Goal: Task Accomplishment & Management: Manage account settings

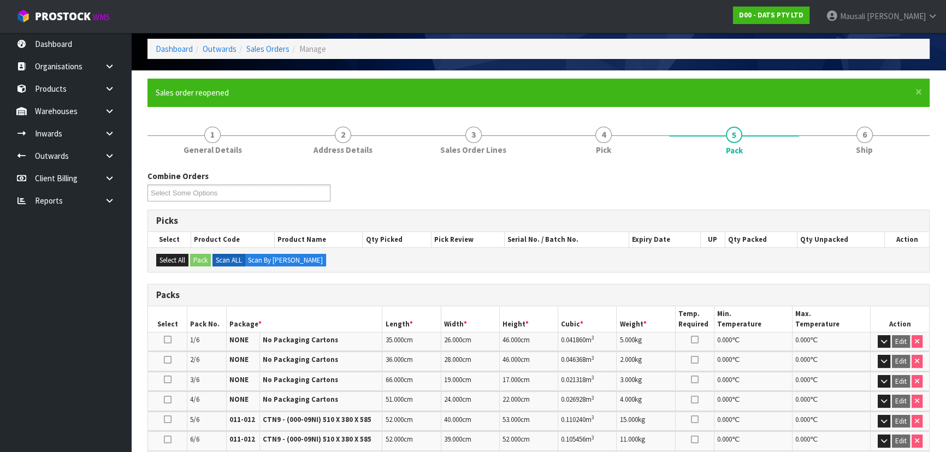
scroll to position [41, 0]
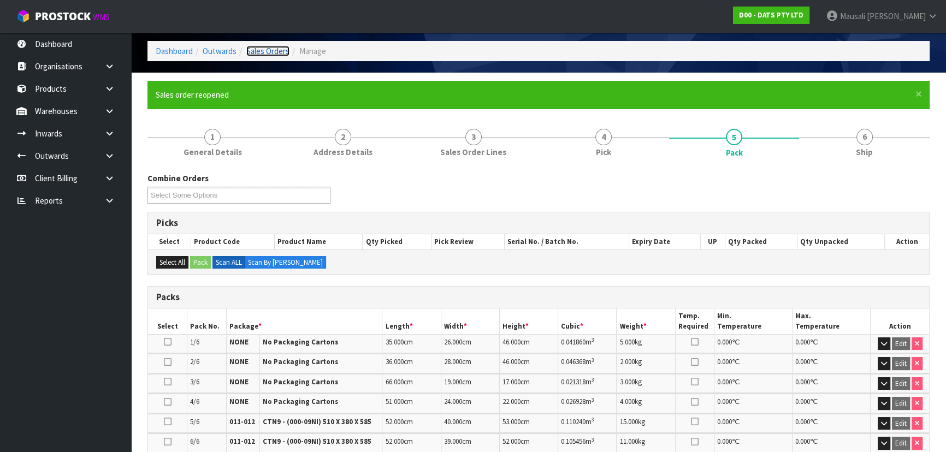
click at [273, 52] on link "Sales Orders" at bounding box center [267, 51] width 43 height 10
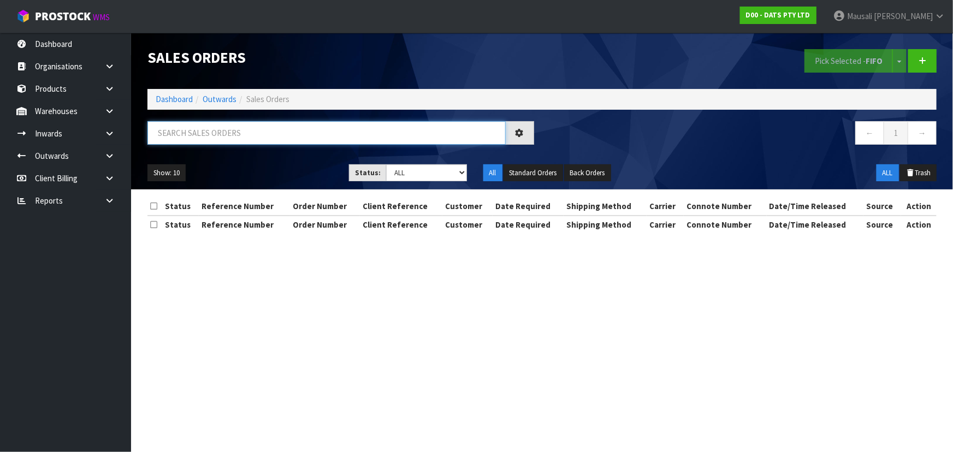
click at [165, 139] on input "text" at bounding box center [327, 132] width 358 height 23
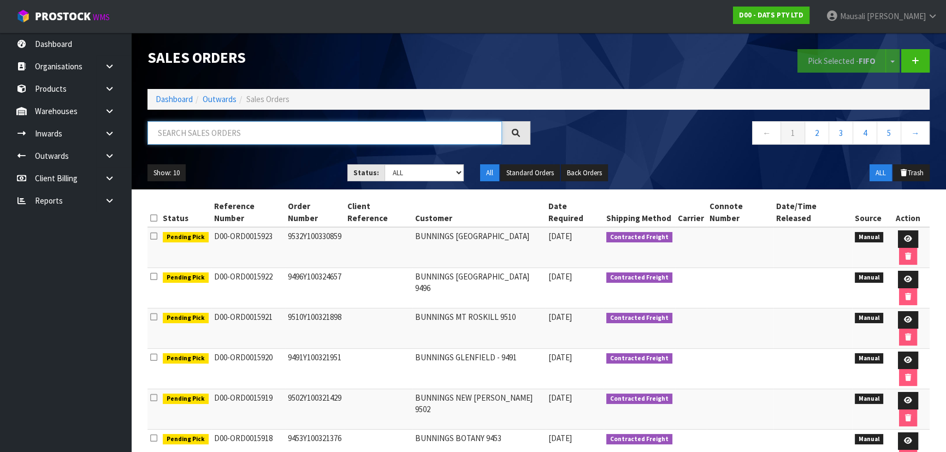
click at [161, 139] on input "text" at bounding box center [325, 132] width 355 height 23
type input "JOB-0416810"
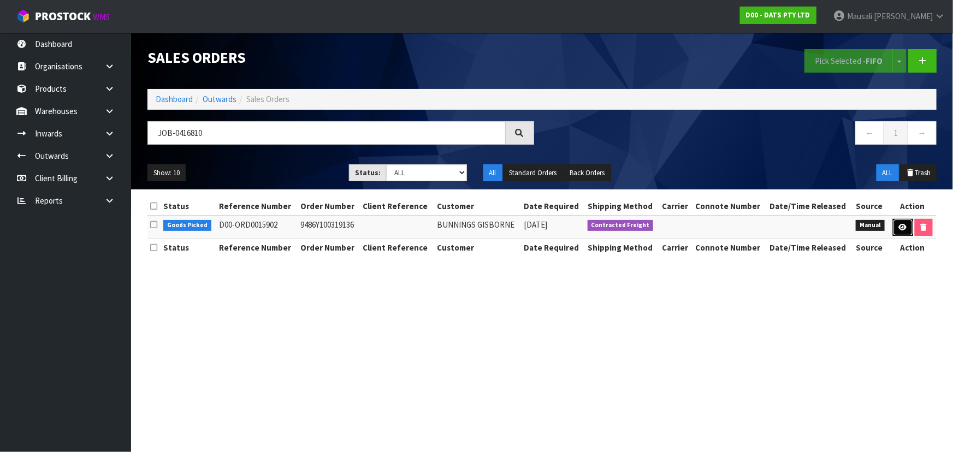
click at [899, 220] on link at bounding box center [903, 227] width 20 height 17
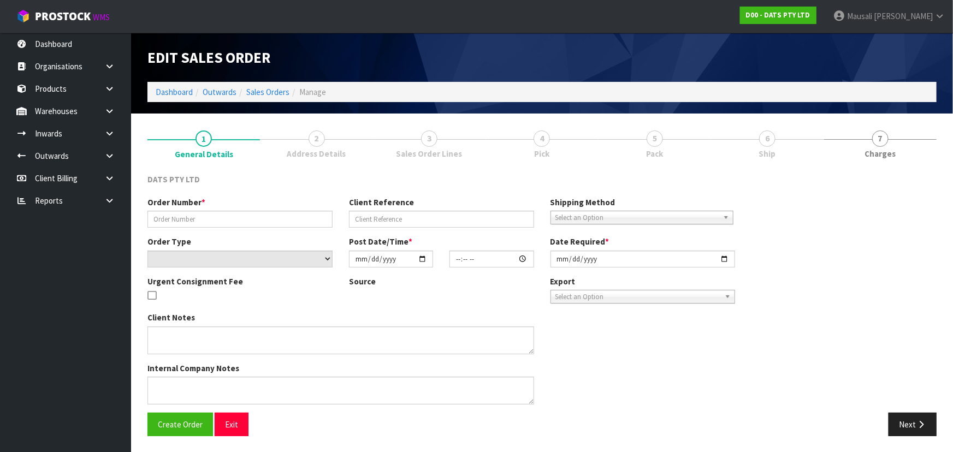
type input "9486Y100319136"
select select "number:0"
type input "[DATE]"
type input "10:51:00.000"
type input "[DATE]"
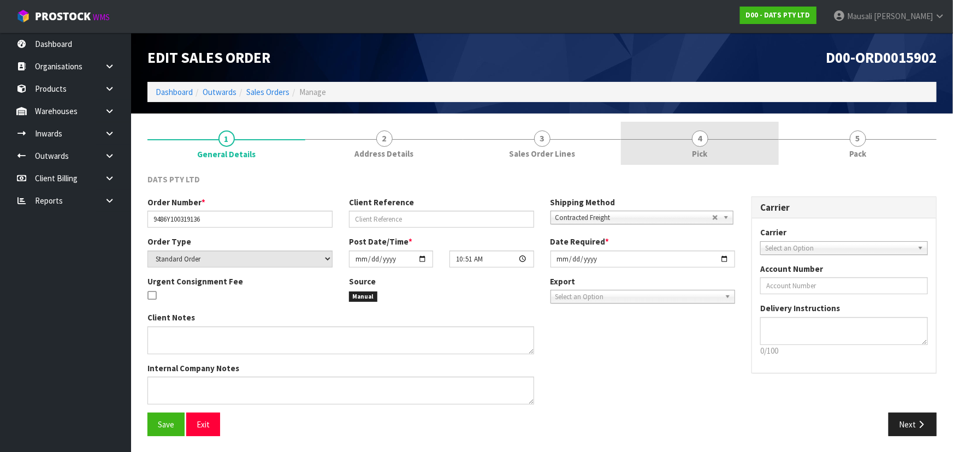
click at [723, 153] on link "4 Pick" at bounding box center [700, 143] width 158 height 43
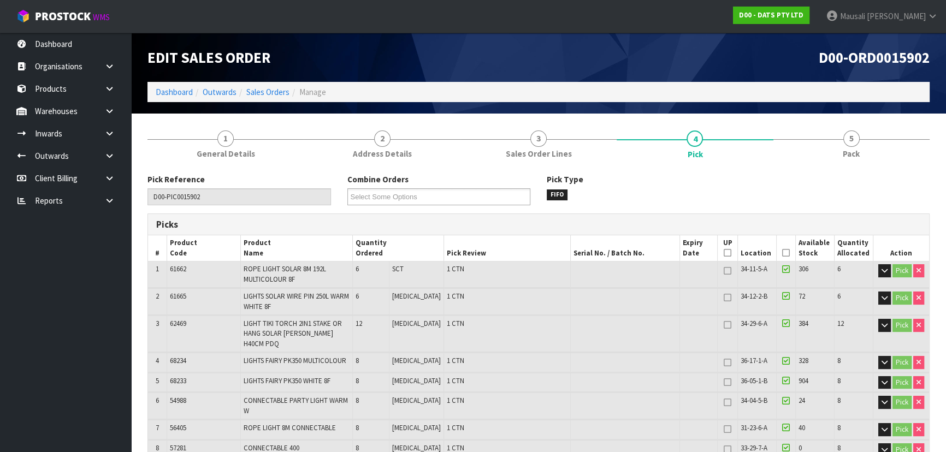
click at [786, 253] on icon at bounding box center [786, 253] width 8 height 1
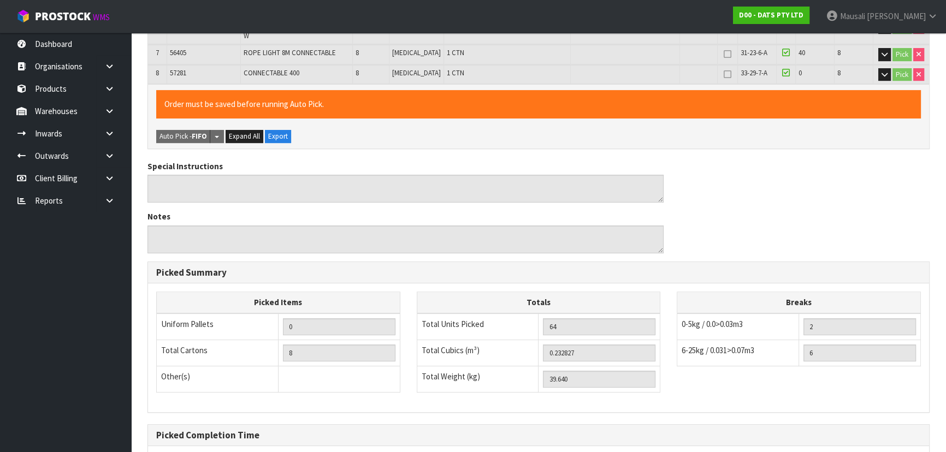
scroll to position [464, 0]
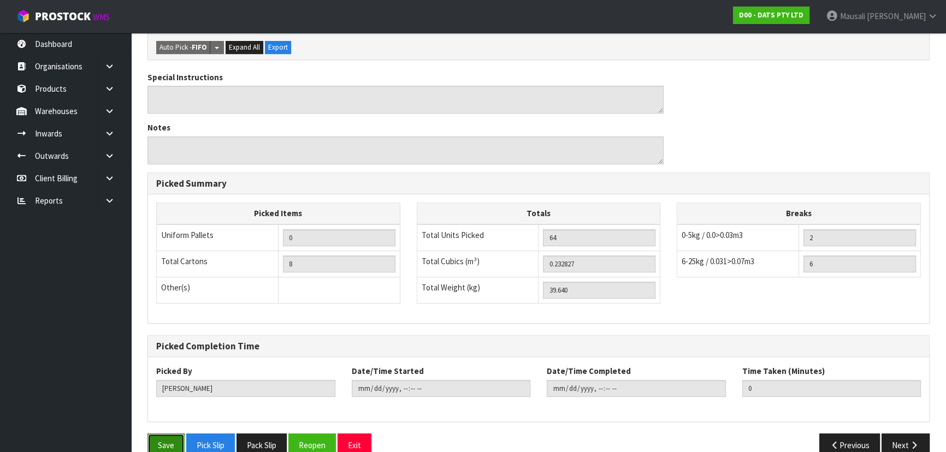
drag, startPoint x: 164, startPoint y: 432, endPoint x: 172, endPoint y: 428, distance: 7.8
click at [166, 434] on button "Save" at bounding box center [166, 445] width 37 height 23
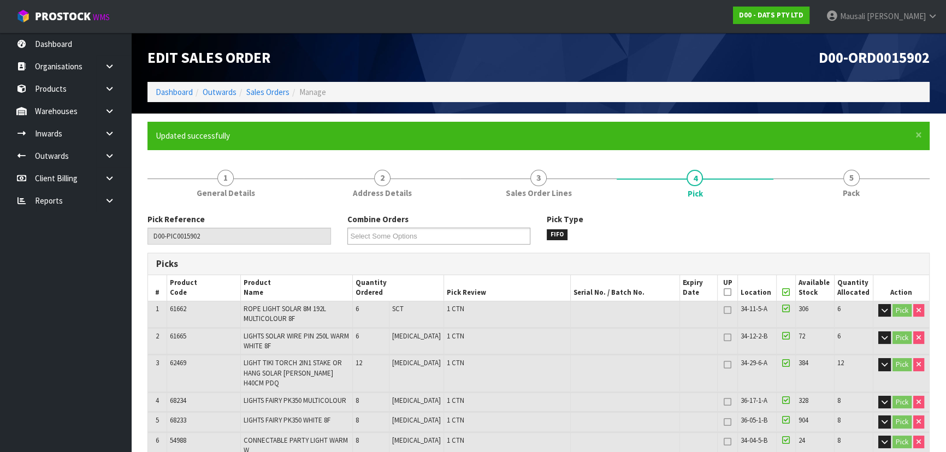
type input "[PERSON_NAME]"
type input "[DATE]T09:57:38"
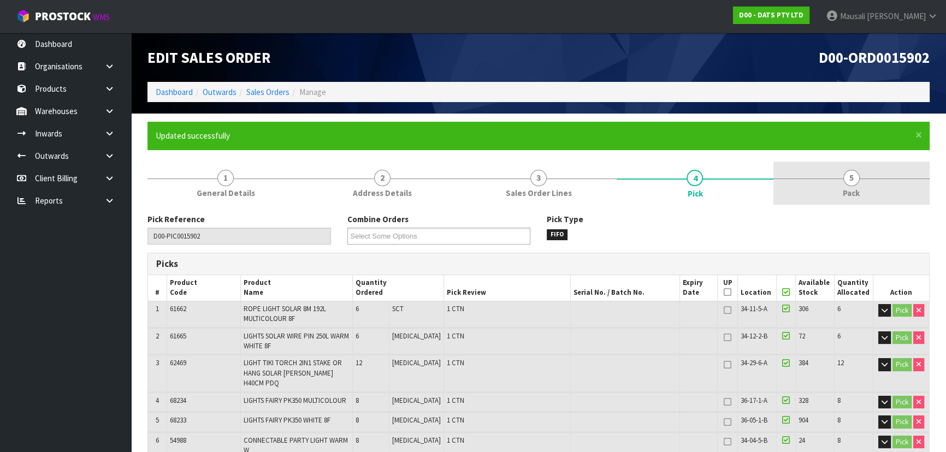
click at [821, 197] on link "5 Pack" at bounding box center [852, 183] width 156 height 43
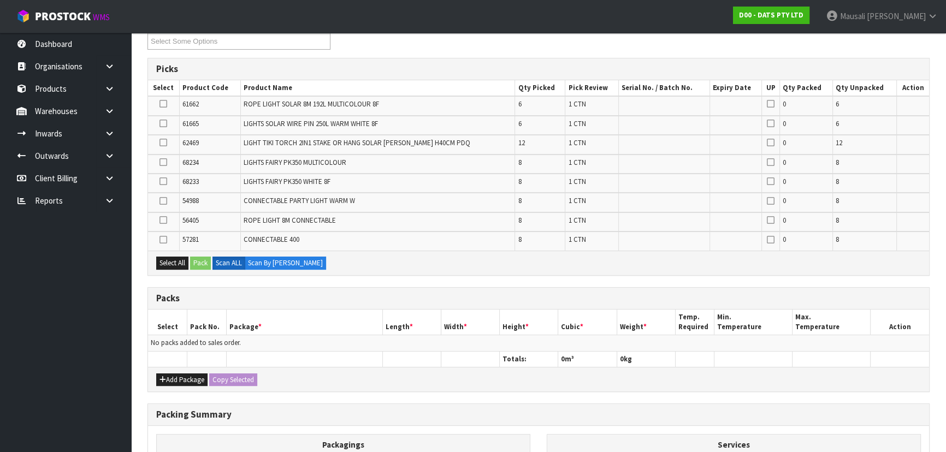
scroll to position [248, 0]
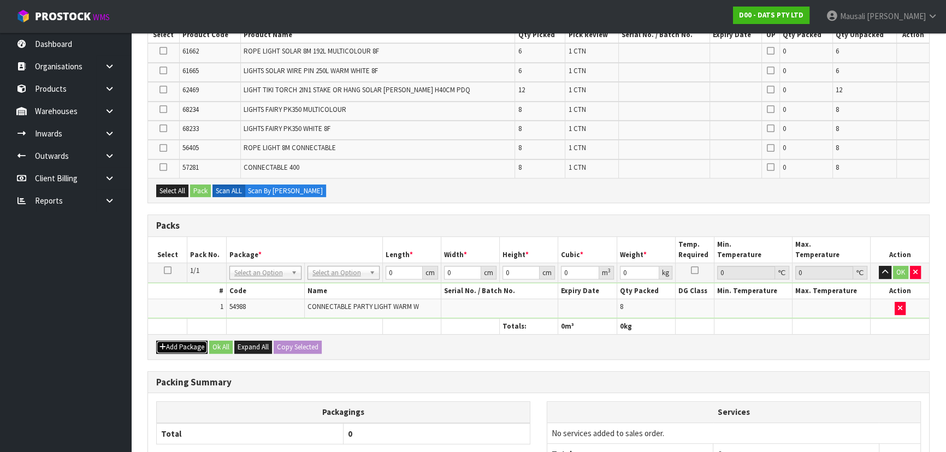
click at [179, 342] on button "Add Package" at bounding box center [181, 347] width 51 height 13
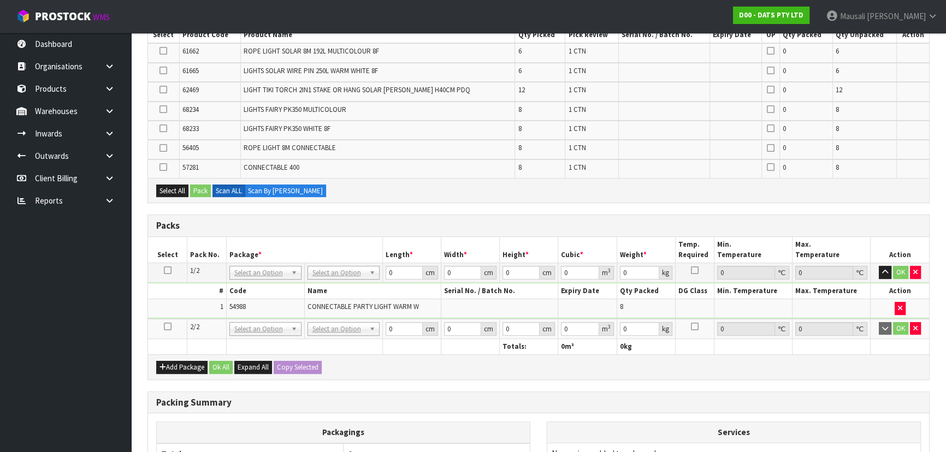
click at [167, 327] on icon at bounding box center [168, 327] width 8 height 1
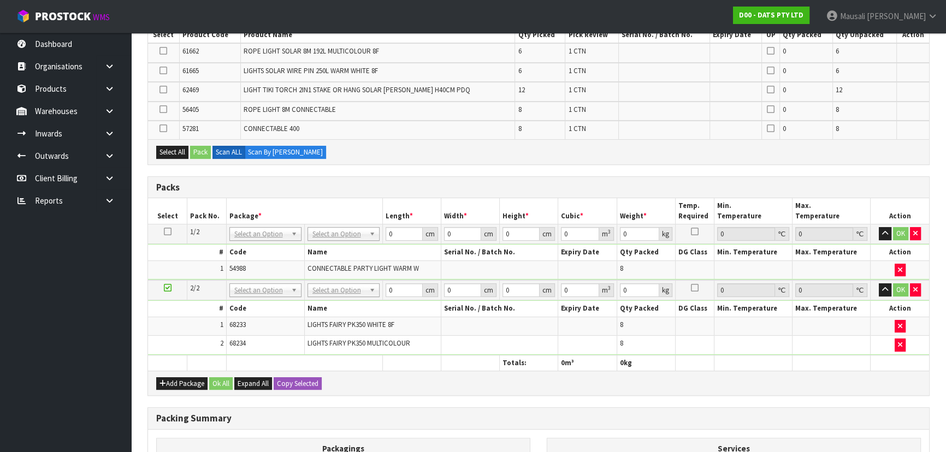
click at [170, 288] on icon at bounding box center [168, 288] width 8 height 1
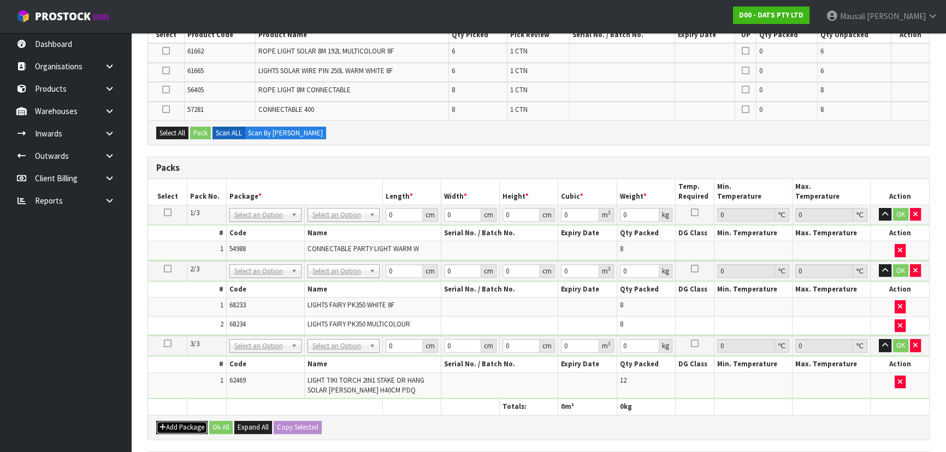
click at [176, 425] on button "Add Package" at bounding box center [181, 427] width 51 height 13
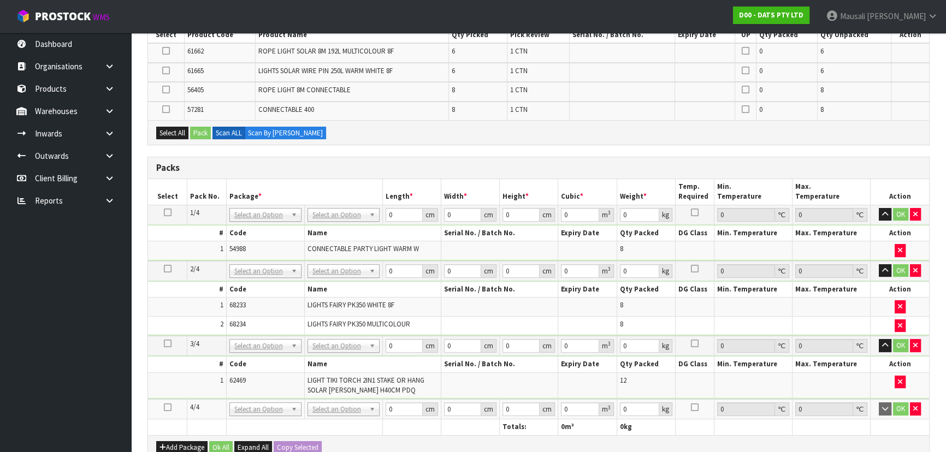
drag, startPoint x: 166, startPoint y: 402, endPoint x: 237, endPoint y: 406, distance: 70.6
click at [167, 408] on icon at bounding box center [168, 408] width 8 height 1
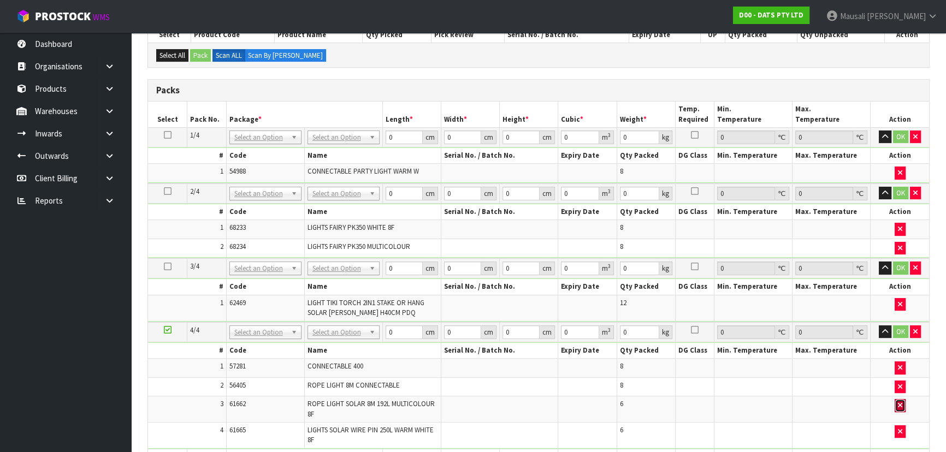
click at [900, 402] on icon "button" at bounding box center [900, 405] width 4 height 7
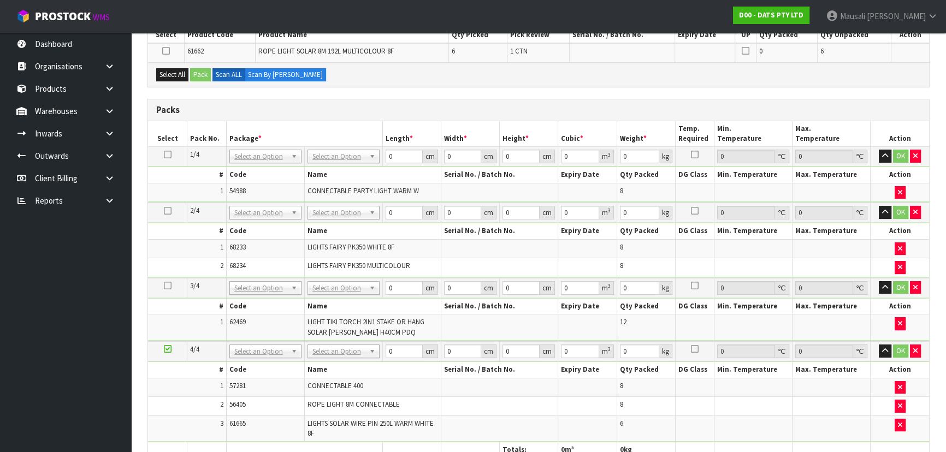
click at [169, 349] on icon at bounding box center [168, 349] width 8 height 1
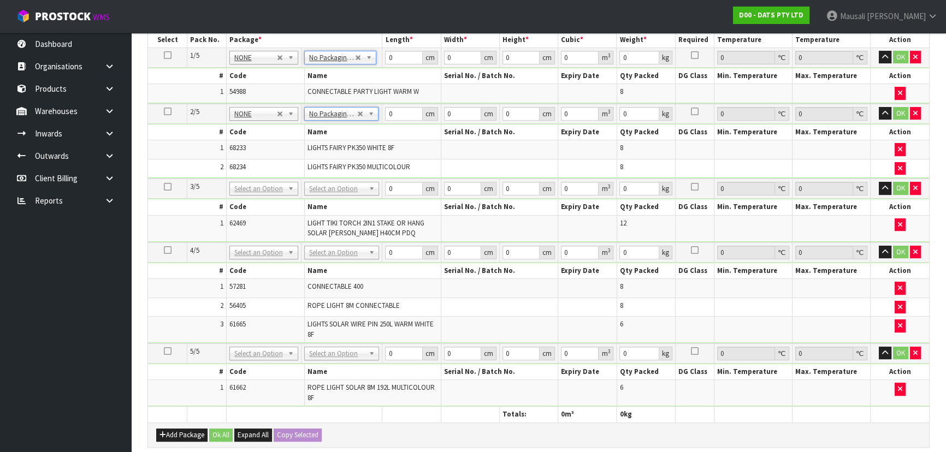
scroll to position [447, 0]
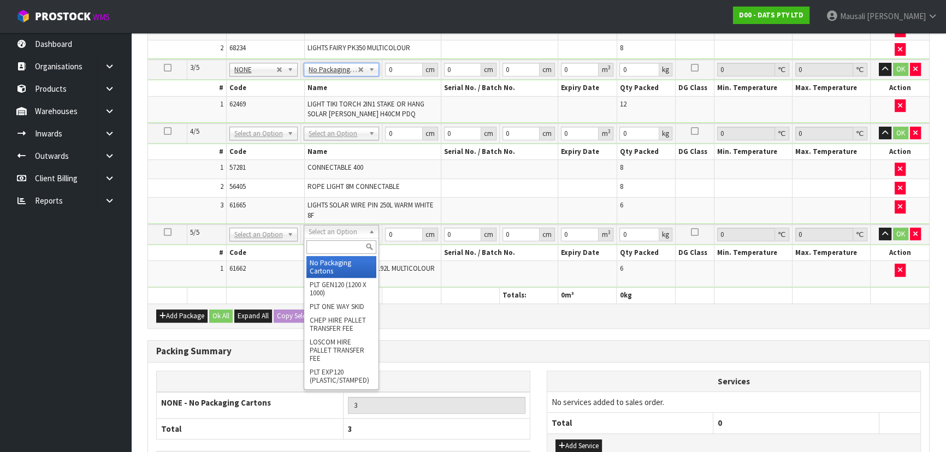
type input "4"
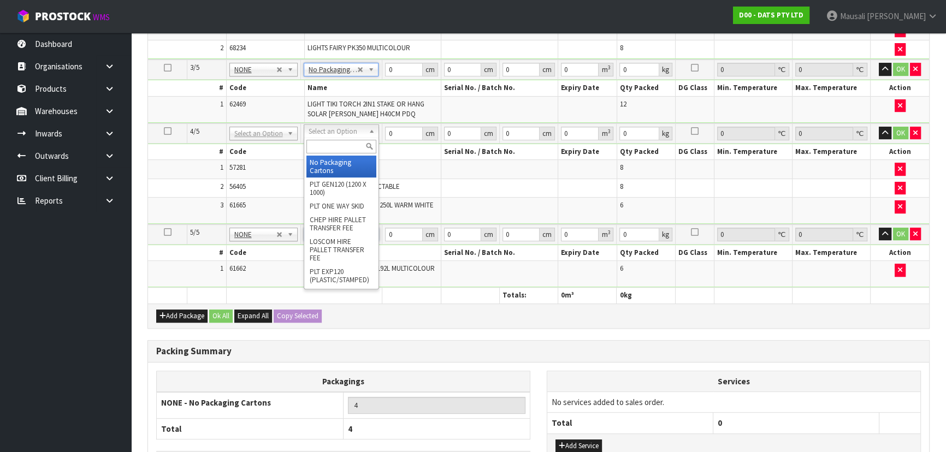
click at [322, 144] on input "text" at bounding box center [341, 147] width 70 height 14
type input "CTN9"
type input "51"
type input "38"
type input "58.5"
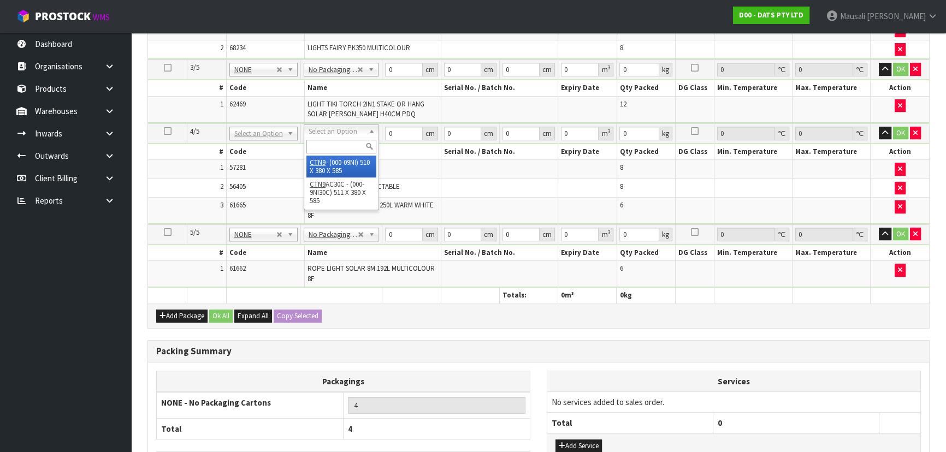
type input "0.113373"
type input "16.7"
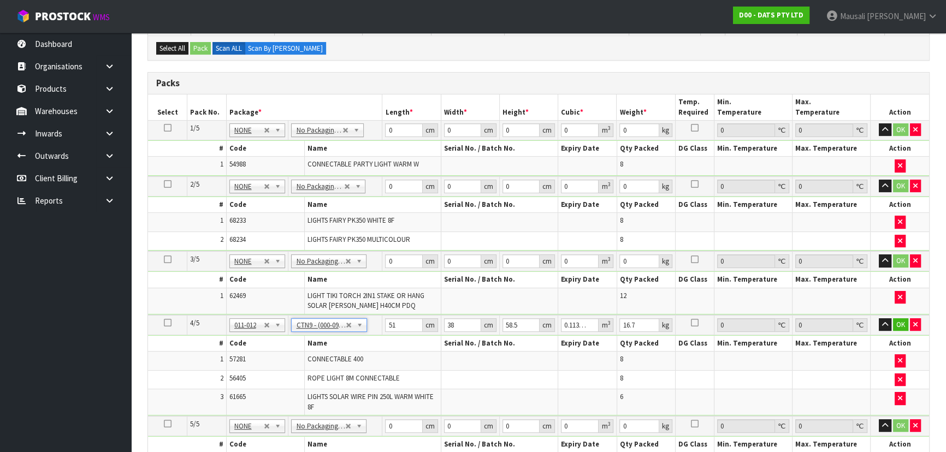
scroll to position [248, 0]
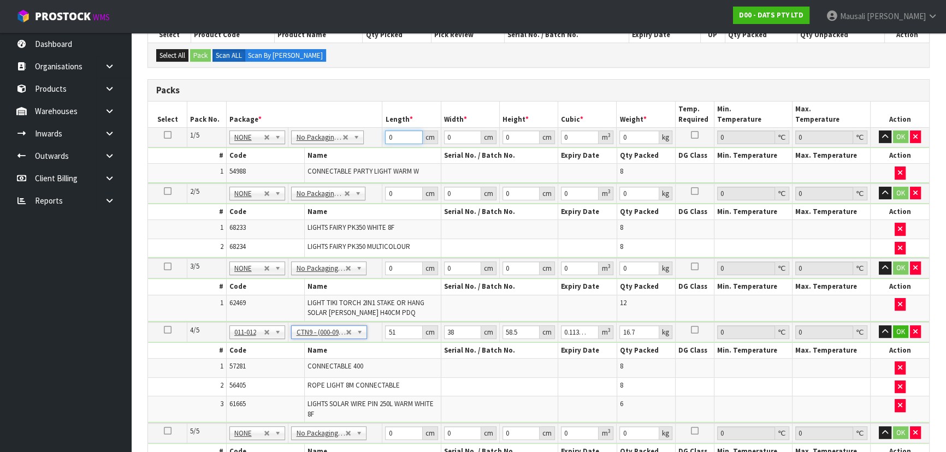
drag, startPoint x: 399, startPoint y: 136, endPoint x: 377, endPoint y: 146, distance: 24.0
click at [377, 146] on tbody "1/5 NONE 007-001 007-002 007-004 007-009 007-013 007-014 007-015 007-017 007-01…" at bounding box center [538, 155] width 781 height 56
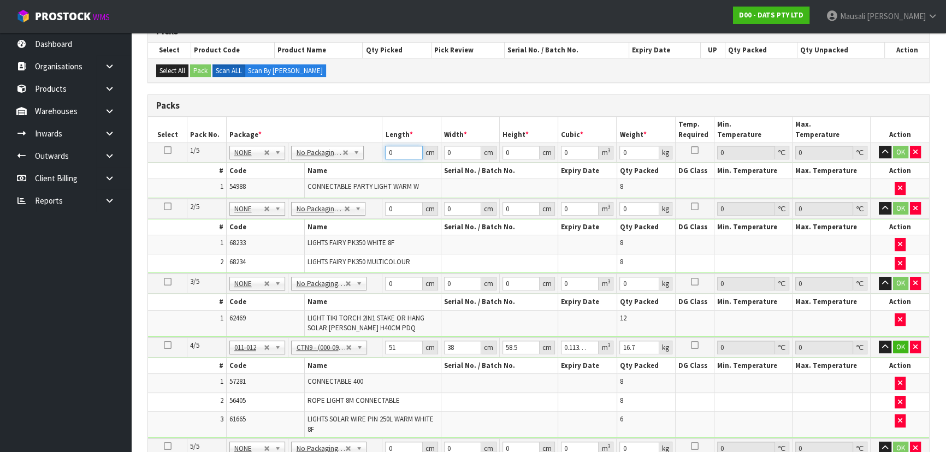
scroll to position [198, 0]
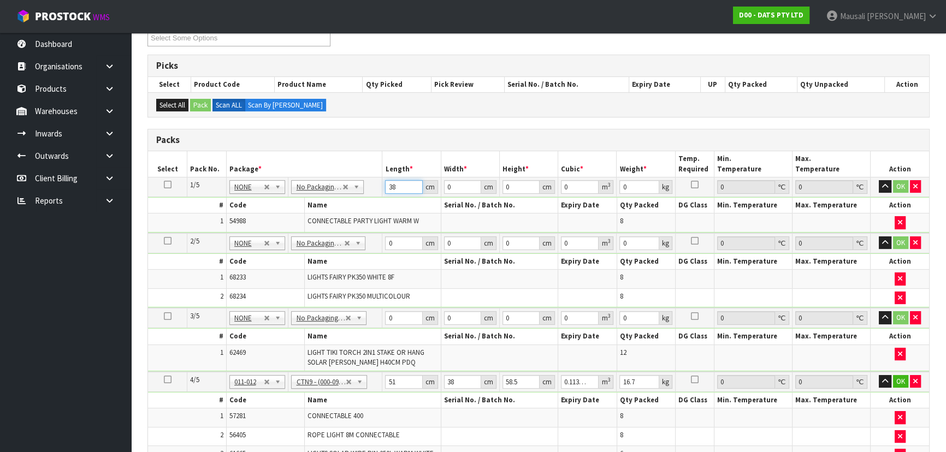
type input "38"
type input "35"
type input "4"
type input "0.00532"
type input "43"
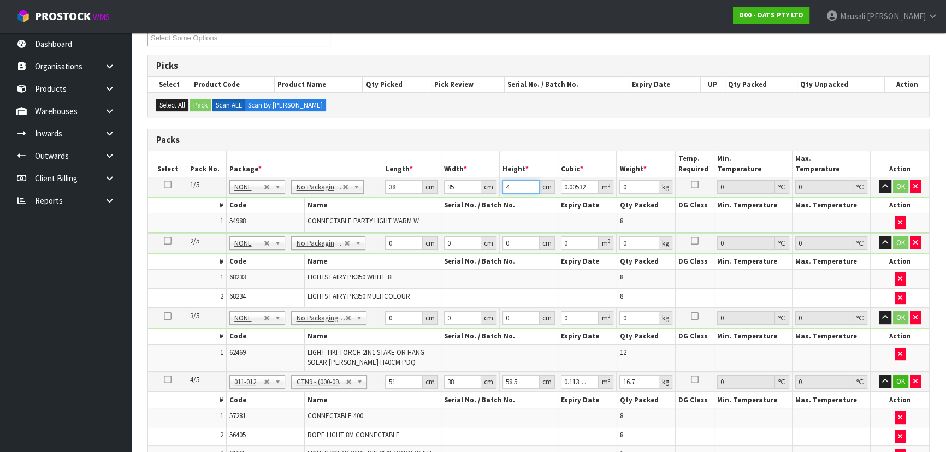
type input "0.05719"
type input "43"
type input "5"
type input "52"
type input "34"
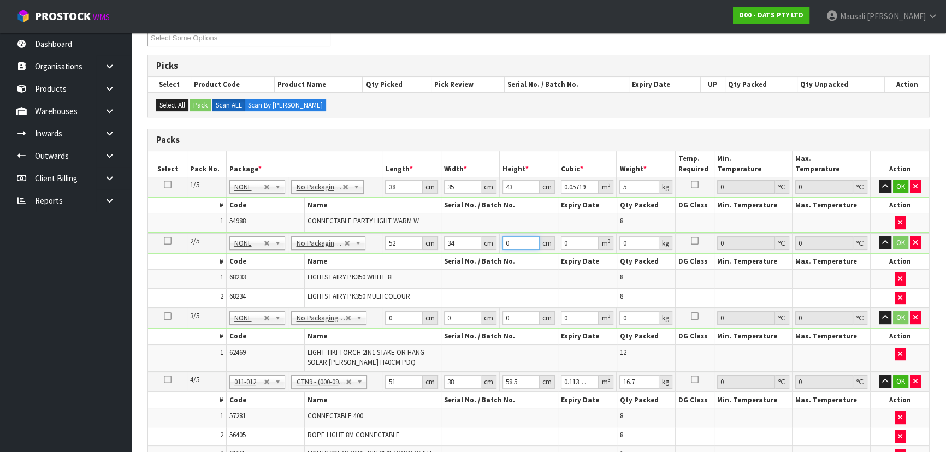
type input "4"
type input "0.007072"
type input "46"
type input "0.081328"
type input "46"
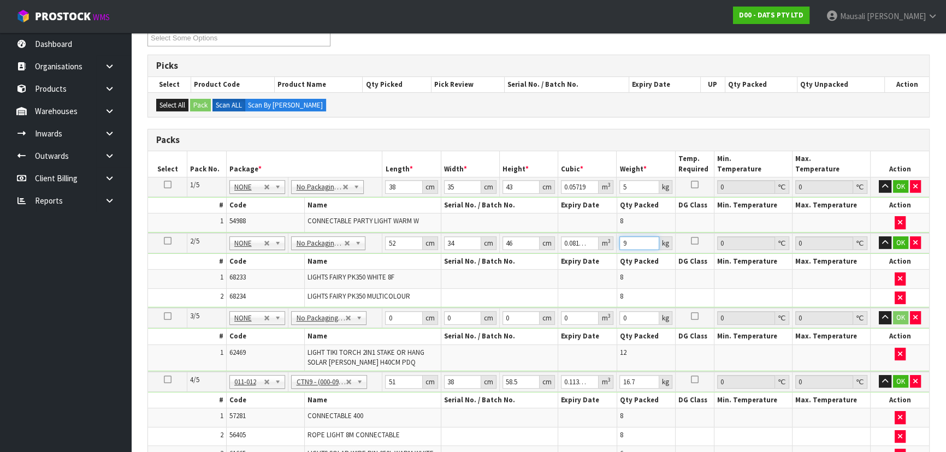
type input "9"
type input "37"
type input "27"
type input "4"
type input "0.003996"
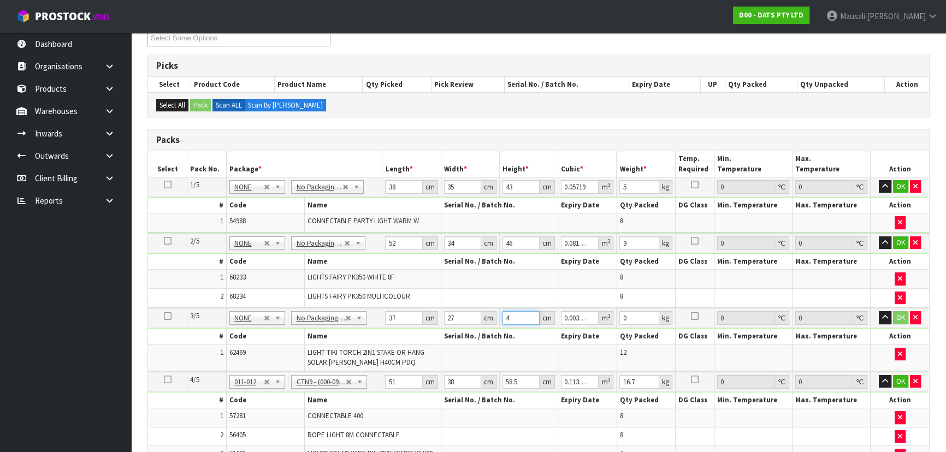
type input "46"
type input "0.045954"
type input "46"
type input "2"
type input "5"
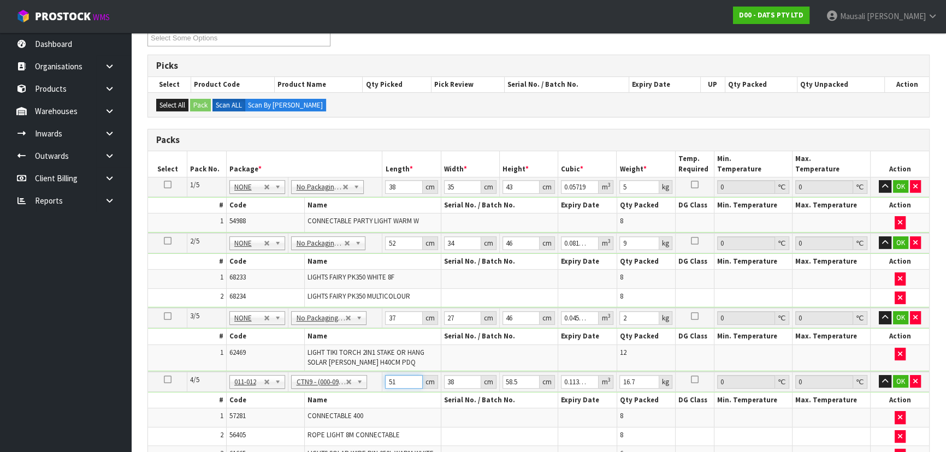
type input "0.011115"
type input "52"
type input "0.115596"
type input "52"
type input "4"
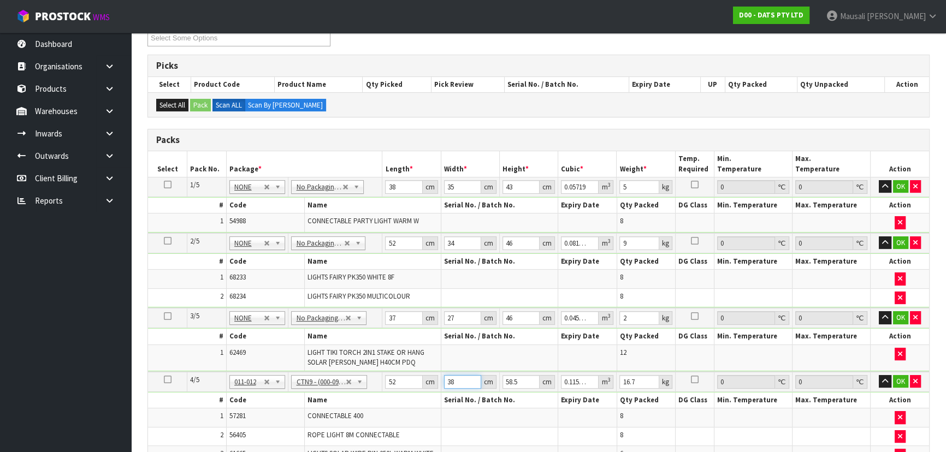
type input "0.012168"
type input "40"
type input "0.12168"
type input "40"
type input "5"
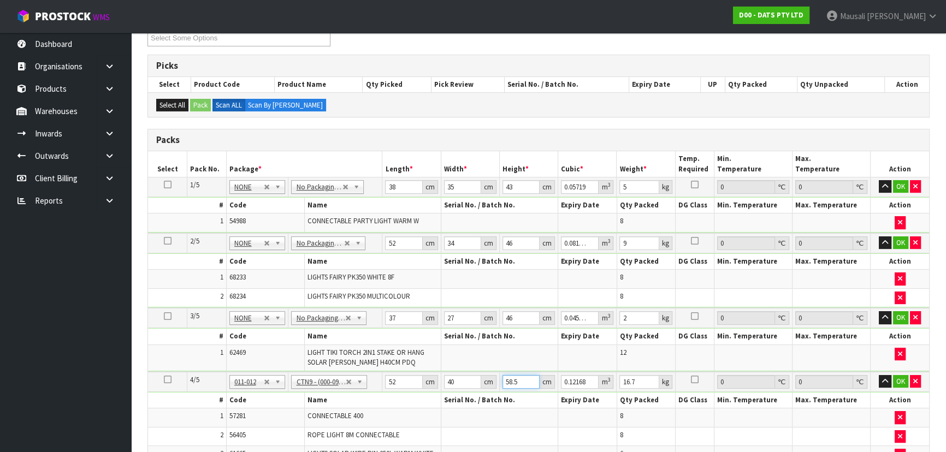
type input "0.0104"
type input "55"
type input "0.1144"
type input "55"
type input "17"
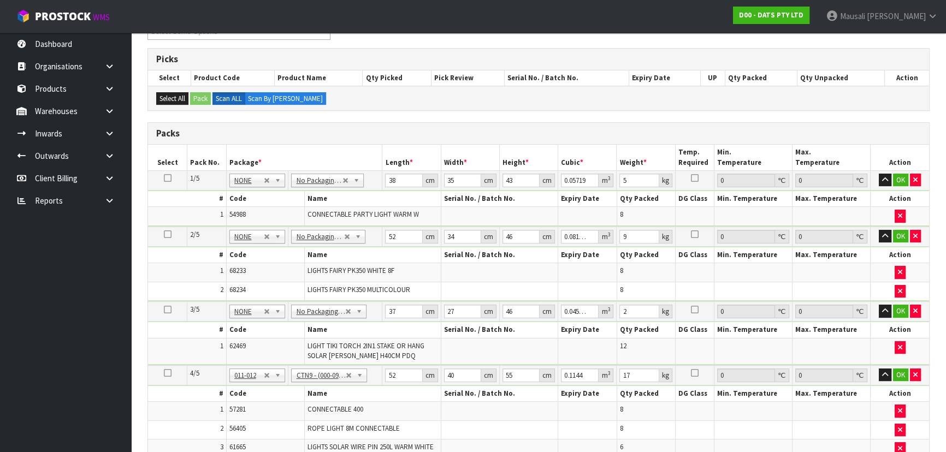
scroll to position [452, 0]
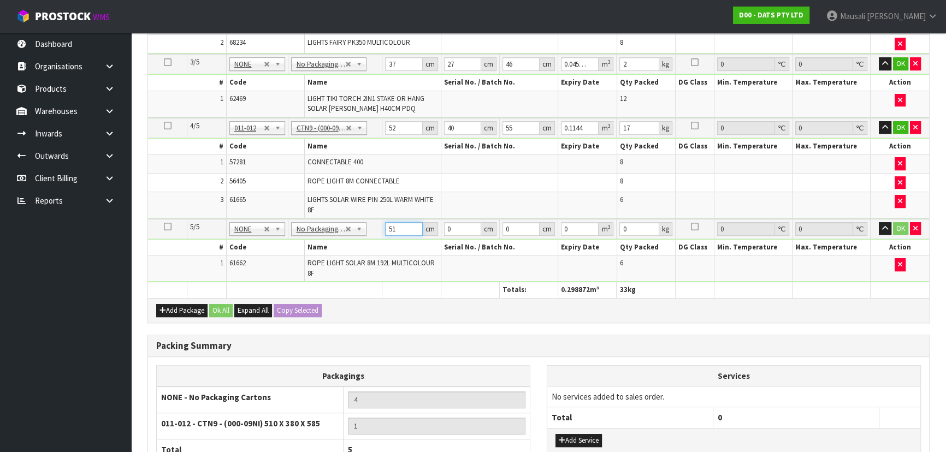
type input "51"
type input "23"
type input "2"
type input "0.002346"
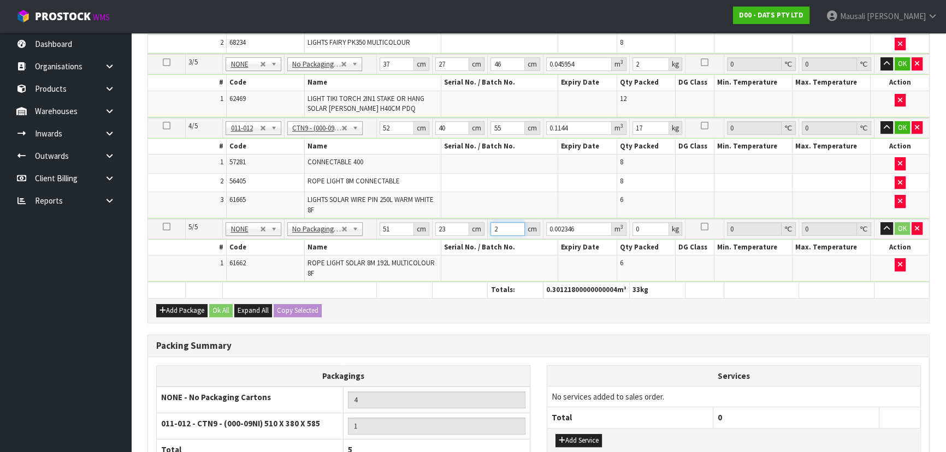
type input "22"
type input "0.025806"
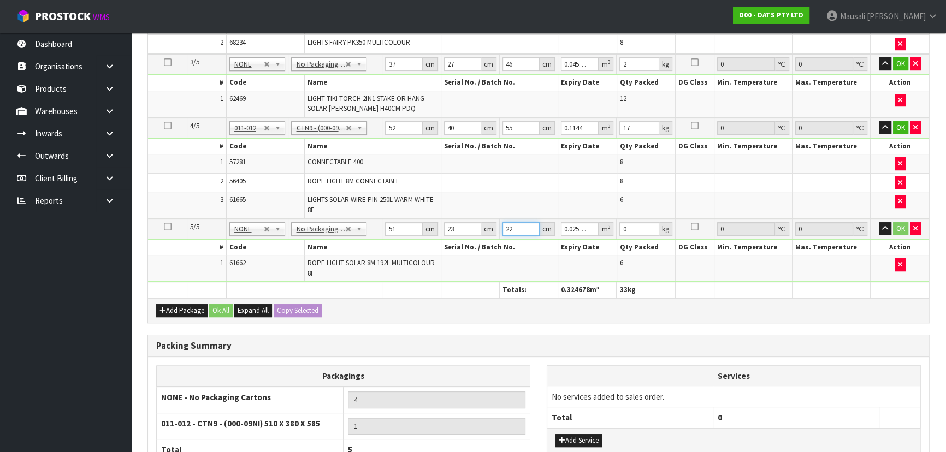
type input "22"
type input "7"
click at [225, 306] on button "Ok All" at bounding box center [220, 310] width 23 height 13
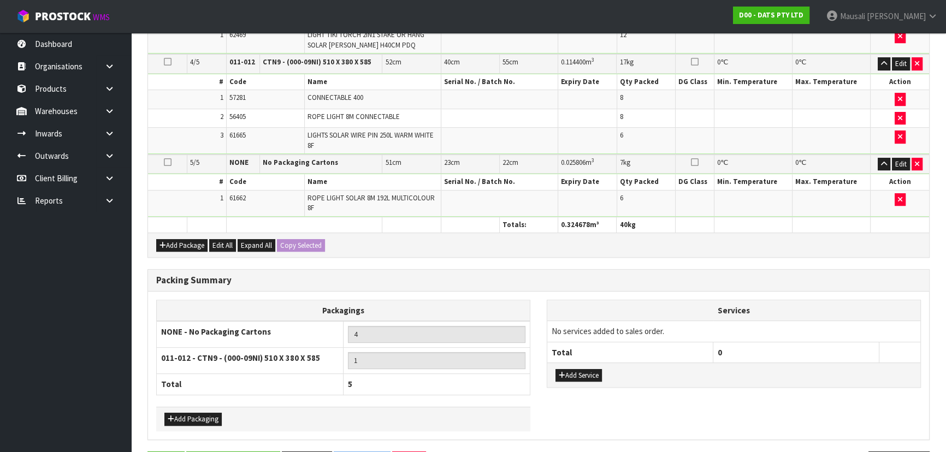
scroll to position [548, 0]
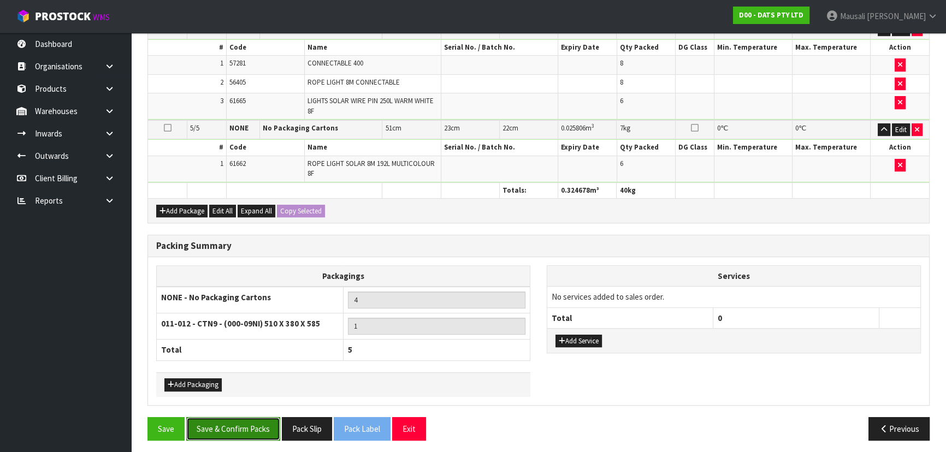
click at [252, 421] on button "Save & Confirm Packs" at bounding box center [233, 428] width 94 height 23
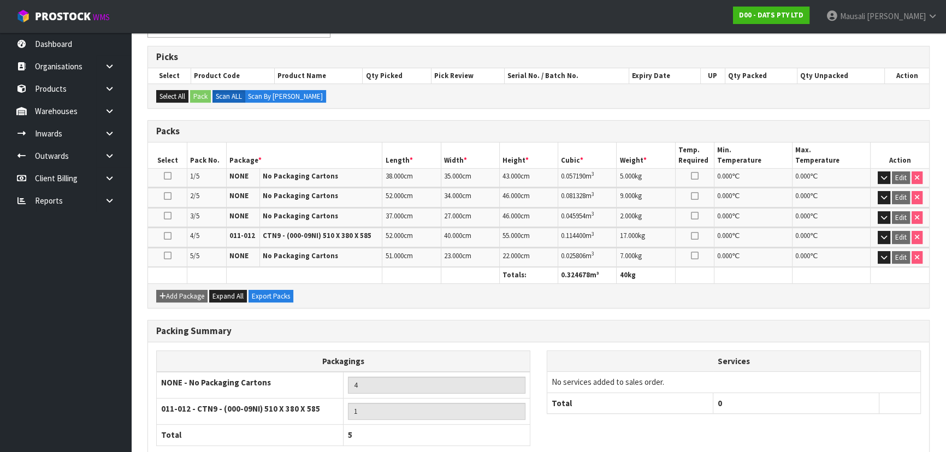
scroll to position [248, 0]
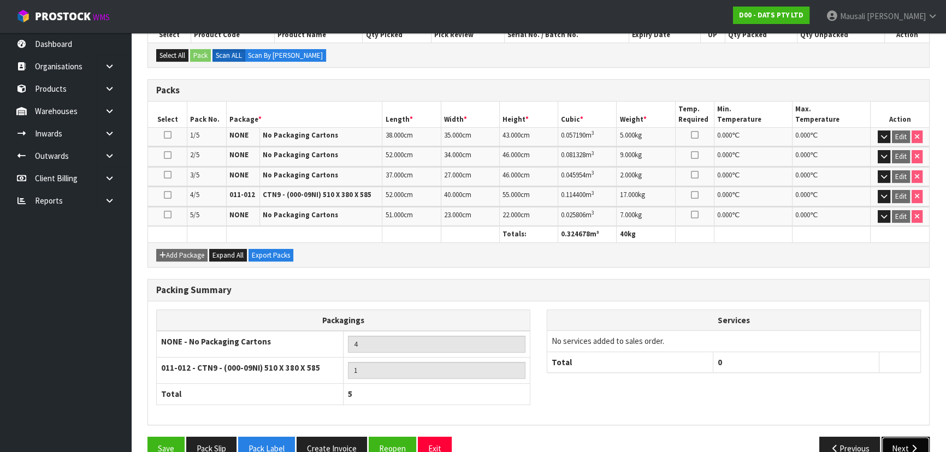
click at [897, 443] on button "Next" at bounding box center [906, 448] width 48 height 23
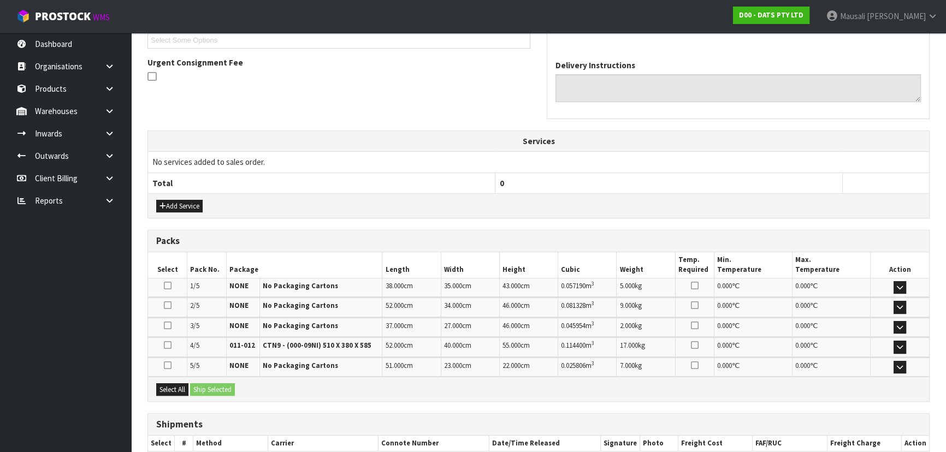
scroll to position [370, 0]
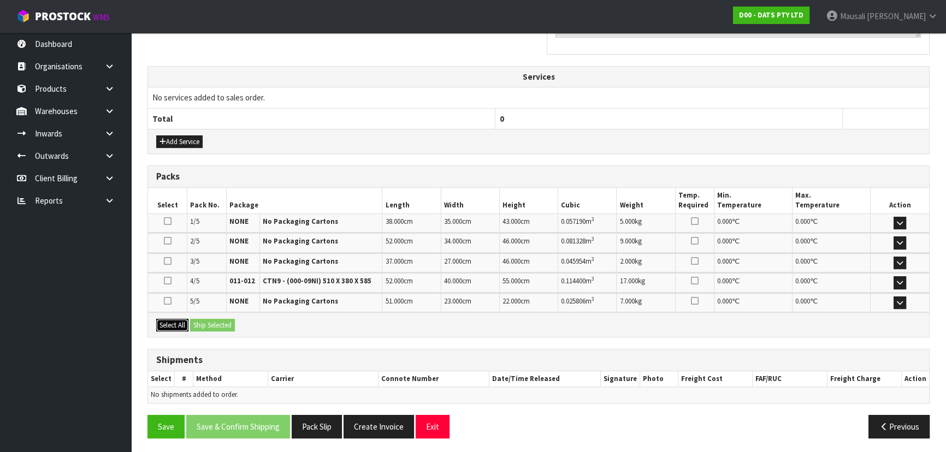
click at [184, 322] on button "Select All" at bounding box center [172, 325] width 32 height 13
click at [207, 321] on button "Ship Selected" at bounding box center [212, 325] width 45 height 13
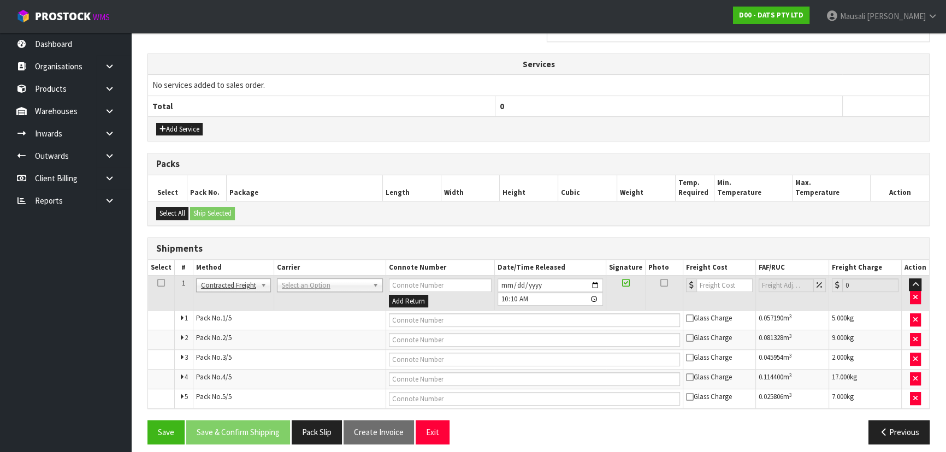
scroll to position [388, 0]
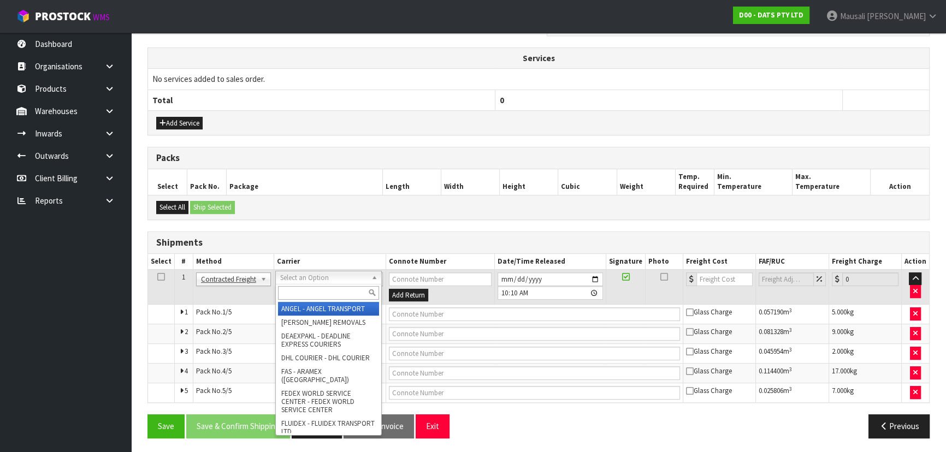
click at [301, 285] on div at bounding box center [328, 293] width 105 height 18
click at [303, 295] on input "text" at bounding box center [328, 293] width 101 height 14
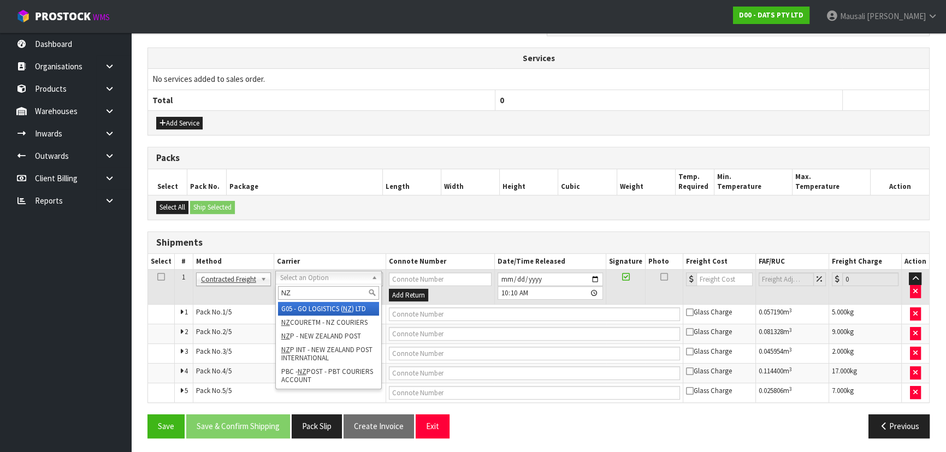
type input "NZP"
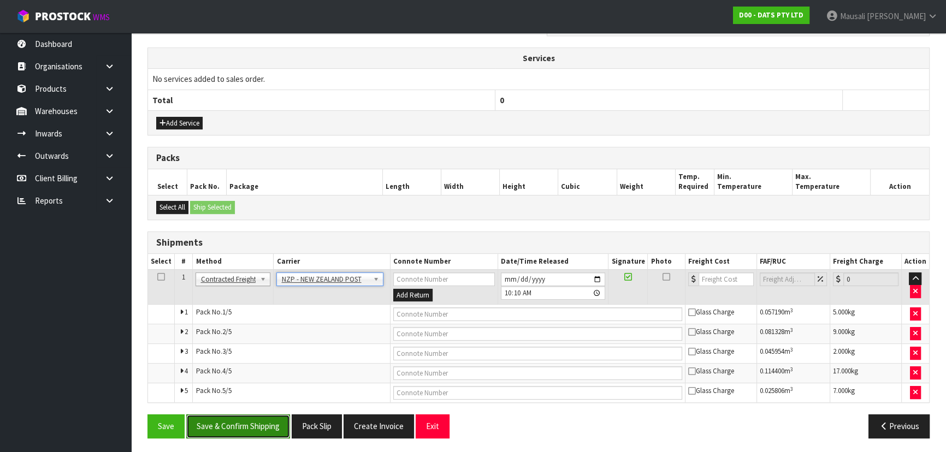
click at [226, 415] on button "Save & Confirm Shipping" at bounding box center [238, 426] width 104 height 23
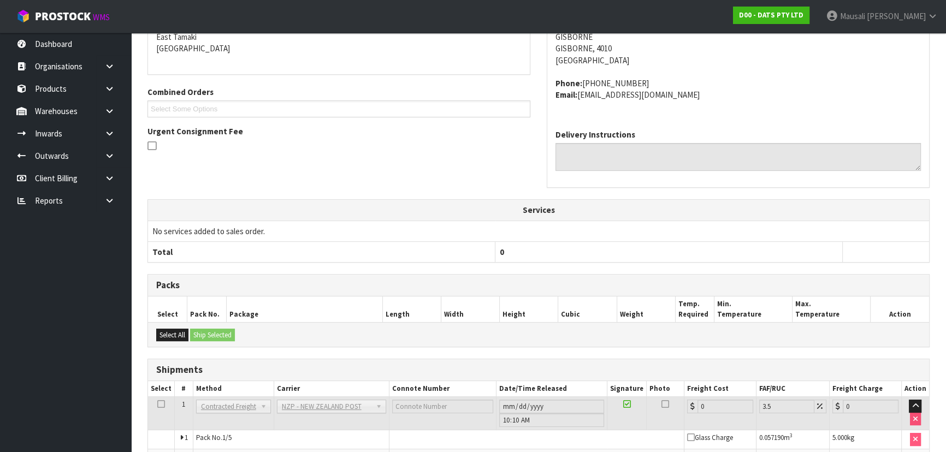
scroll to position [370, 0]
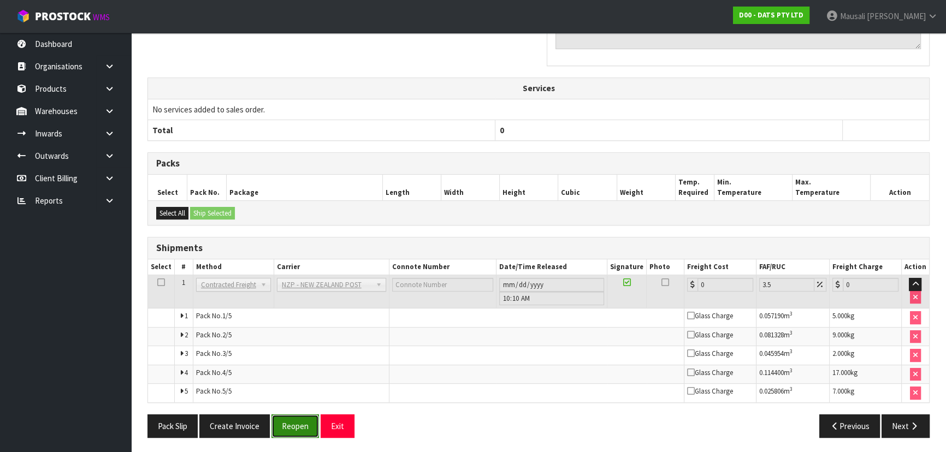
click at [289, 428] on button "Reopen" at bounding box center [296, 426] width 48 height 23
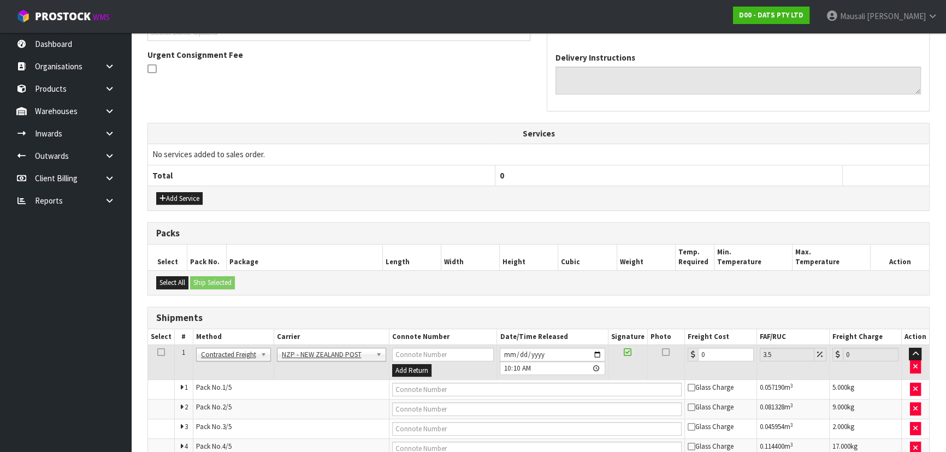
scroll to position [388, 0]
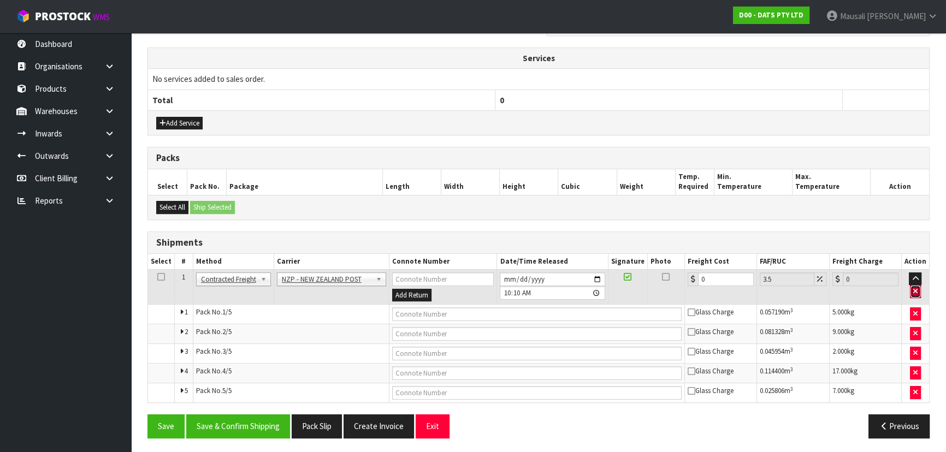
click at [916, 289] on icon "button" at bounding box center [915, 291] width 4 height 7
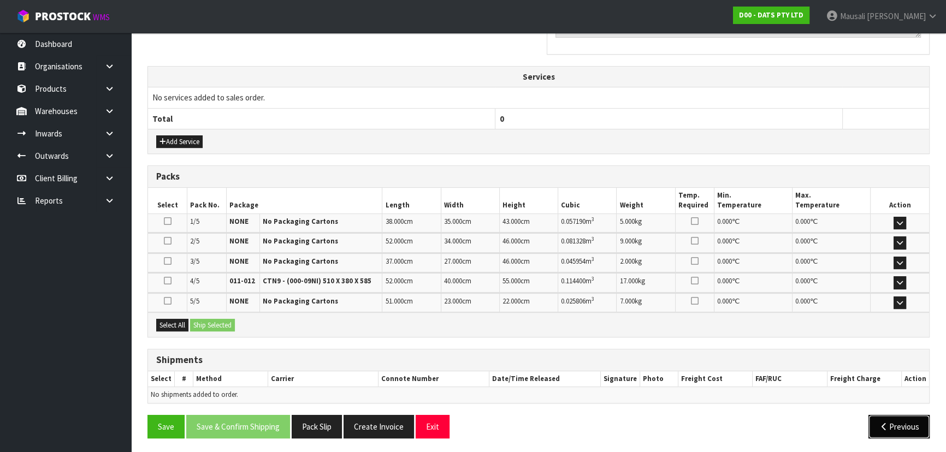
click at [897, 421] on button "Previous" at bounding box center [899, 426] width 61 height 23
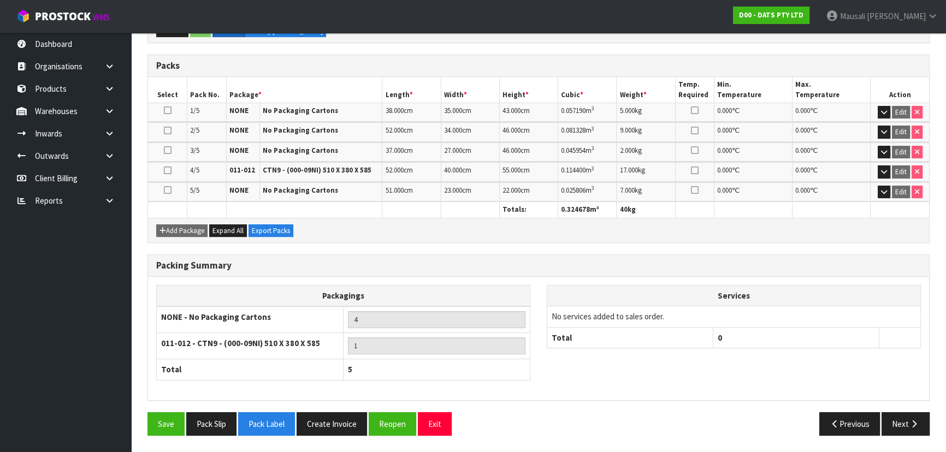
scroll to position [269, 0]
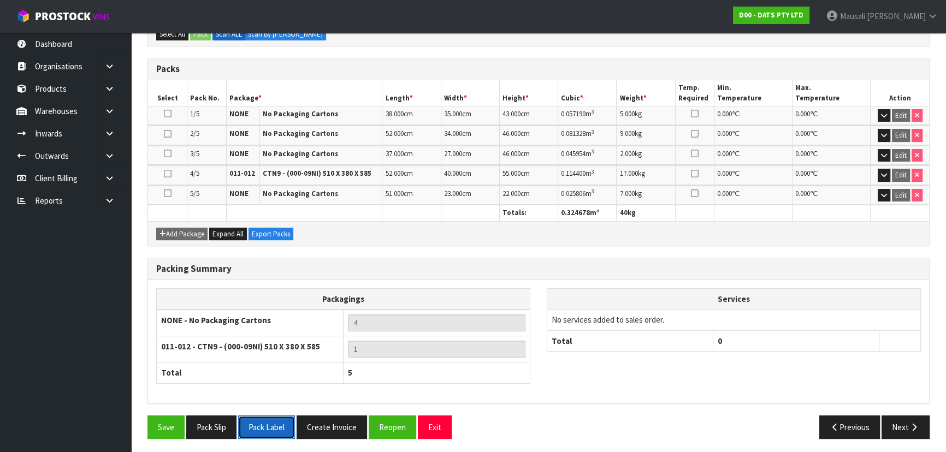
click at [282, 423] on button "Pack Label" at bounding box center [266, 427] width 57 height 23
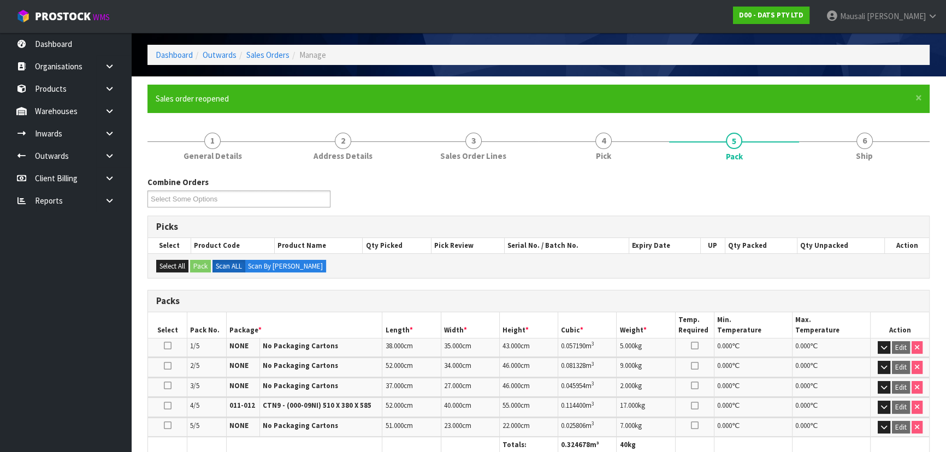
scroll to position [21, 0]
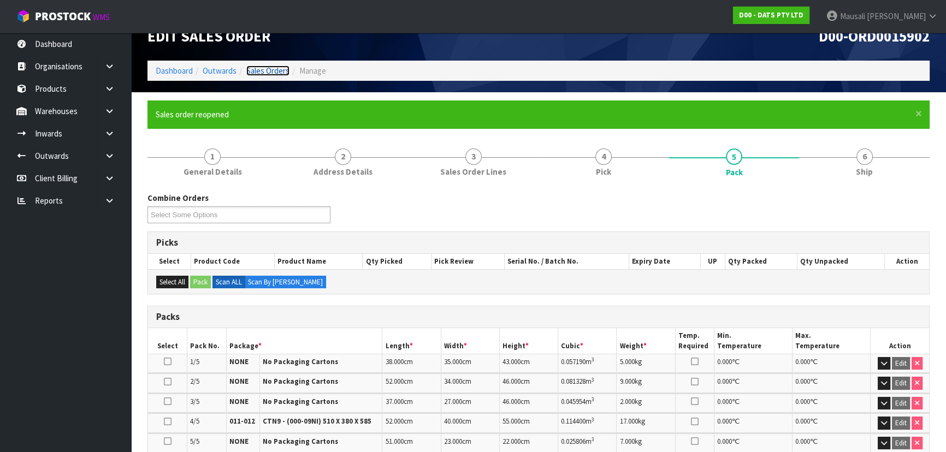
click at [260, 68] on link "Sales Orders" at bounding box center [267, 71] width 43 height 10
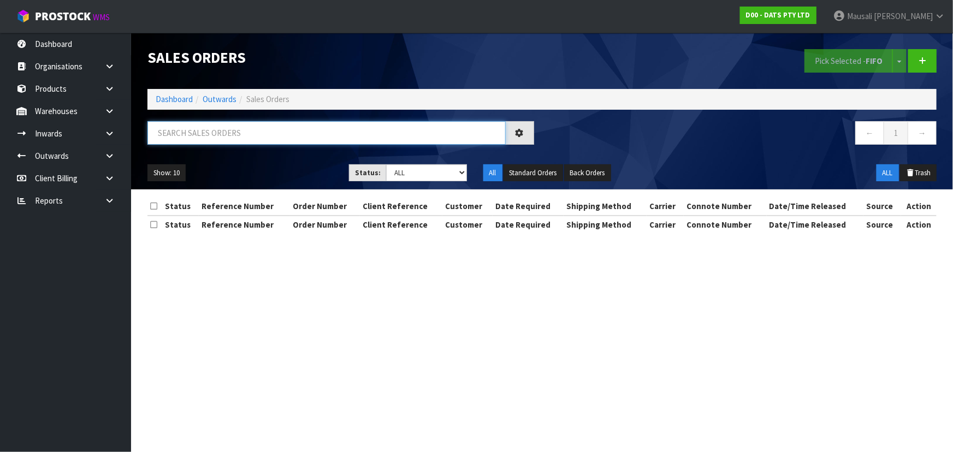
click at [167, 142] on input "text" at bounding box center [327, 132] width 358 height 23
type input "JOB-0416417"
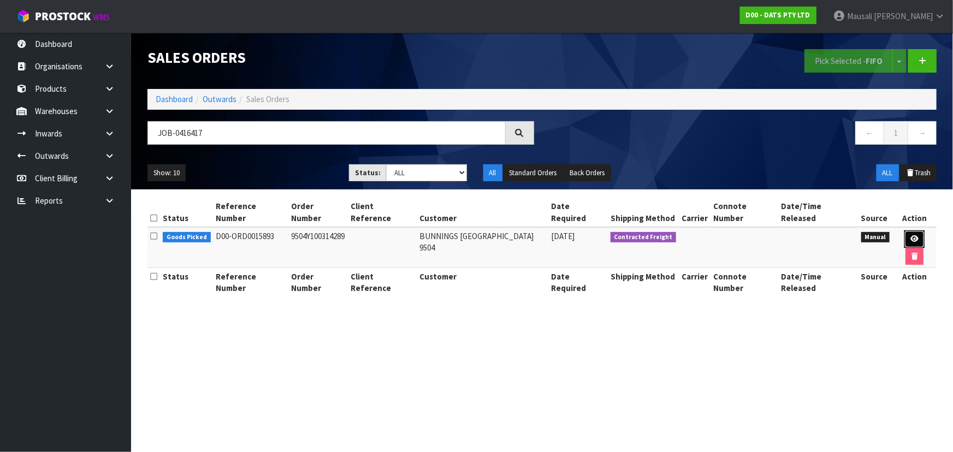
click at [911, 235] on icon at bounding box center [915, 238] width 8 height 7
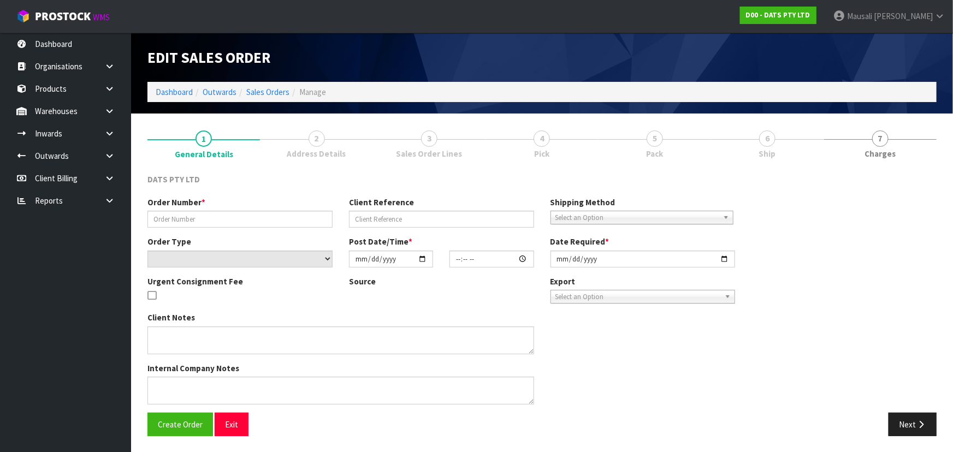
type input "9504Y100314289"
select select "number:0"
type input "[DATE]"
type input "08:54:00.000"
type input "[DATE]"
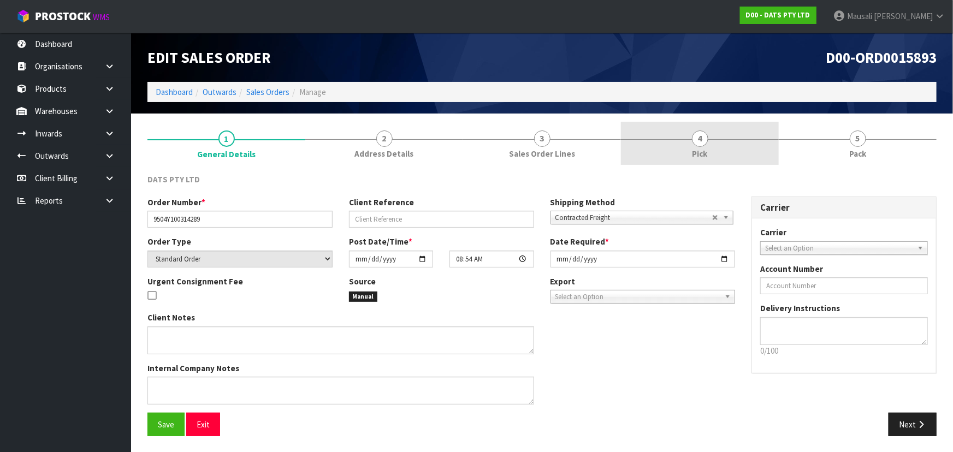
click at [732, 142] on link "4 Pick" at bounding box center [700, 143] width 158 height 43
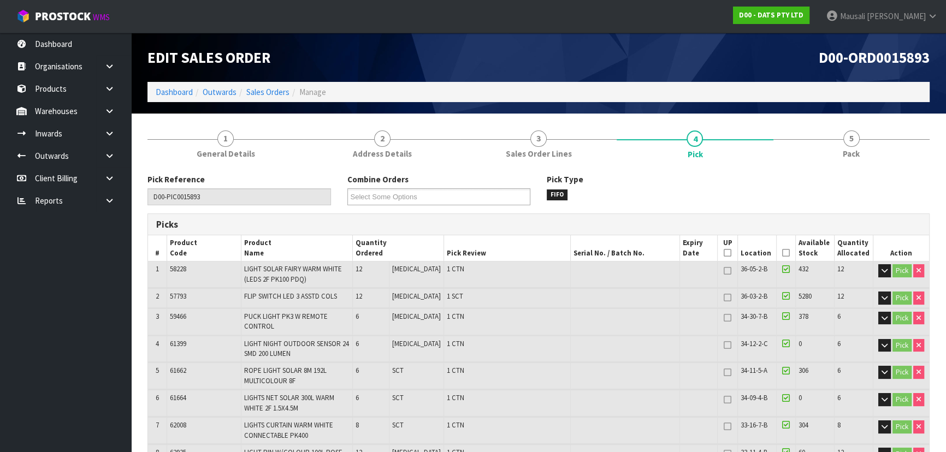
click at [782, 253] on icon at bounding box center [786, 253] width 8 height 1
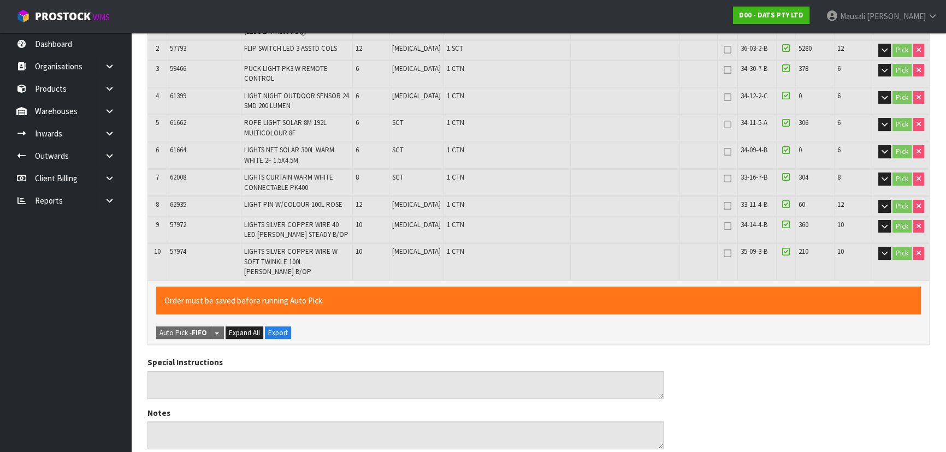
scroll to position [541, 0]
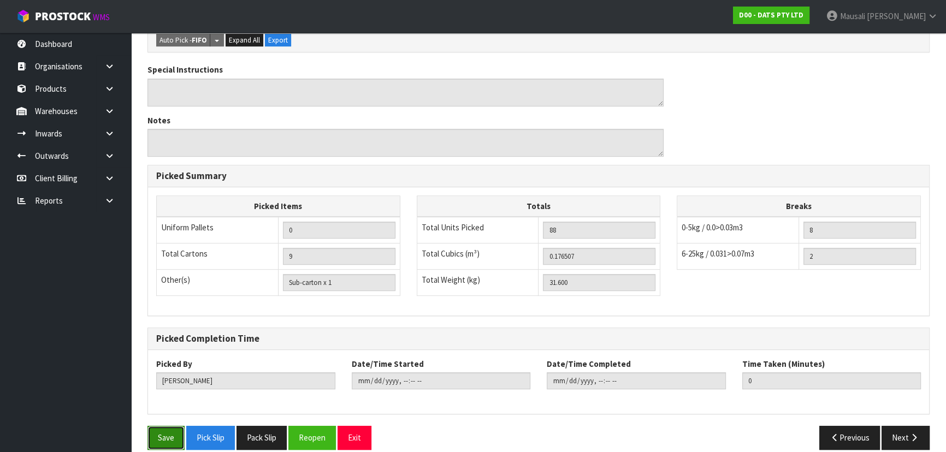
click at [162, 426] on button "Save" at bounding box center [166, 437] width 37 height 23
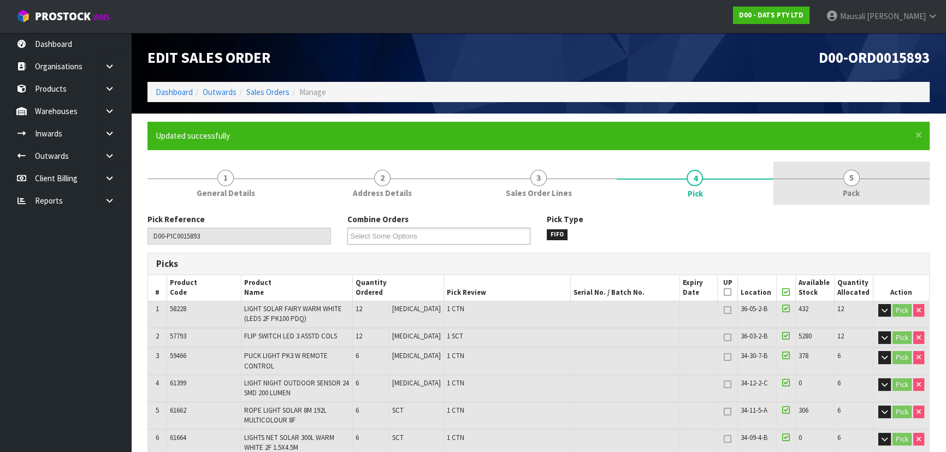
type input "[PERSON_NAME]"
type input "[DATE]T10:12:41"
click at [827, 189] on link "5 Pack" at bounding box center [852, 183] width 156 height 43
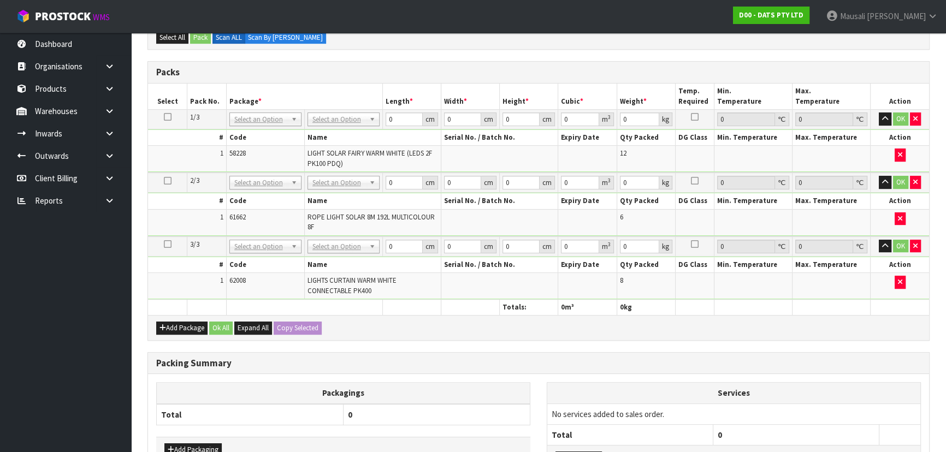
scroll to position [447, 0]
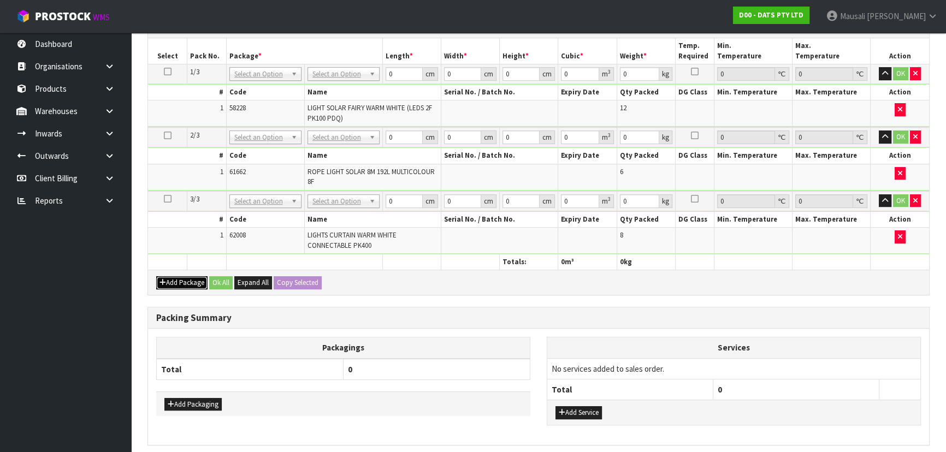
click at [163, 279] on icon "button" at bounding box center [163, 282] width 7 height 7
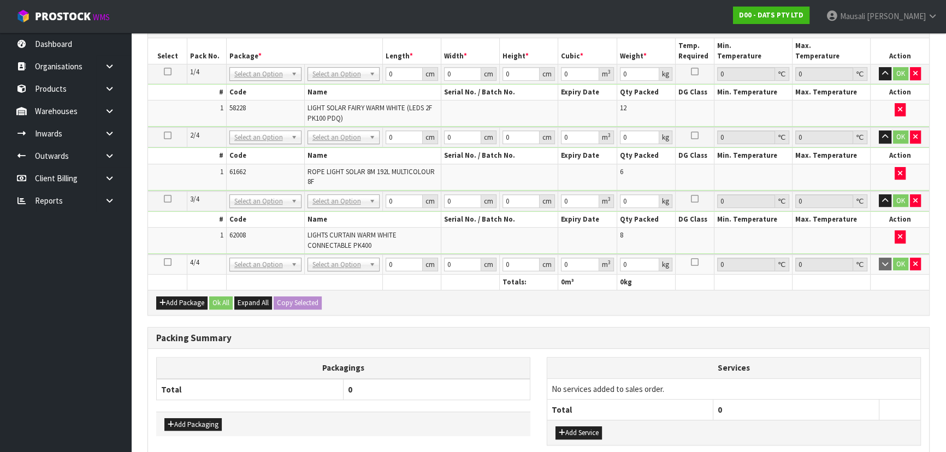
click at [164, 262] on icon at bounding box center [168, 262] width 8 height 1
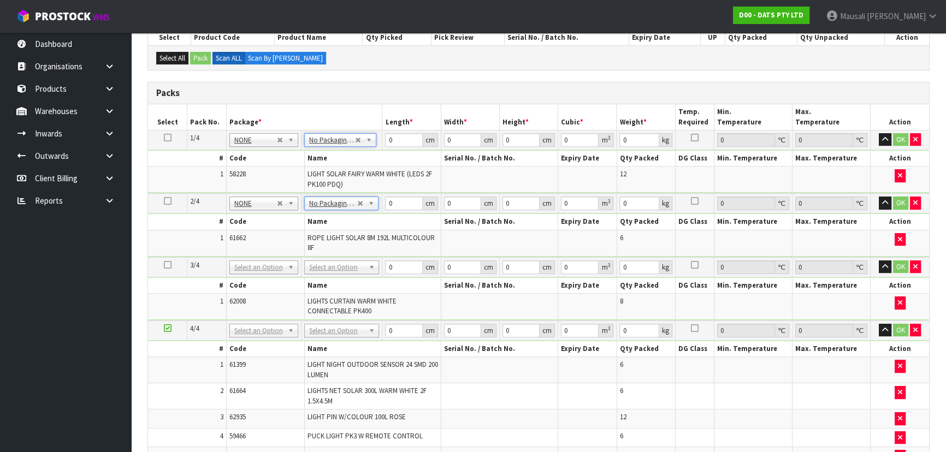
scroll to position [262, 0]
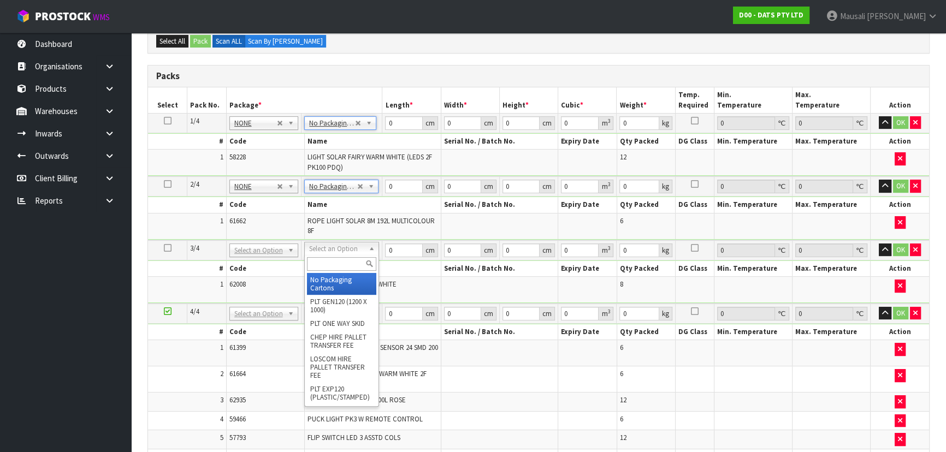
type input "3"
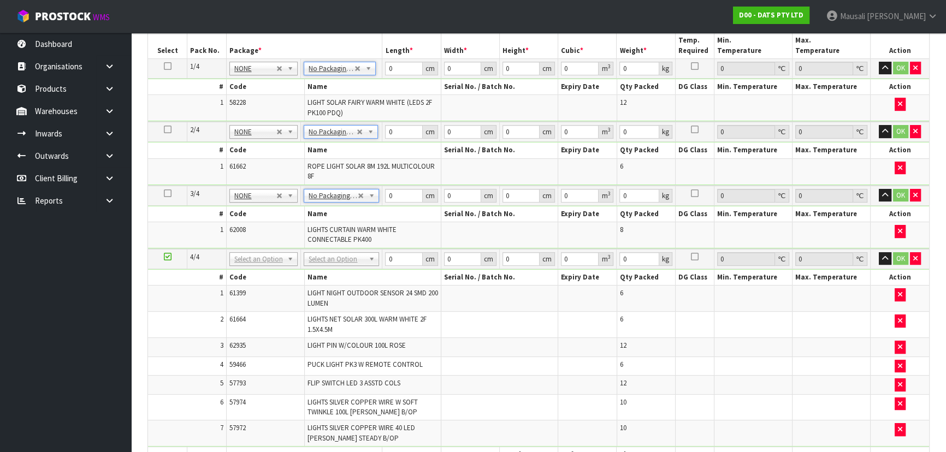
scroll to position [411, 0]
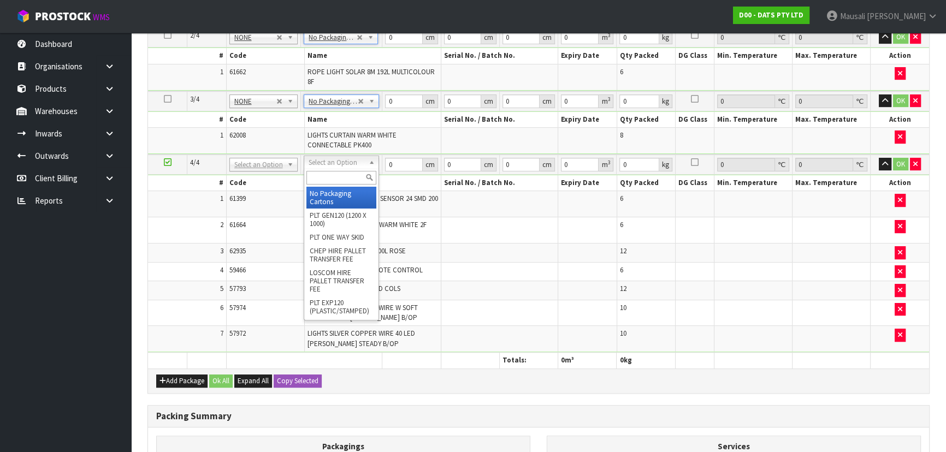
click at [330, 180] on input "text" at bounding box center [341, 178] width 70 height 14
type input "CTN9"
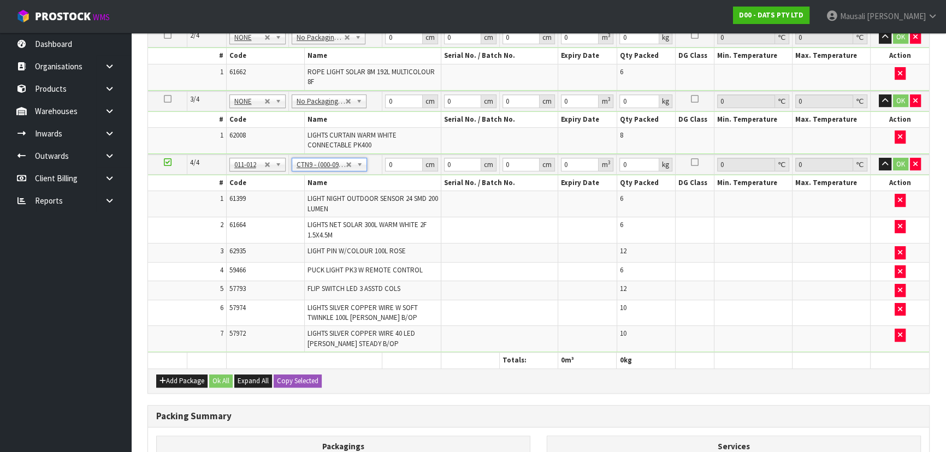
type input "51"
type input "38"
type input "58.5"
type input "0.113373"
type input "16.5"
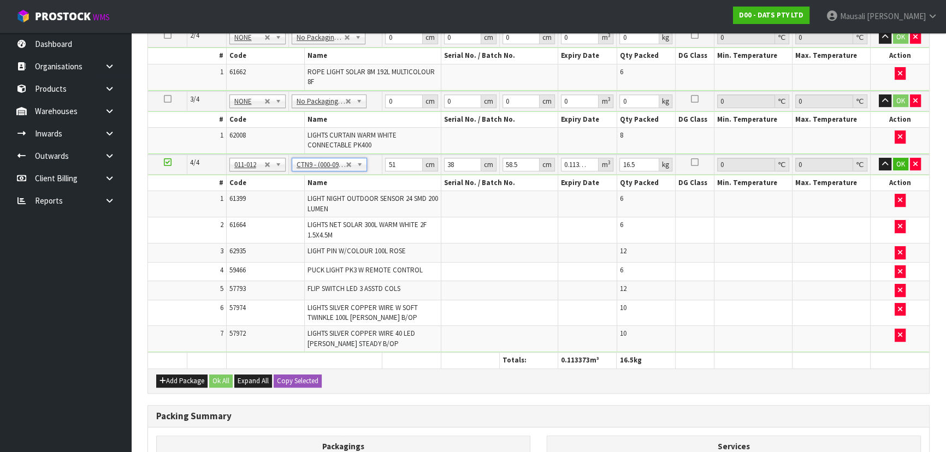
scroll to position [213, 0]
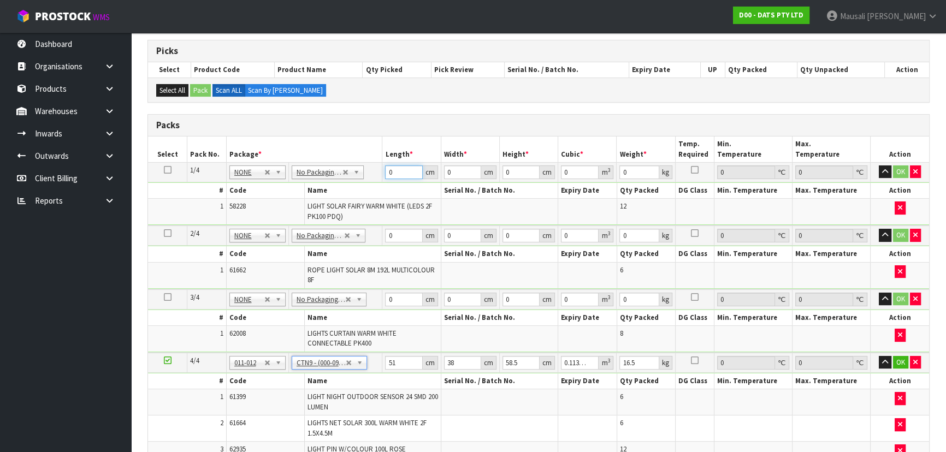
drag, startPoint x: 400, startPoint y: 170, endPoint x: 367, endPoint y: 181, distance: 34.4
click at [368, 181] on tbody "1/4 NONE 007-001 007-002 007-004 007-009 007-013 007-014 007-015 007-017 007-01…" at bounding box center [538, 193] width 781 height 63
type input "65"
type input "20"
type input "1"
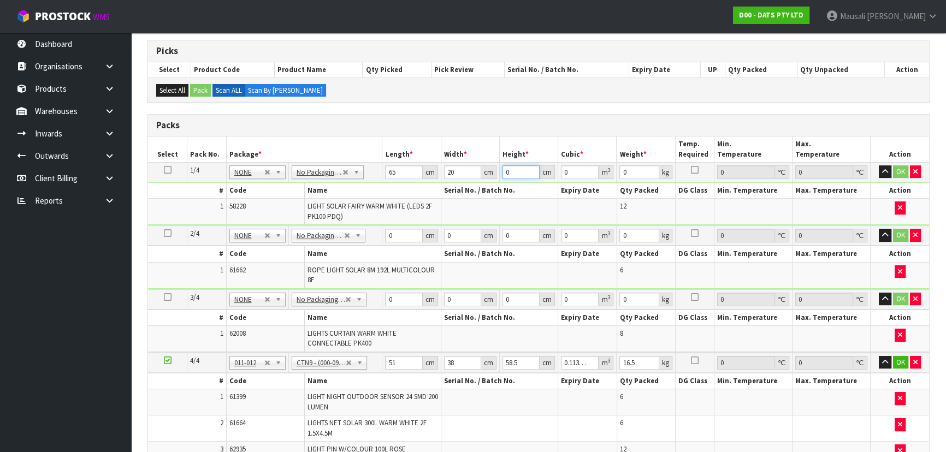
type input "0.0013"
type input "17"
type input "0.0221"
type input "17"
type input "3"
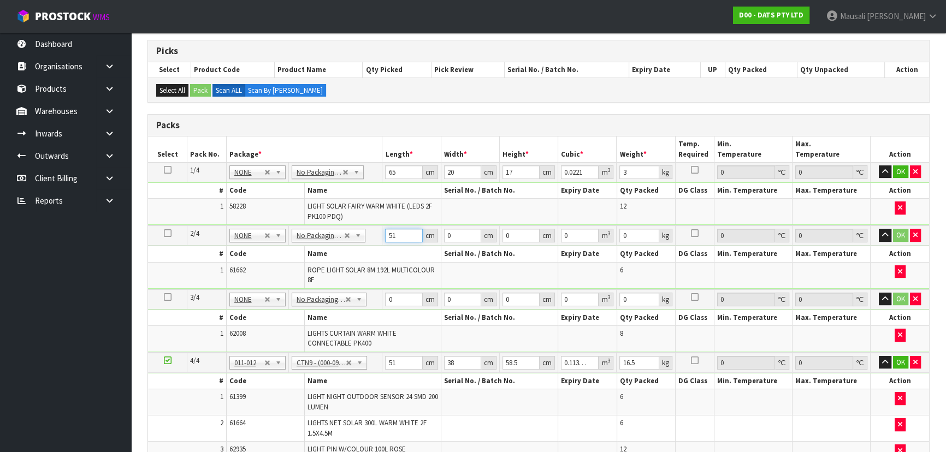
type input "51"
type input "23"
type input "2"
type input "0.002346"
type input "22"
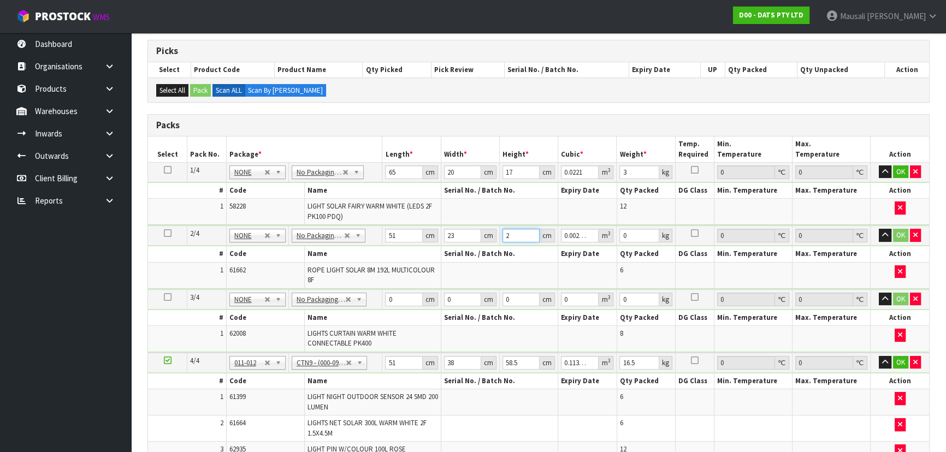
type input "0.025806"
type input "22"
type input "7"
type input "43"
type input "27"
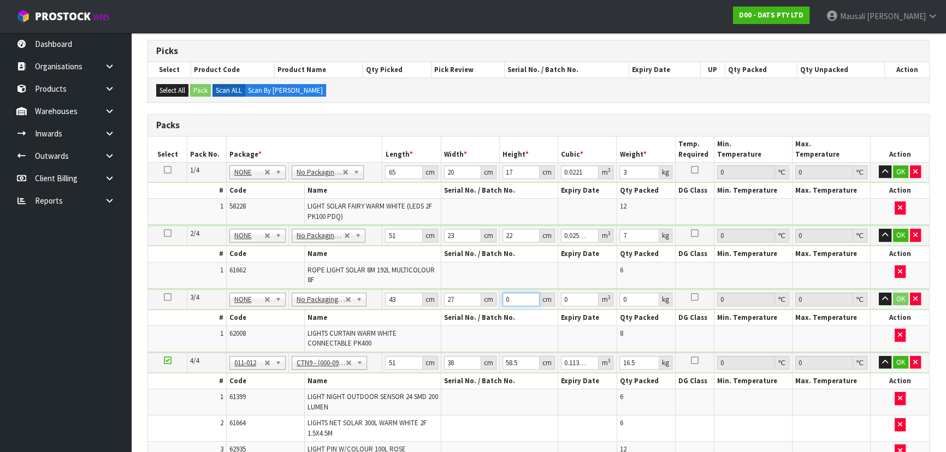
type input "2"
type input "0.002322"
type input "27"
type input "0.031347"
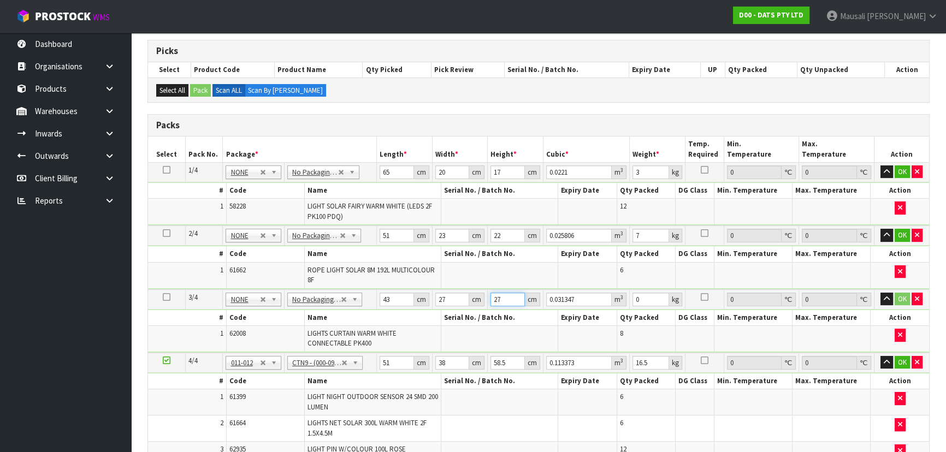
type input "27"
type input "6"
type input "5"
type input "0.011115"
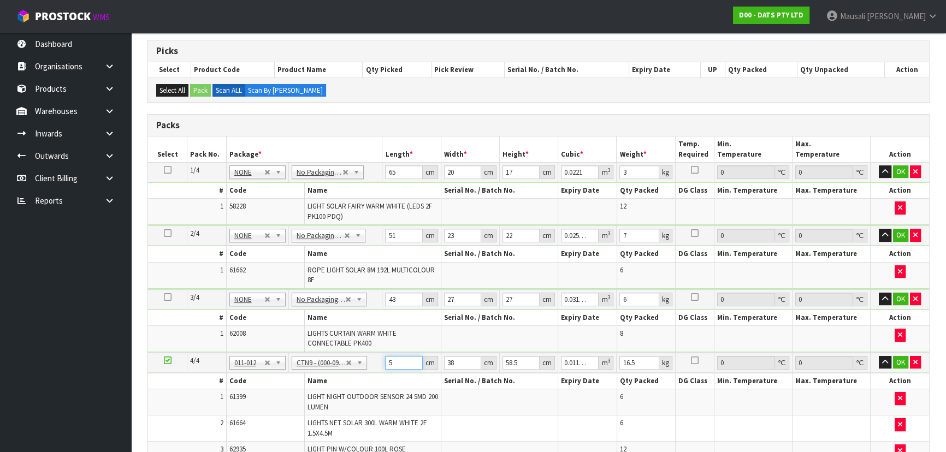
type input "52"
type input "0.115596"
type input "52"
type input "4"
type input "0.012168"
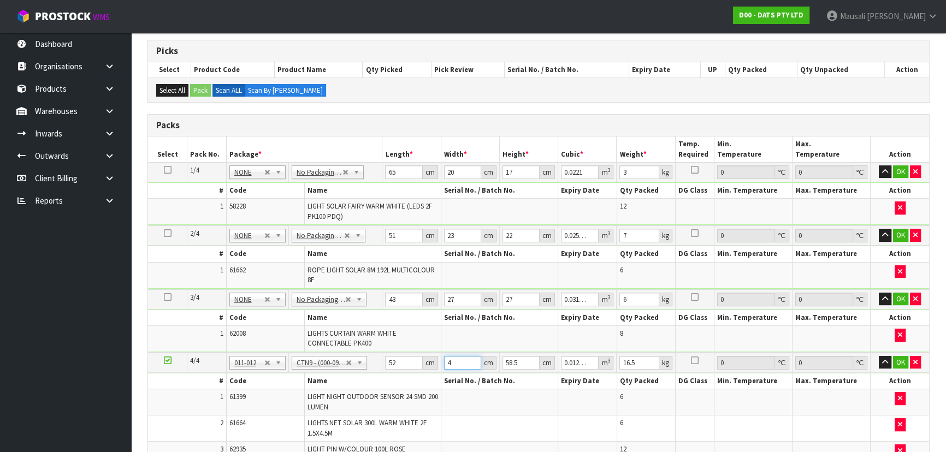
type input "40"
type input "0.12168"
type input "40"
type input "5"
type input "0.0104"
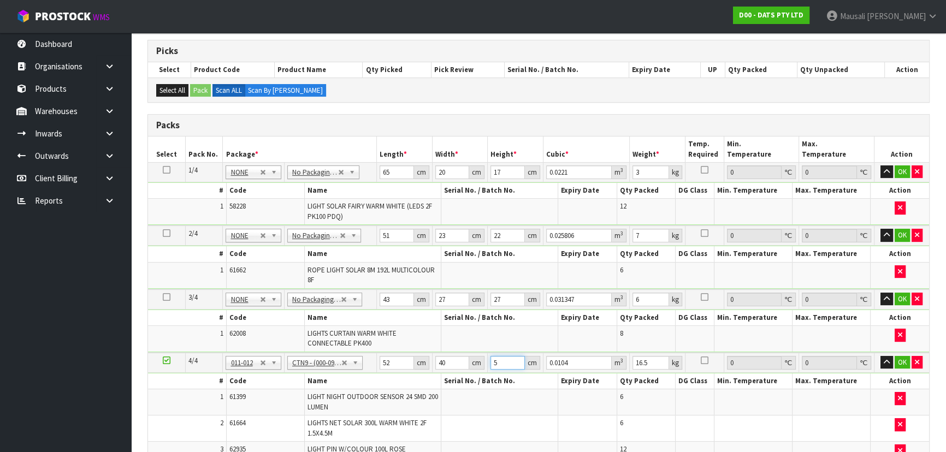
type input "57"
type input "0.11856"
type input "57"
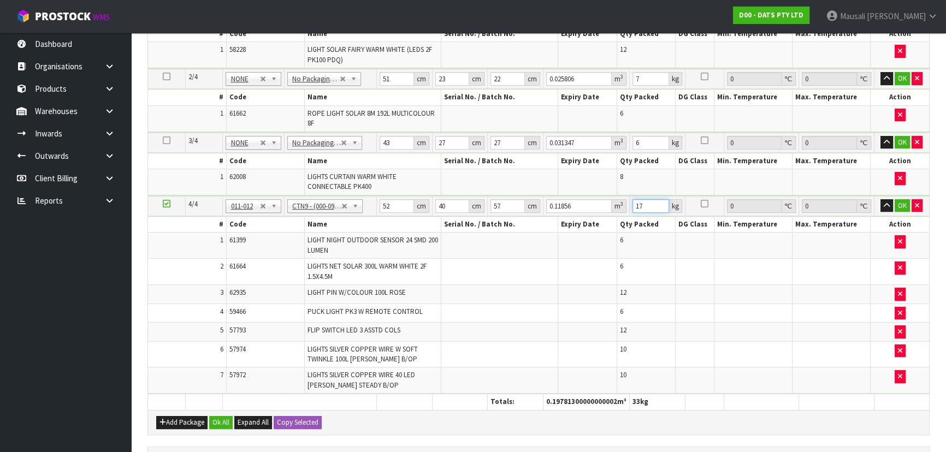
scroll to position [411, 0]
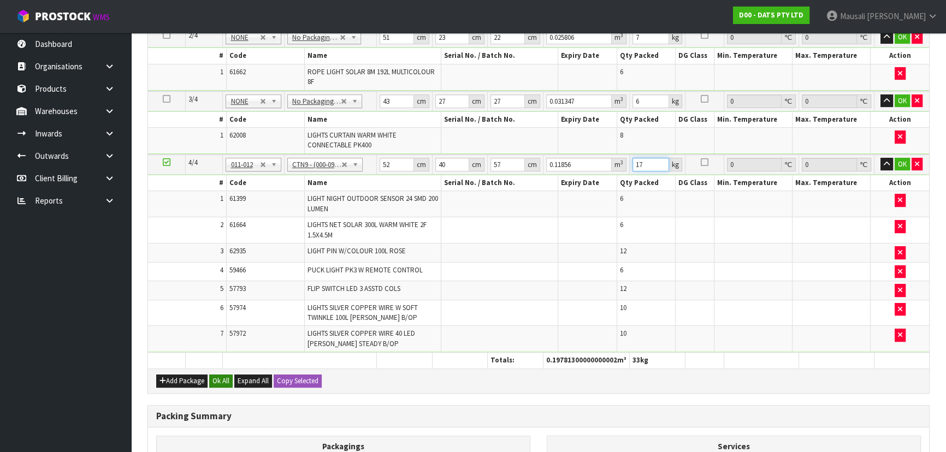
type input "17"
click at [222, 375] on button "Ok All" at bounding box center [220, 381] width 23 height 13
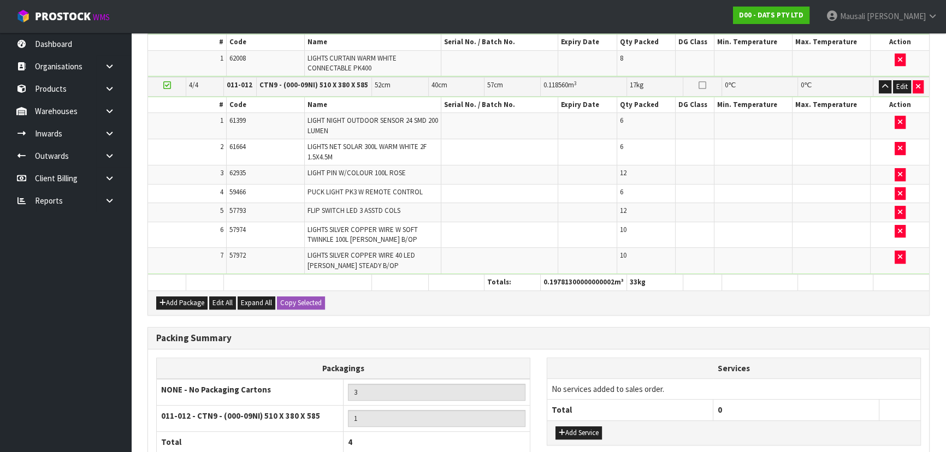
scroll to position [579, 0]
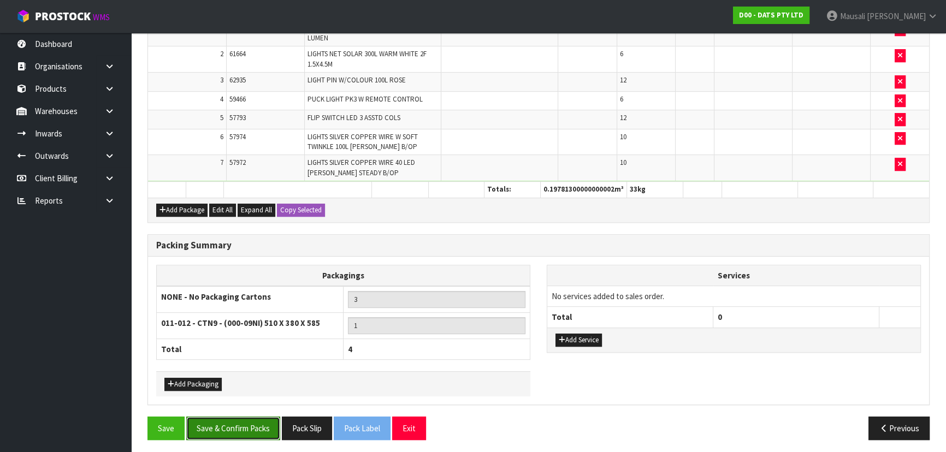
click at [217, 426] on button "Save & Confirm Packs" at bounding box center [233, 428] width 94 height 23
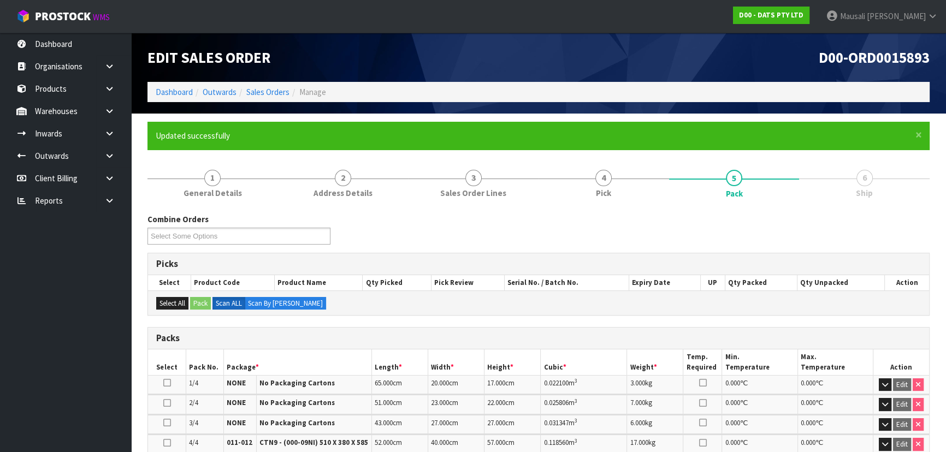
scroll to position [250, 0]
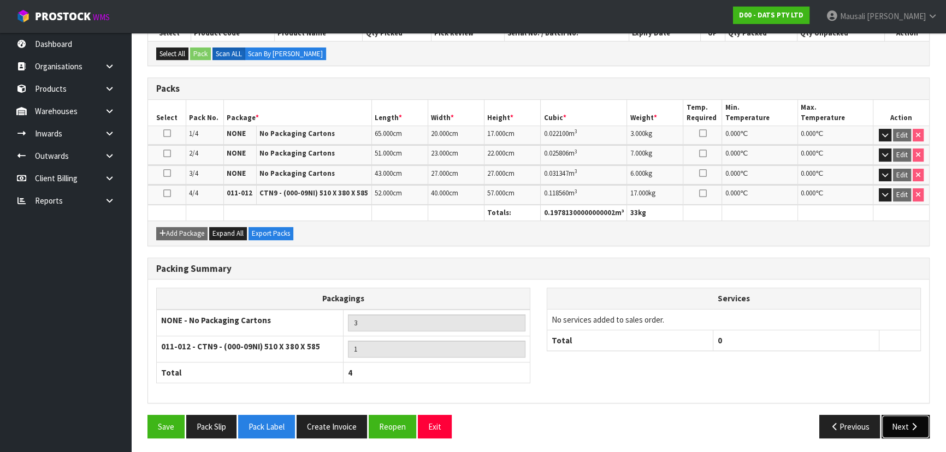
click at [898, 426] on button "Next" at bounding box center [906, 426] width 48 height 23
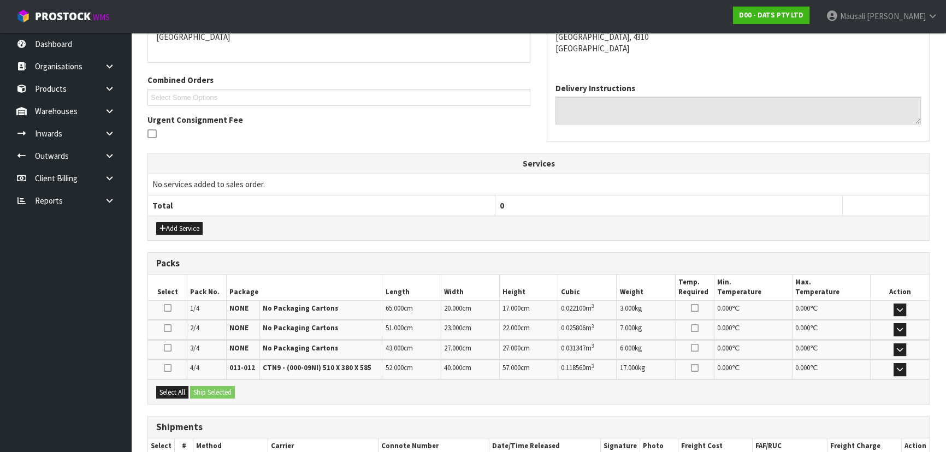
scroll to position [315, 0]
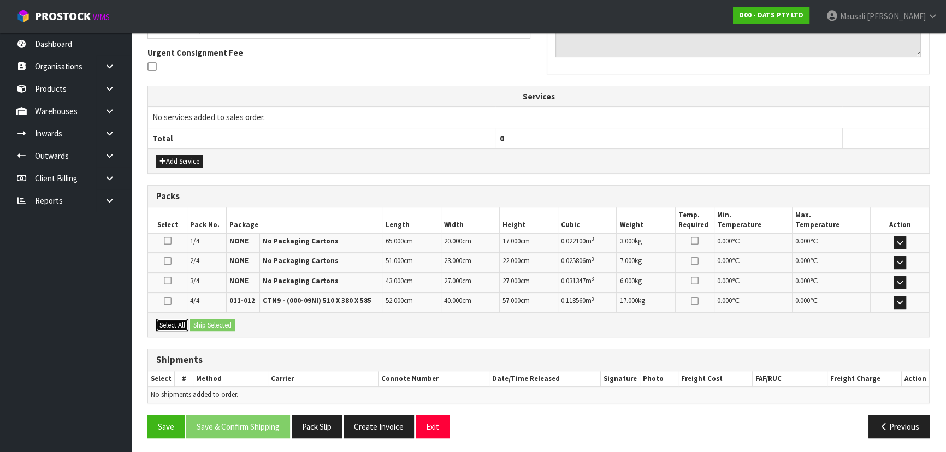
drag, startPoint x: 169, startPoint y: 323, endPoint x: 217, endPoint y: 322, distance: 47.5
click at [169, 323] on button "Select All" at bounding box center [172, 325] width 32 height 13
click at [217, 322] on button "Ship Selected" at bounding box center [212, 325] width 45 height 13
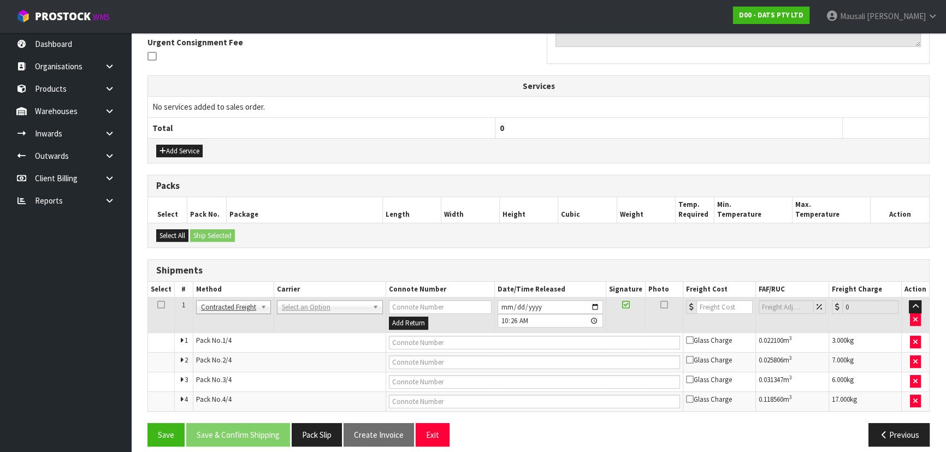
scroll to position [334, 0]
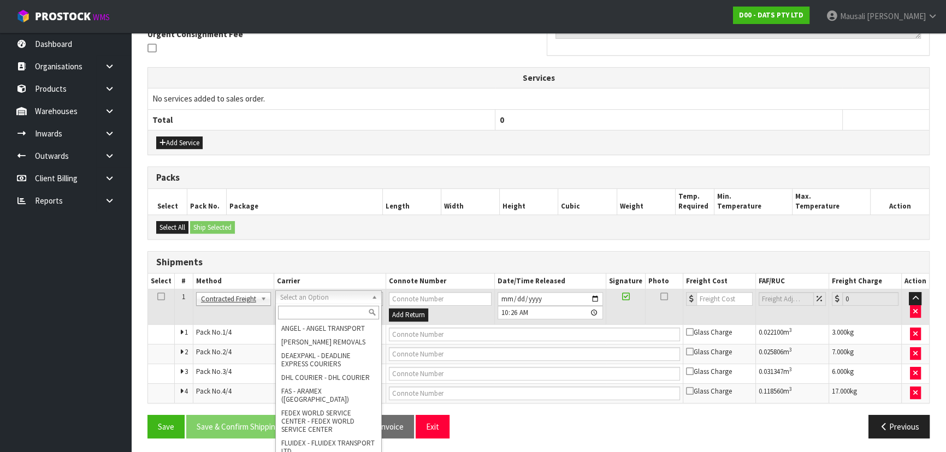
click at [285, 311] on input "text" at bounding box center [328, 313] width 101 height 14
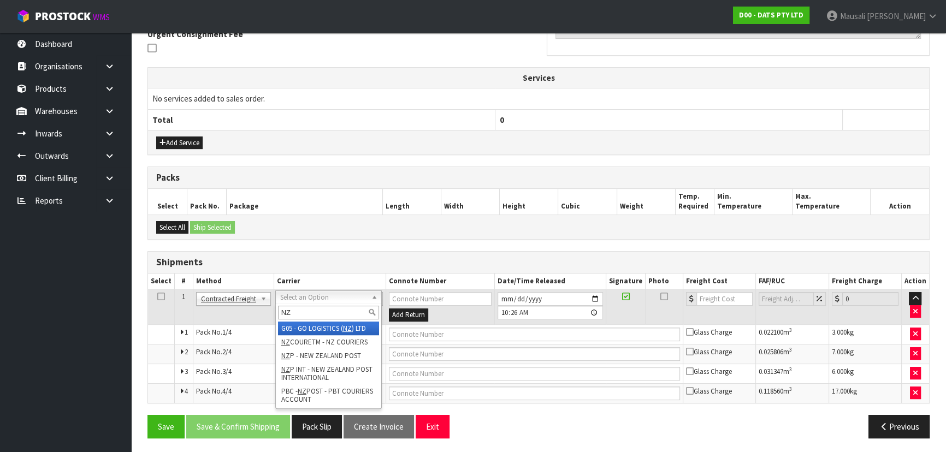
type input "NZP"
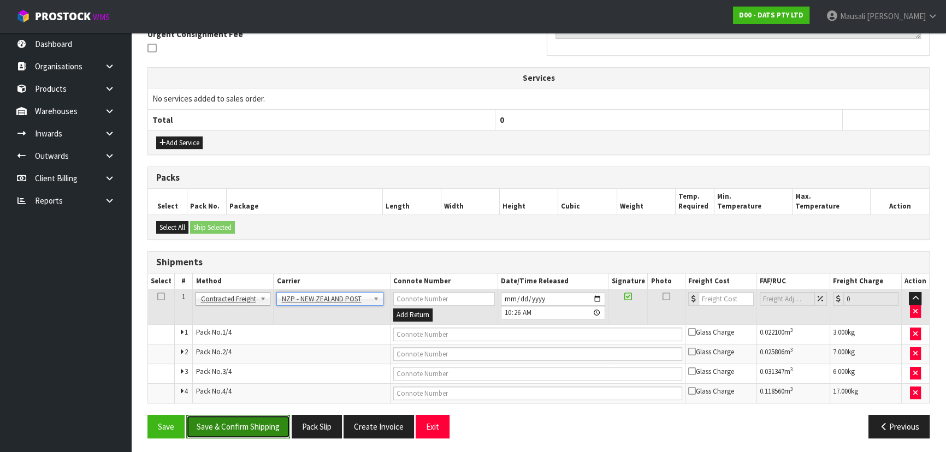
click at [254, 420] on button "Save & Confirm Shipping" at bounding box center [238, 426] width 104 height 23
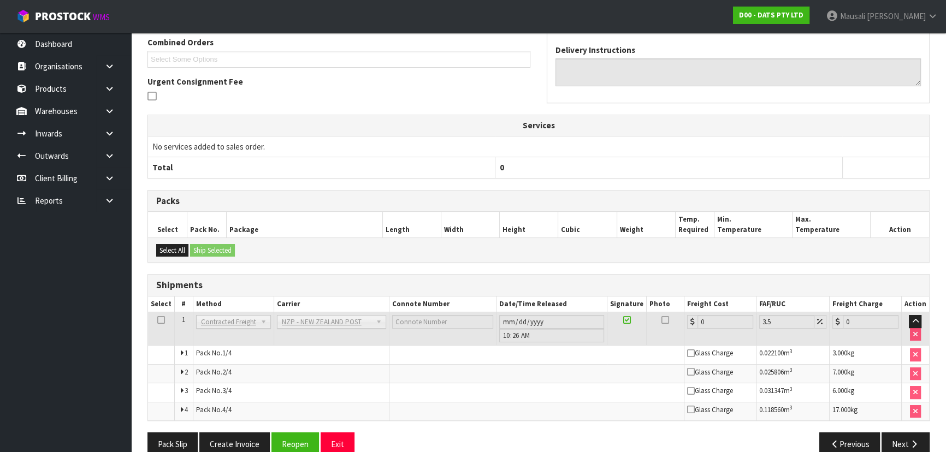
scroll to position [316, 0]
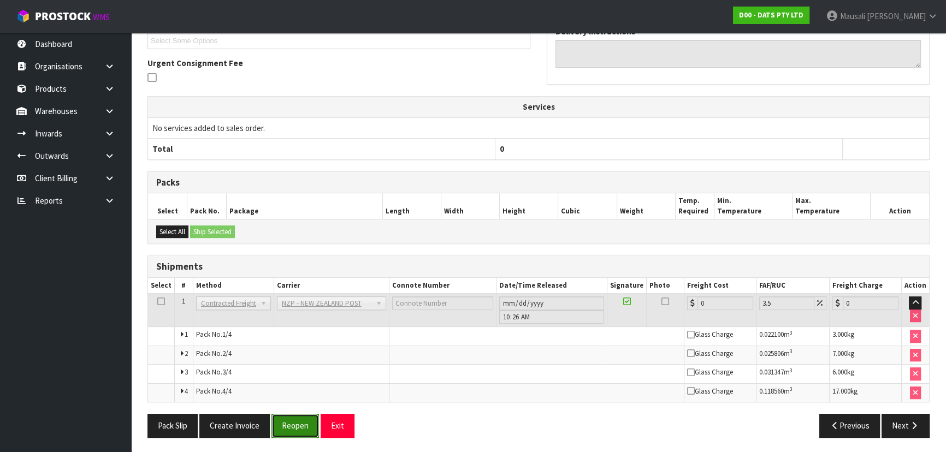
drag, startPoint x: 298, startPoint y: 421, endPoint x: 320, endPoint y: 412, distance: 23.0
click at [297, 421] on button "Reopen" at bounding box center [296, 425] width 48 height 23
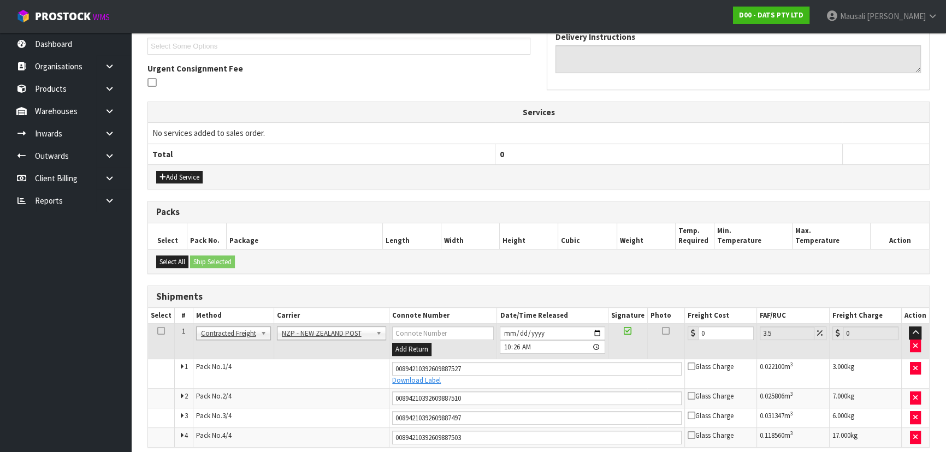
scroll to position [344, 0]
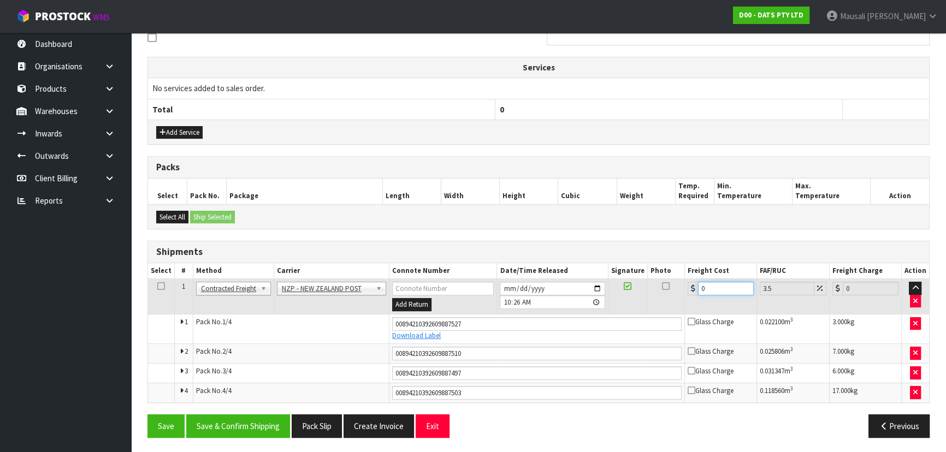
drag, startPoint x: 720, startPoint y: 287, endPoint x: 689, endPoint y: 295, distance: 32.1
click at [689, 295] on td "0" at bounding box center [721, 297] width 72 height 36
type input "4"
type input "4.14"
type input "45"
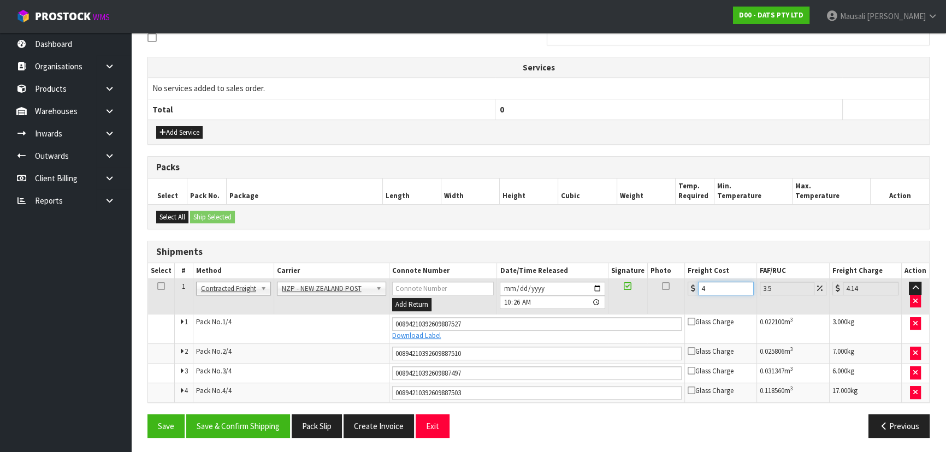
type input "46.57"
type input "45.1"
type input "46.68"
type input "45.18"
type input "46.76"
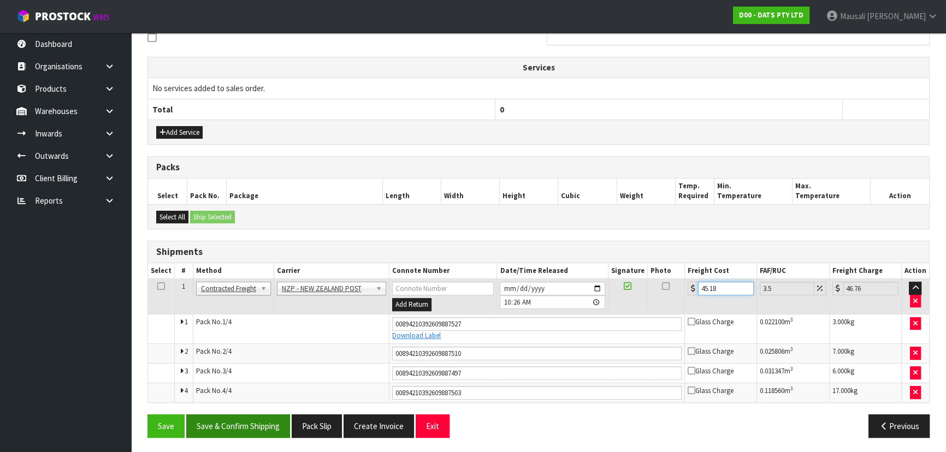
type input "45.18"
click at [240, 423] on button "Save & Confirm Shipping" at bounding box center [238, 426] width 104 height 23
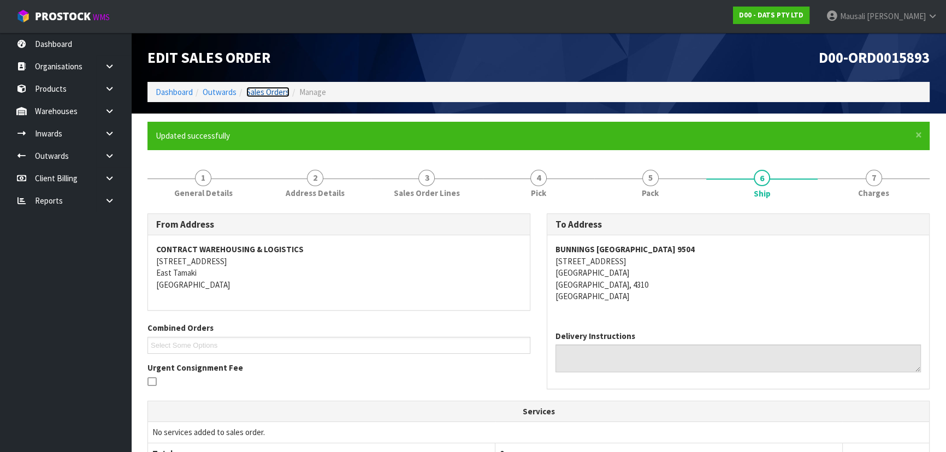
click at [261, 88] on link "Sales Orders" at bounding box center [267, 92] width 43 height 10
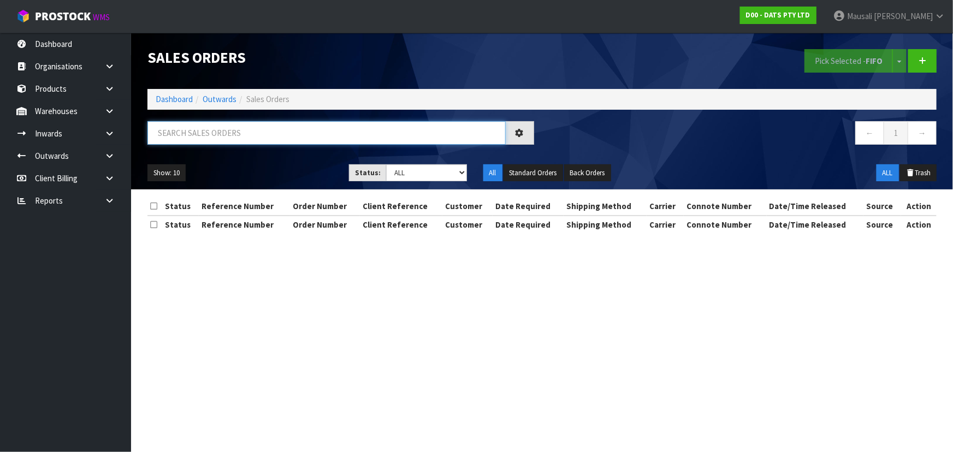
click at [187, 131] on input "text" at bounding box center [327, 132] width 358 height 23
type input "JOB-0416416"
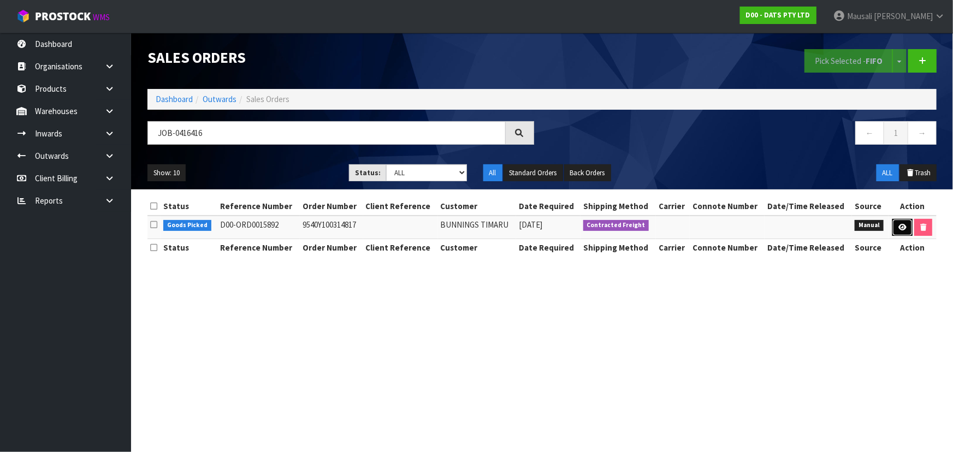
click at [896, 227] on link at bounding box center [903, 227] width 20 height 17
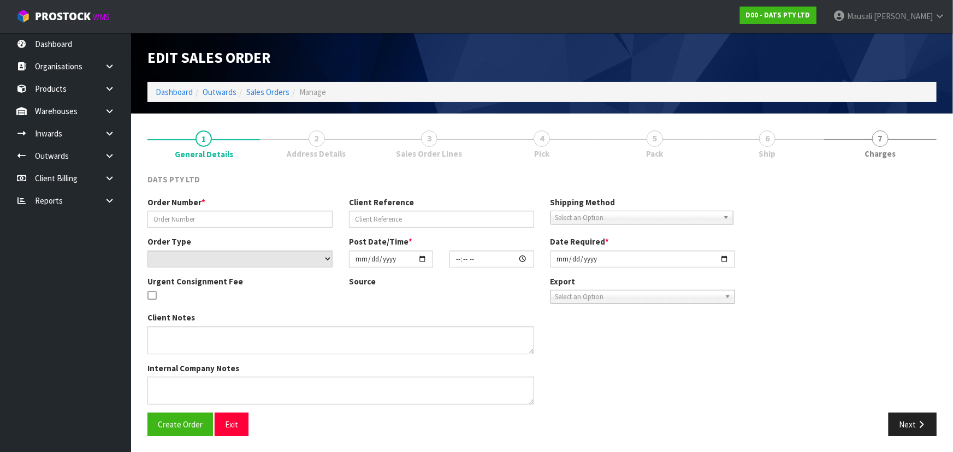
type input "9540Y100314817"
select select "number:0"
type input "[DATE]"
type input "08:53:00.000"
type input "[DATE]"
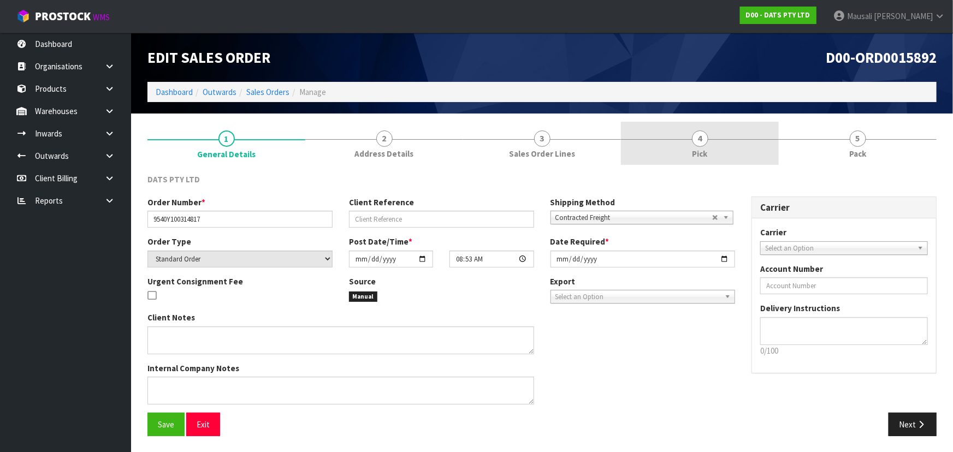
click at [741, 145] on link "4 Pick" at bounding box center [700, 143] width 158 height 43
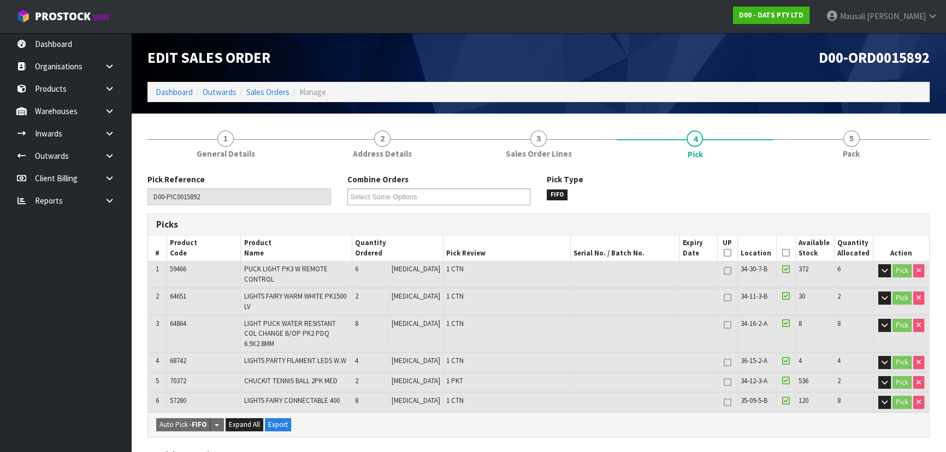
click at [782, 254] on icon at bounding box center [786, 253] width 8 height 1
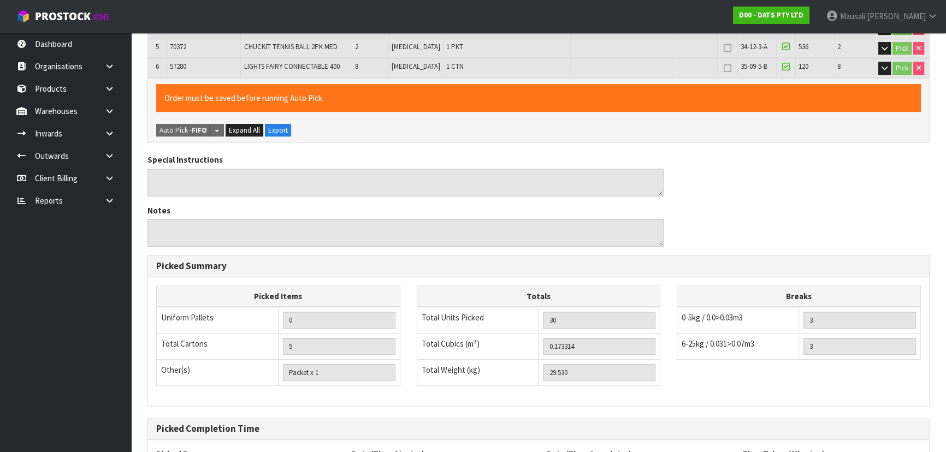
scroll to position [397, 0]
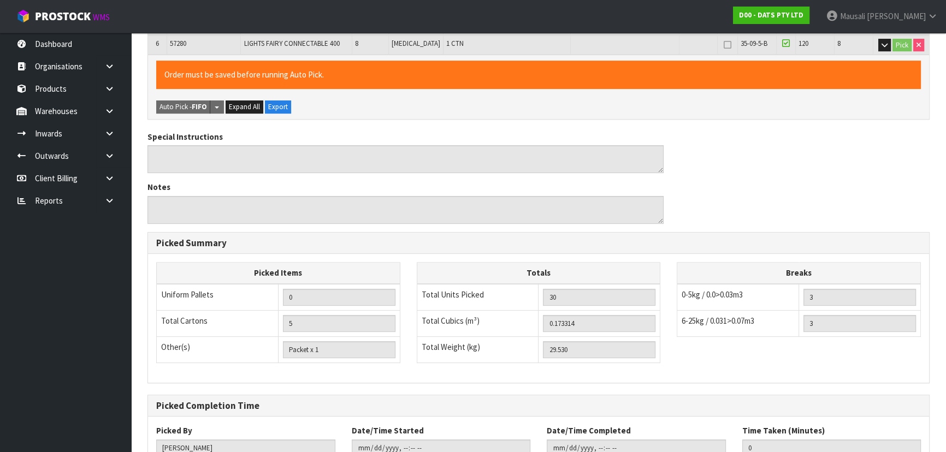
scroll to position [0, 0]
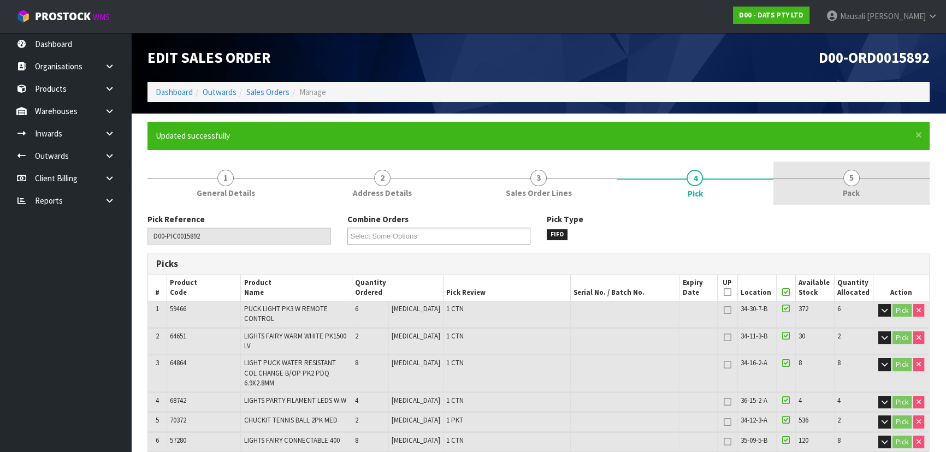
type input "[PERSON_NAME]"
type input "[DATE]T10:29:09"
click at [843, 187] on span "Pack" at bounding box center [851, 192] width 17 height 11
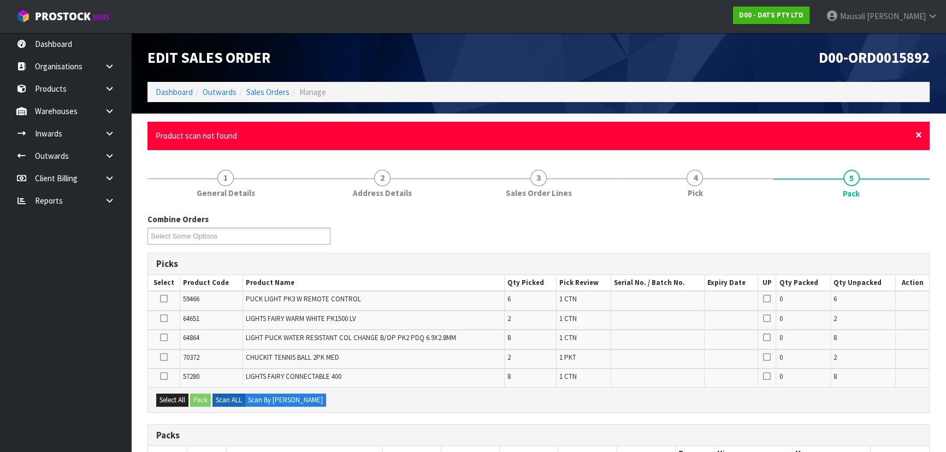
click at [921, 133] on span "×" at bounding box center [919, 134] width 7 height 15
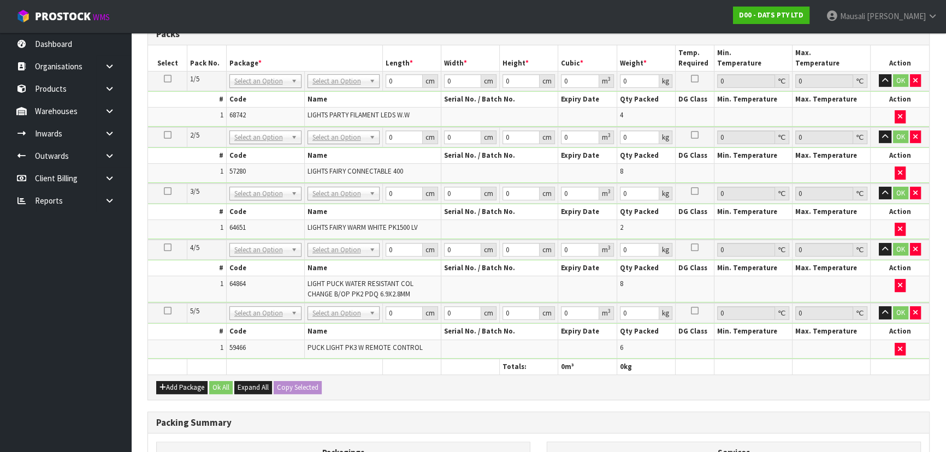
scroll to position [429, 0]
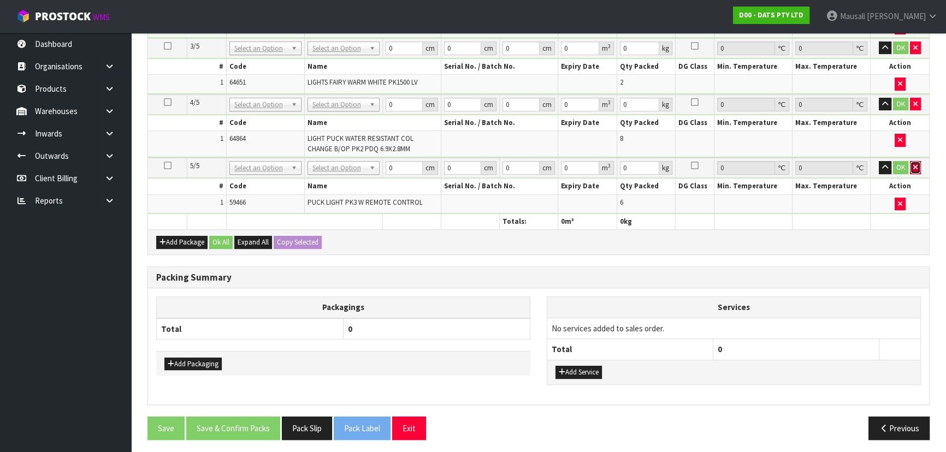
click at [913, 164] on icon "button" at bounding box center [915, 167] width 4 height 7
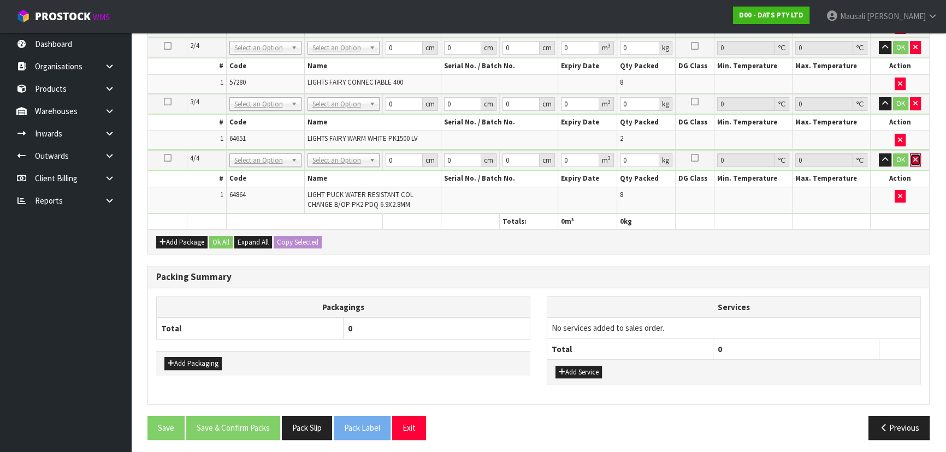
click at [915, 156] on icon "button" at bounding box center [915, 159] width 4 height 7
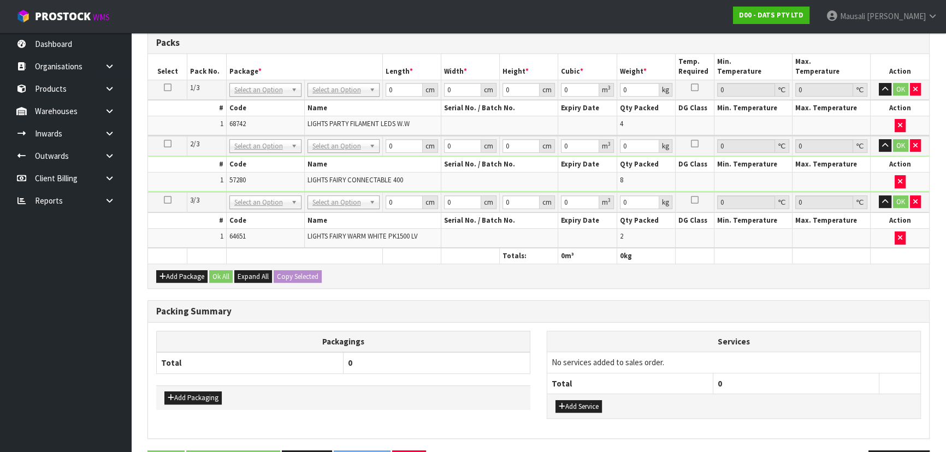
scroll to position [299, 0]
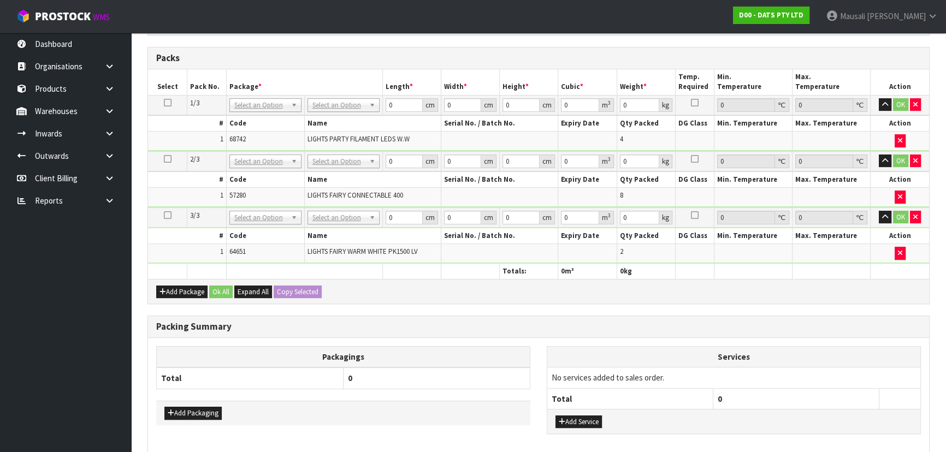
click at [164, 215] on icon at bounding box center [168, 215] width 8 height 1
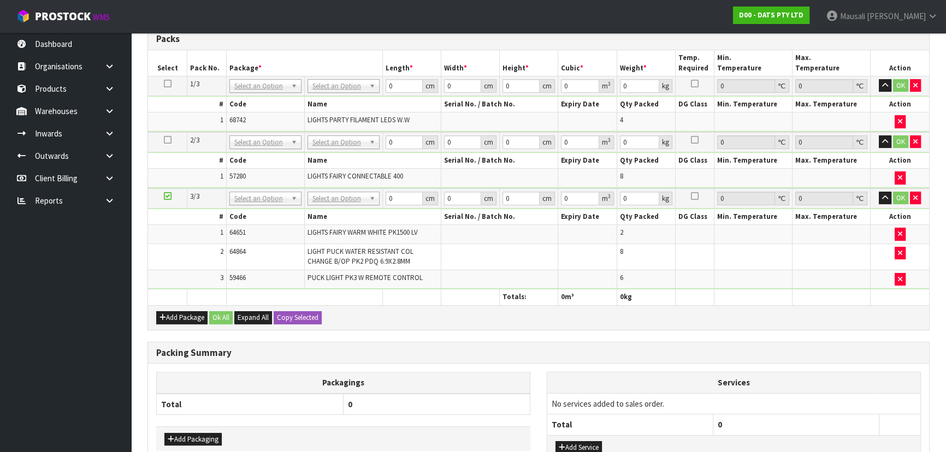
scroll to position [260, 0]
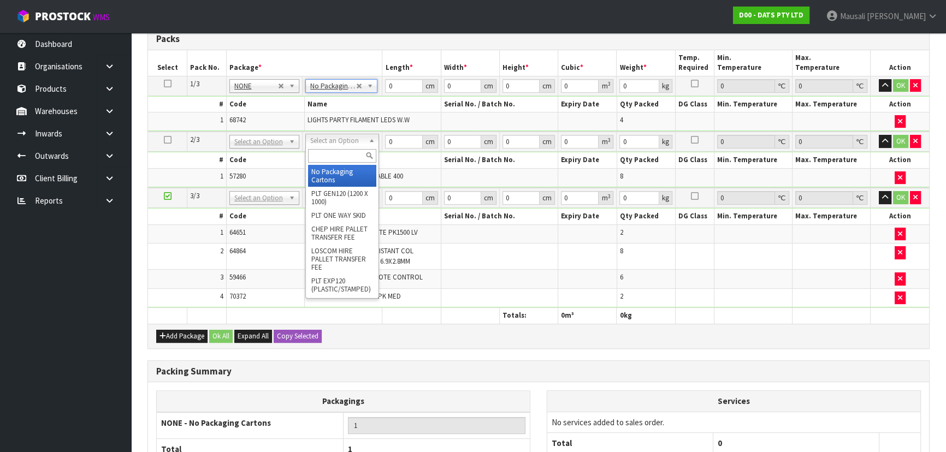
type input "2"
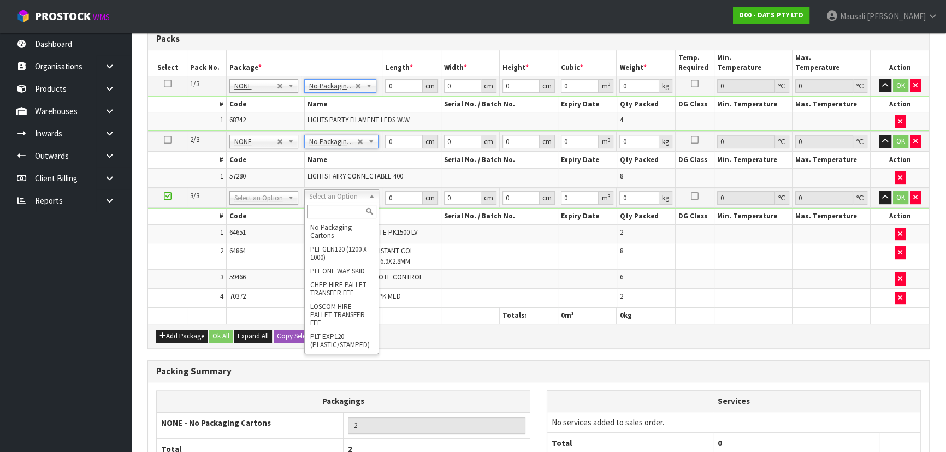
click at [314, 214] on input "text" at bounding box center [341, 212] width 69 height 14
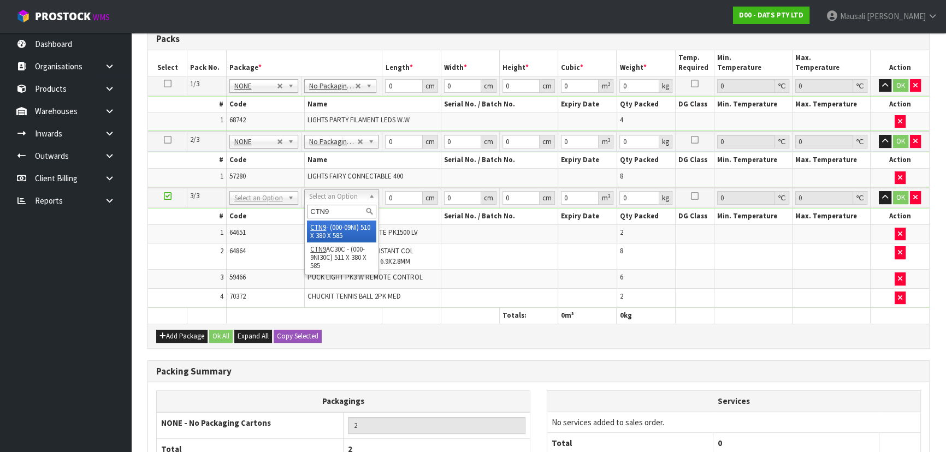
type input "CTN9"
type input "51"
type input "38"
type input "58.5"
type input "0.113373"
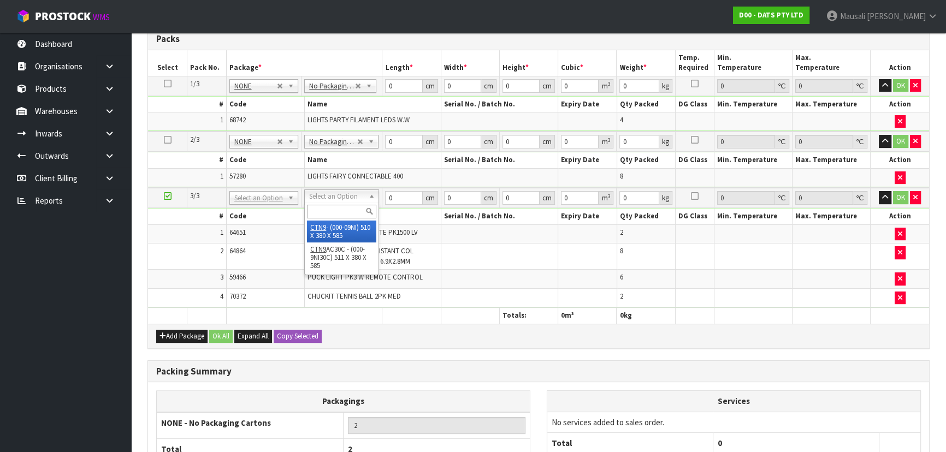
type input "12.39"
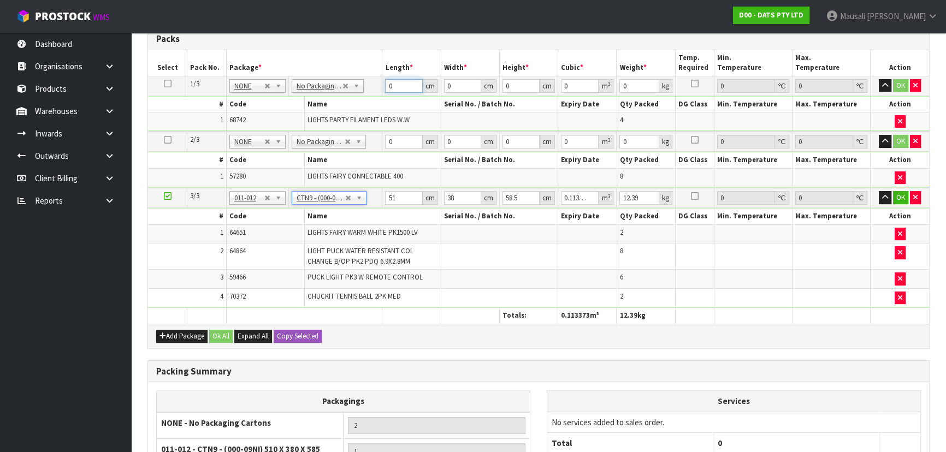
drag, startPoint x: 396, startPoint y: 83, endPoint x: 379, endPoint y: 103, distance: 26.4
click at [379, 103] on tbody "1/3 NONE 007-001 007-002 007-004 007-009 007-013 007-014 007-015 007-017 007-01…" at bounding box center [538, 104] width 781 height 56
type input "43"
type input "3"
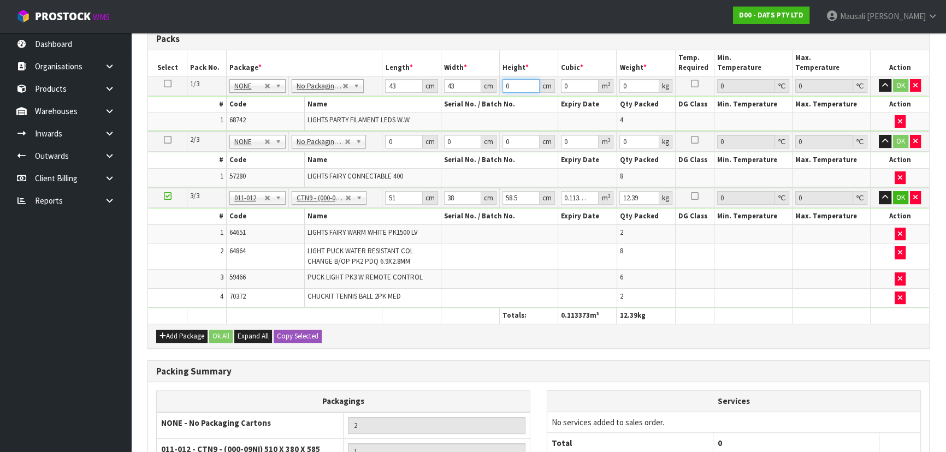
type input "0.005547"
type input "31"
type input "0.057319"
type input "31"
type input "7"
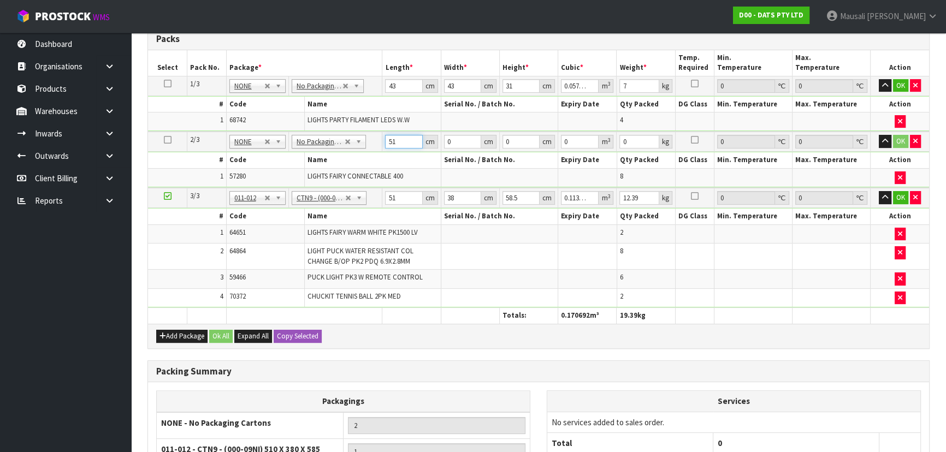
type input "51"
type input "23"
type input "3"
type input "0.003519"
type input "37"
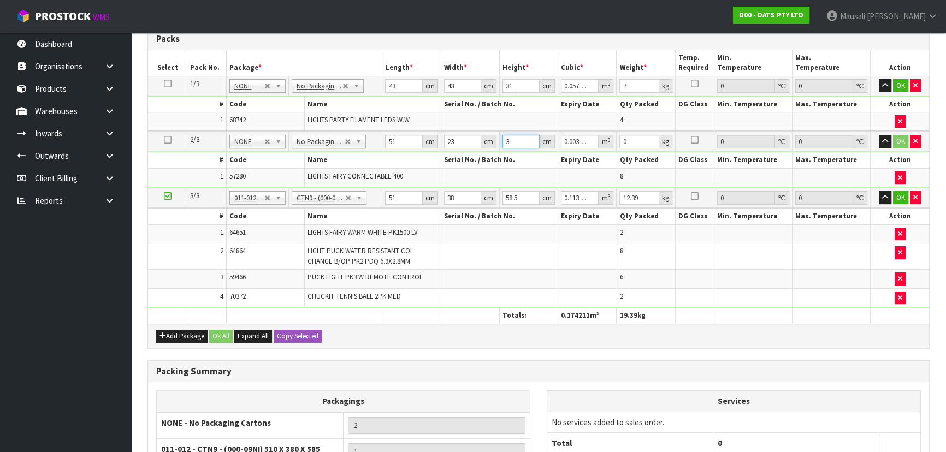
type input "0.043401"
type input "37"
type input "9"
type input "5"
drag, startPoint x: 212, startPoint y: 330, endPoint x: 242, endPoint y: 361, distance: 42.9
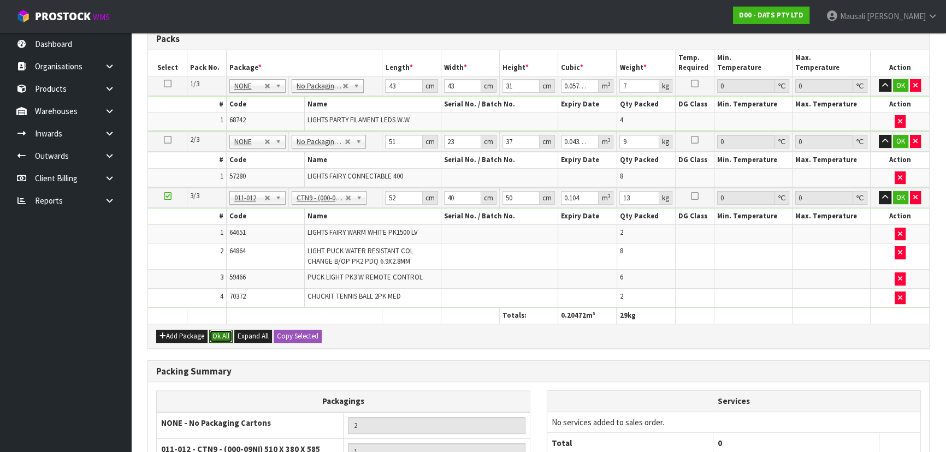
click at [214, 333] on button "Ok All" at bounding box center [220, 336] width 23 height 13
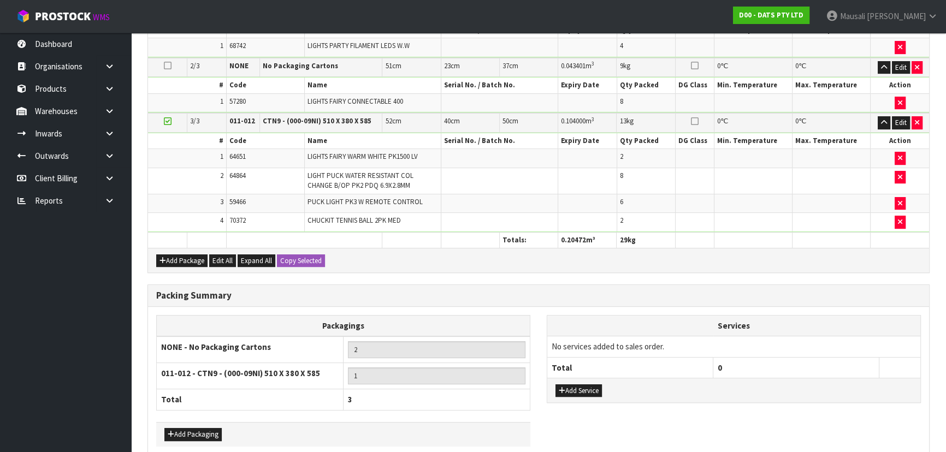
scroll to position [384, 0]
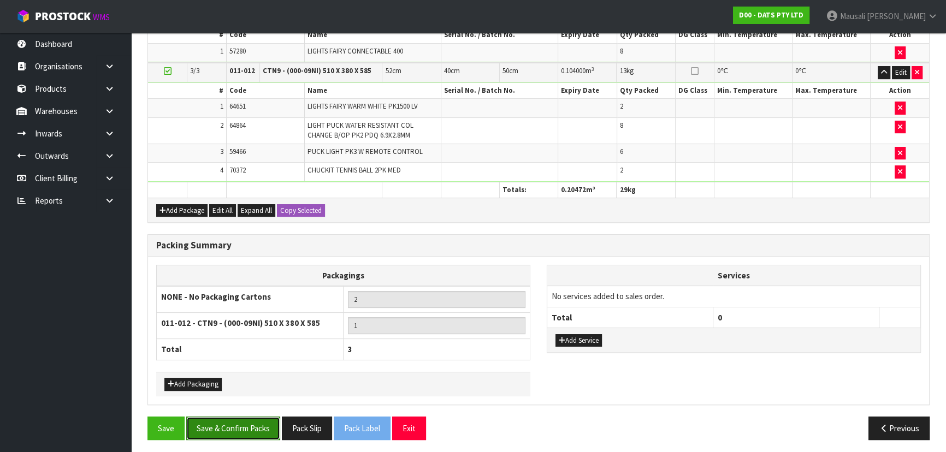
drag, startPoint x: 233, startPoint y: 426, endPoint x: 279, endPoint y: 426, distance: 45.9
click at [234, 426] on button "Save & Confirm Packs" at bounding box center [233, 428] width 94 height 23
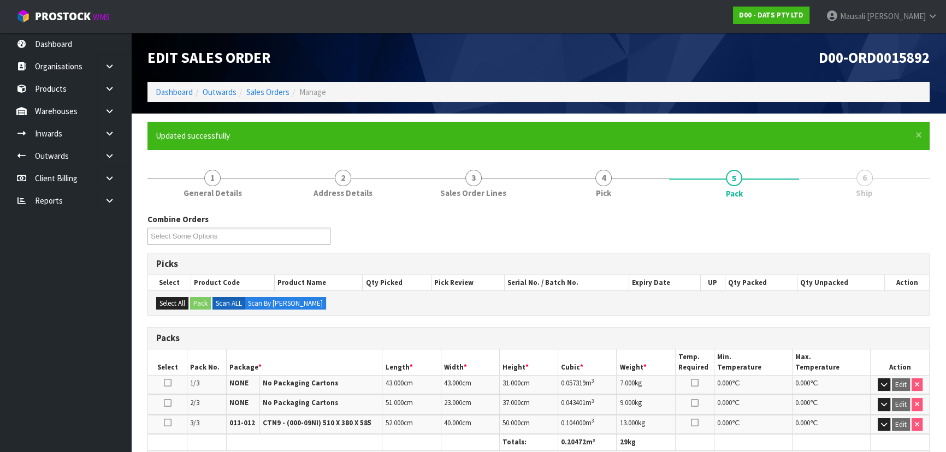
scroll to position [229, 0]
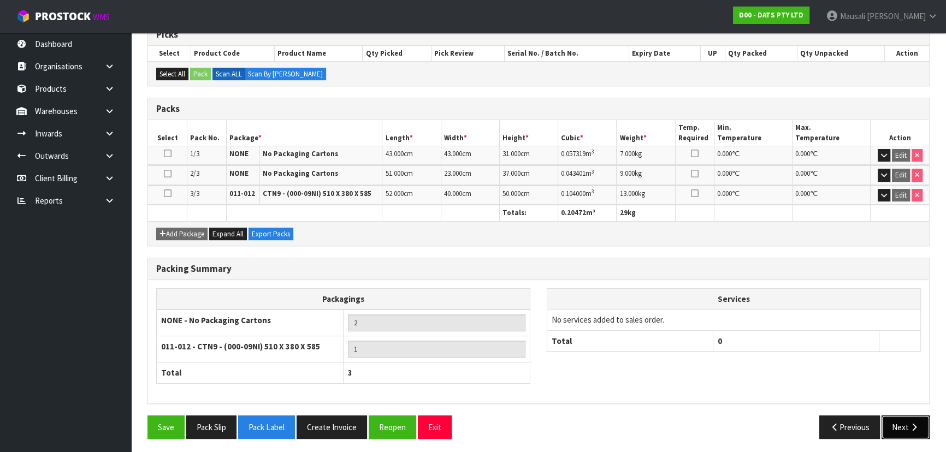
click at [907, 426] on button "Next" at bounding box center [906, 427] width 48 height 23
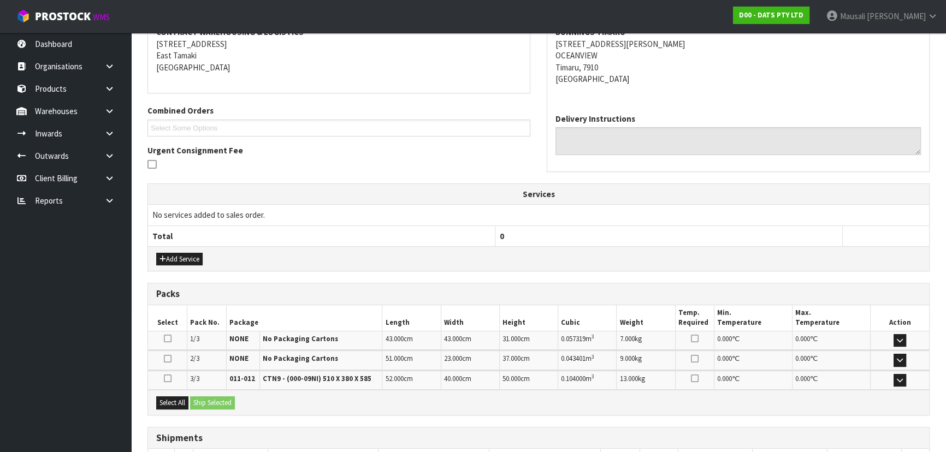
scroll to position [295, 0]
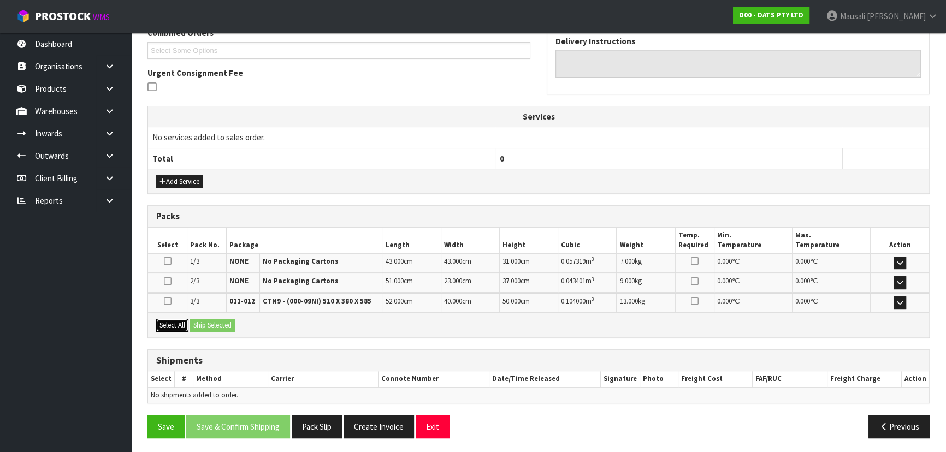
click at [176, 321] on button "Select All" at bounding box center [172, 325] width 32 height 13
click at [217, 322] on button "Ship Selected" at bounding box center [212, 325] width 45 height 13
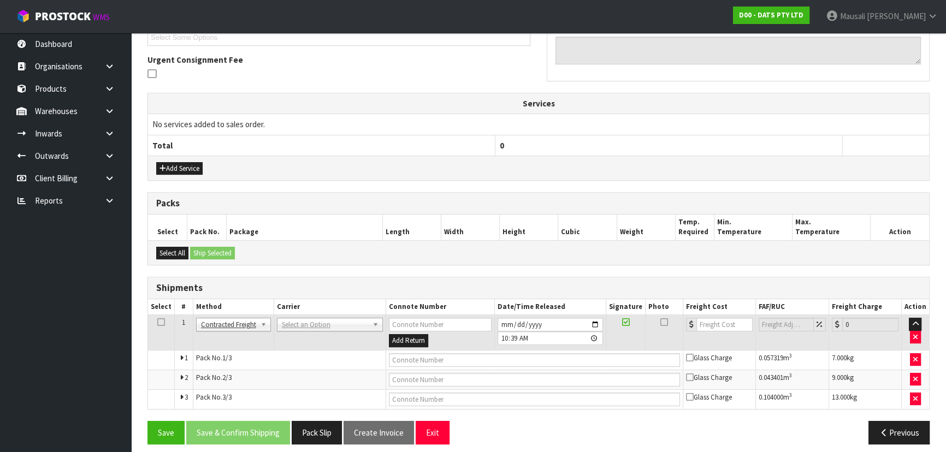
scroll to position [315, 0]
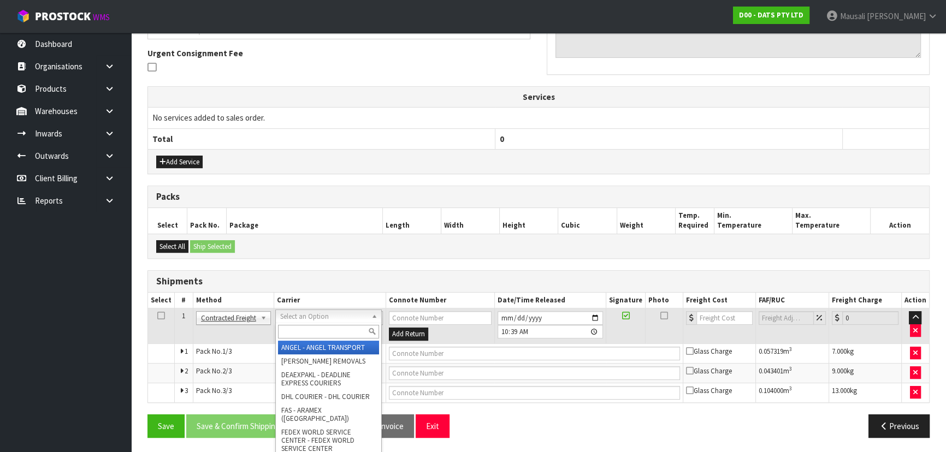
click at [307, 332] on input "text" at bounding box center [328, 332] width 101 height 14
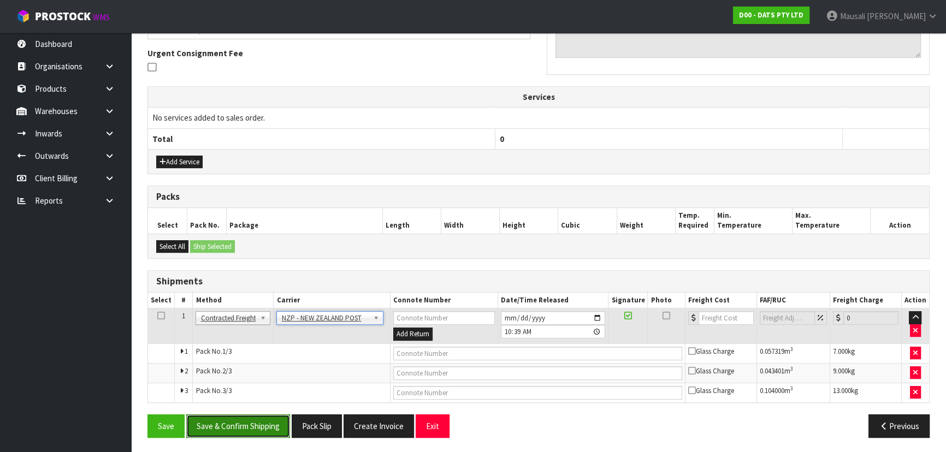
click at [267, 417] on button "Save & Confirm Shipping" at bounding box center [238, 426] width 104 height 23
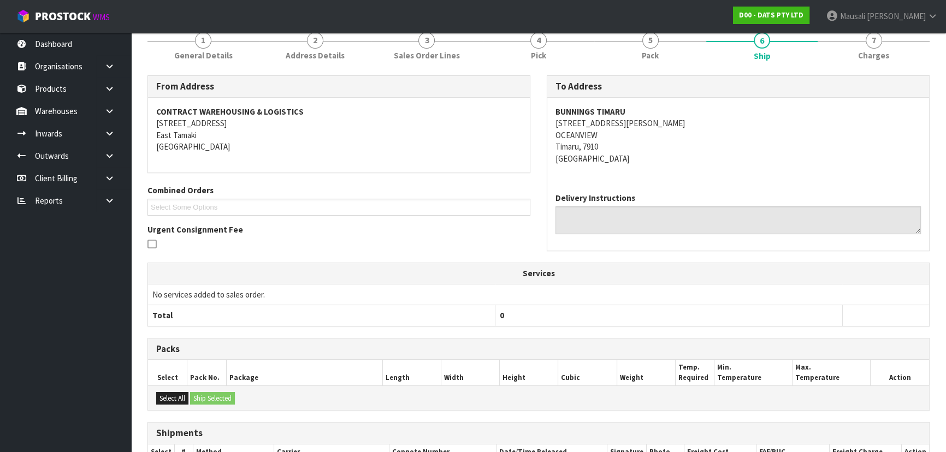
scroll to position [297, 0]
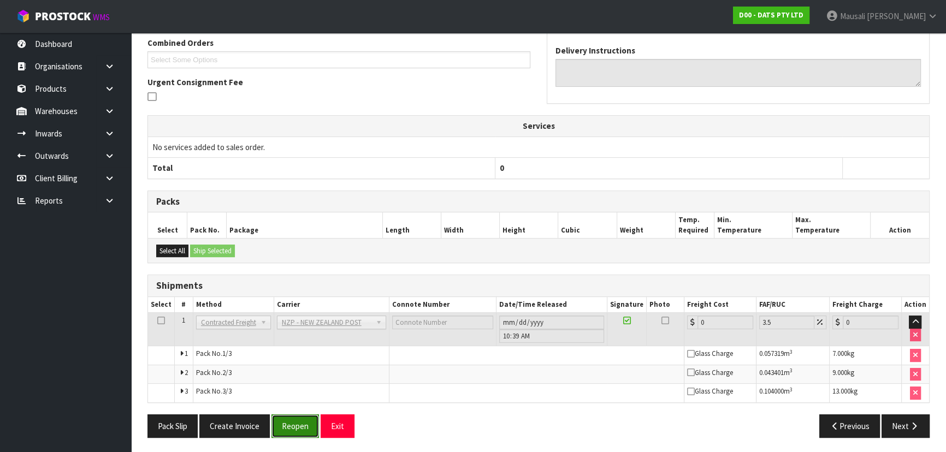
drag, startPoint x: 296, startPoint y: 423, endPoint x: 308, endPoint y: 420, distance: 12.5
click at [296, 423] on button "Reopen" at bounding box center [296, 426] width 48 height 23
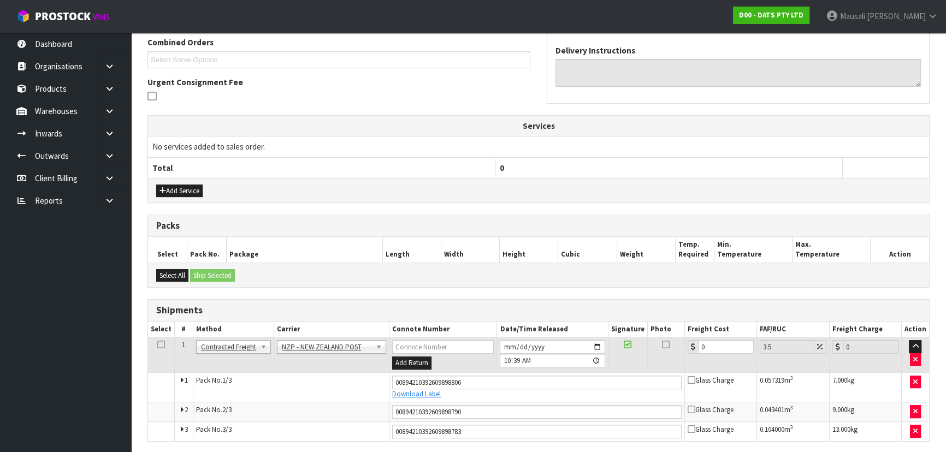
scroll to position [325, 0]
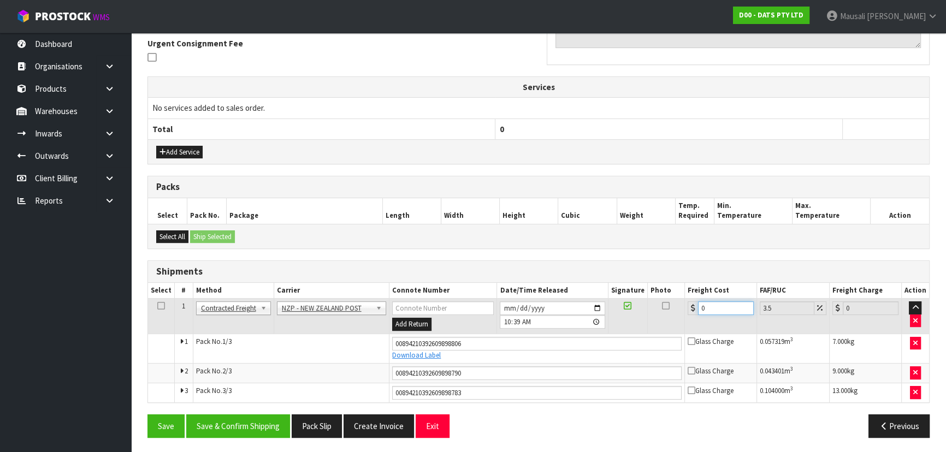
drag, startPoint x: 717, startPoint y: 306, endPoint x: 687, endPoint y: 320, distance: 32.5
click at [687, 320] on td "0" at bounding box center [721, 317] width 72 height 36
click at [251, 426] on button "Save & Confirm Shipping" at bounding box center [238, 426] width 104 height 23
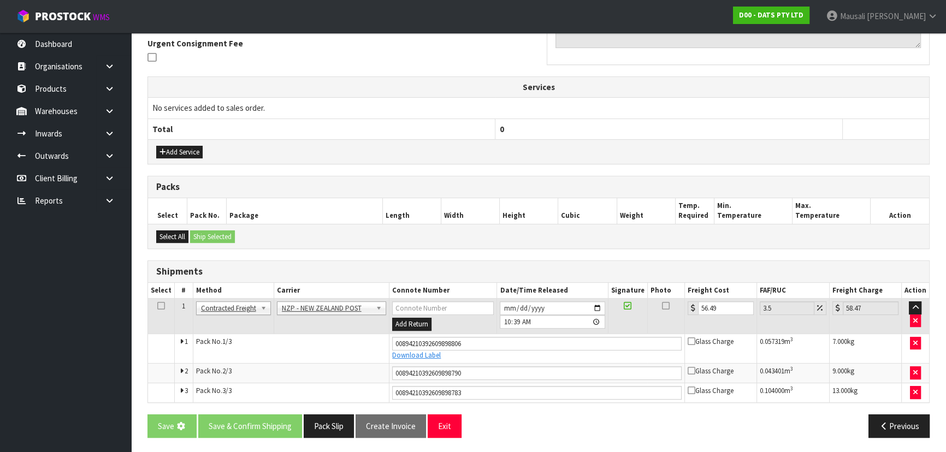
scroll to position [0, 0]
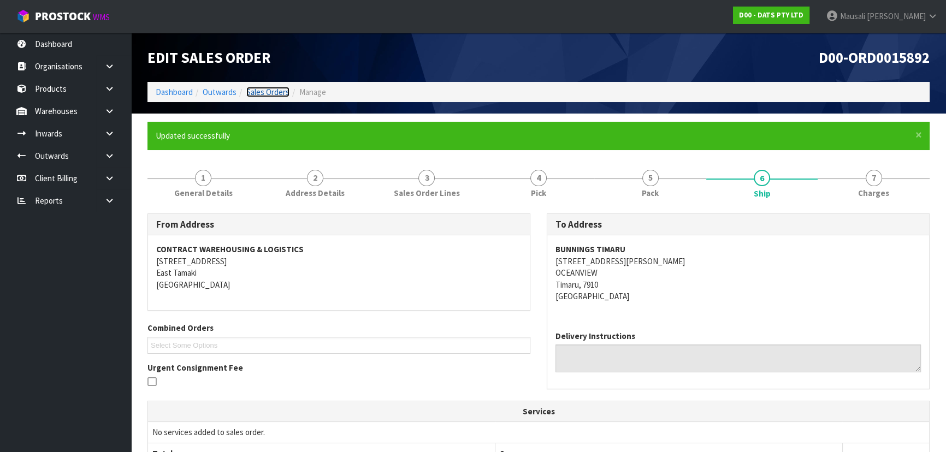
click at [264, 89] on link "Sales Orders" at bounding box center [267, 92] width 43 height 10
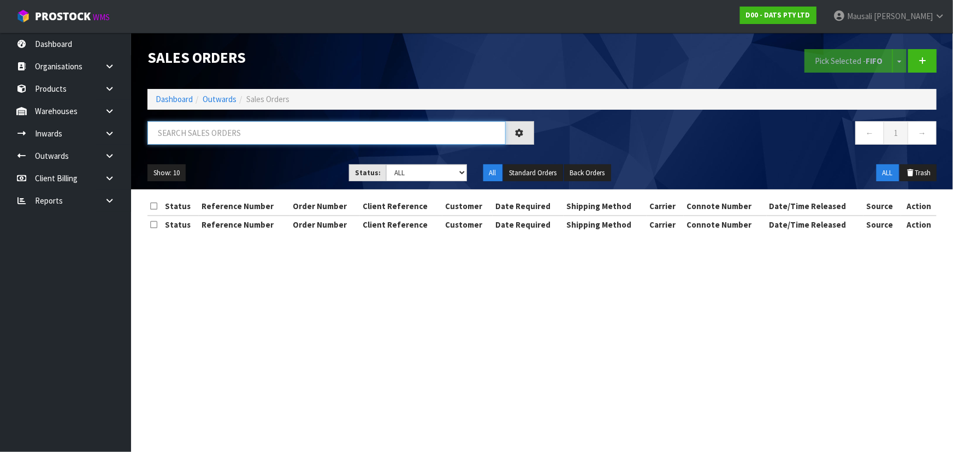
click at [181, 133] on input "text" at bounding box center [327, 132] width 358 height 23
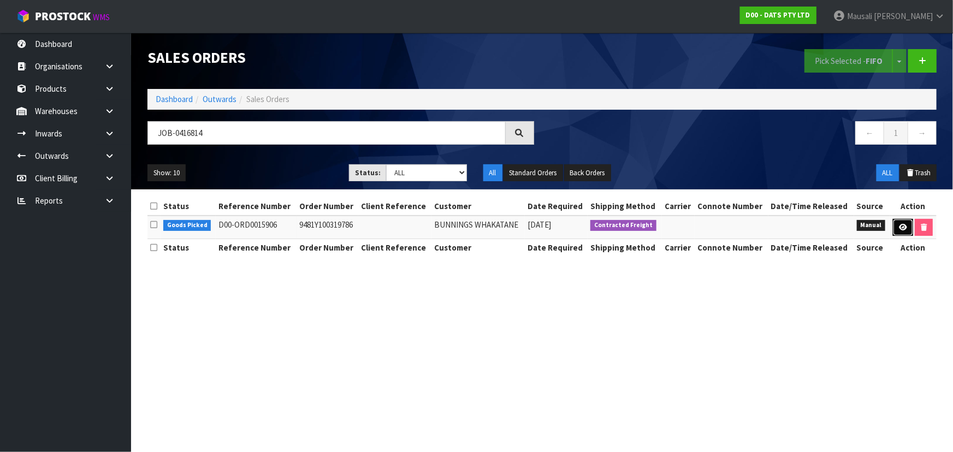
click at [901, 222] on link at bounding box center [903, 227] width 20 height 17
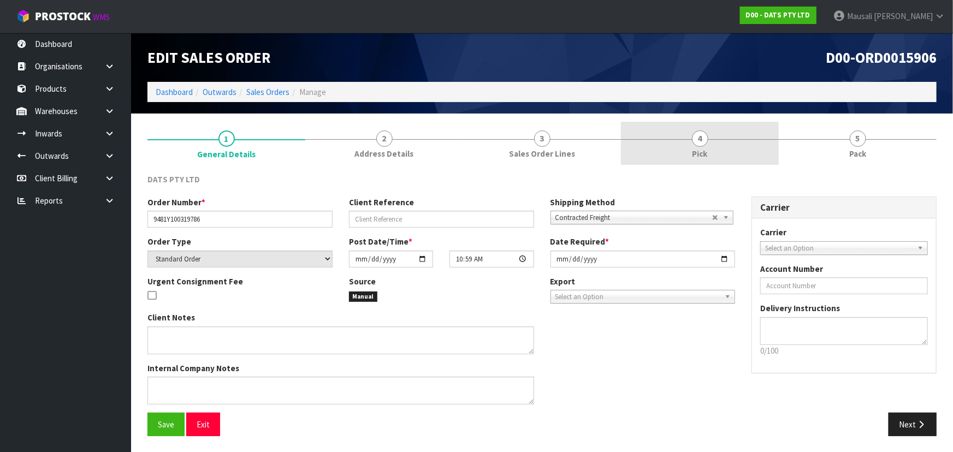
click at [759, 137] on link "4 Pick" at bounding box center [700, 143] width 158 height 43
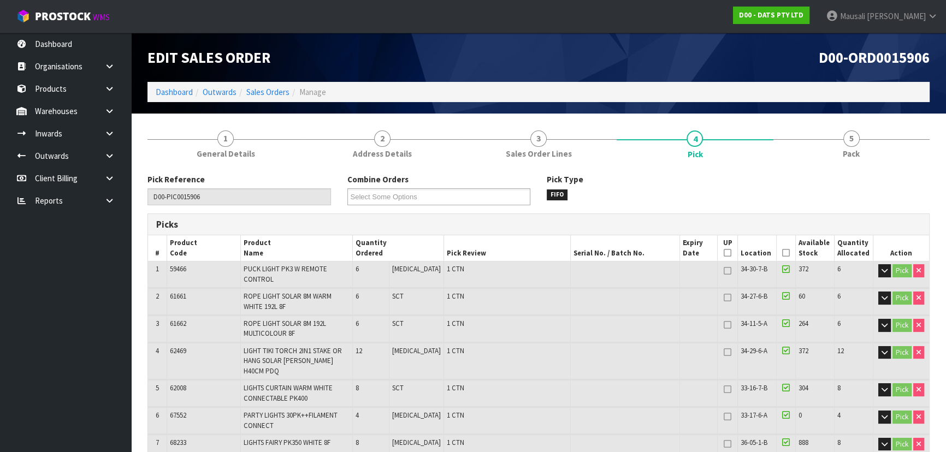
click at [782, 253] on icon at bounding box center [786, 253] width 8 height 1
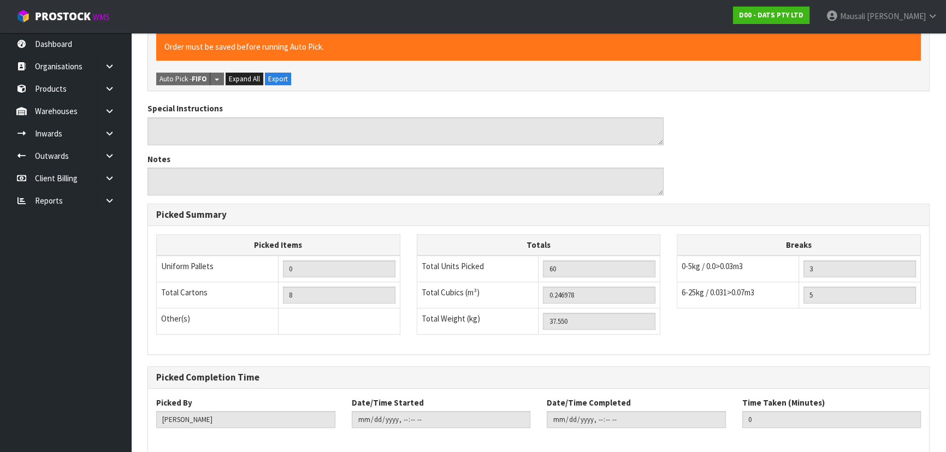
scroll to position [494, 0]
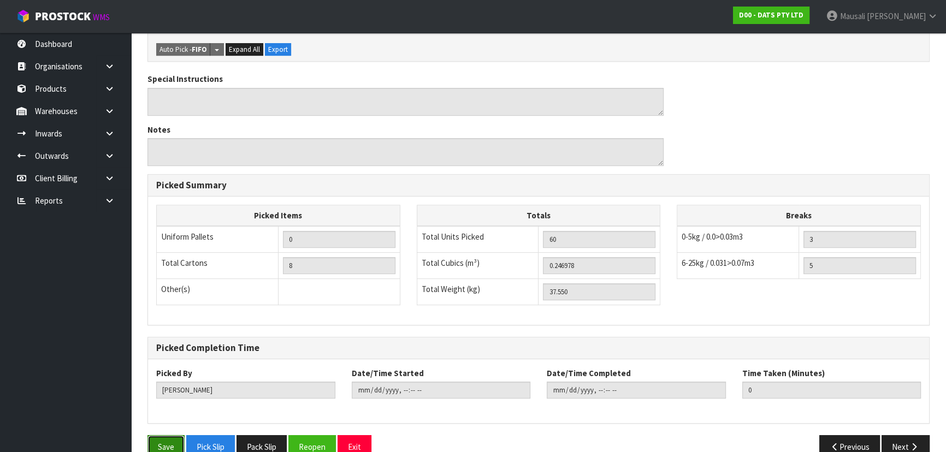
click at [153, 435] on button "Save" at bounding box center [166, 446] width 37 height 23
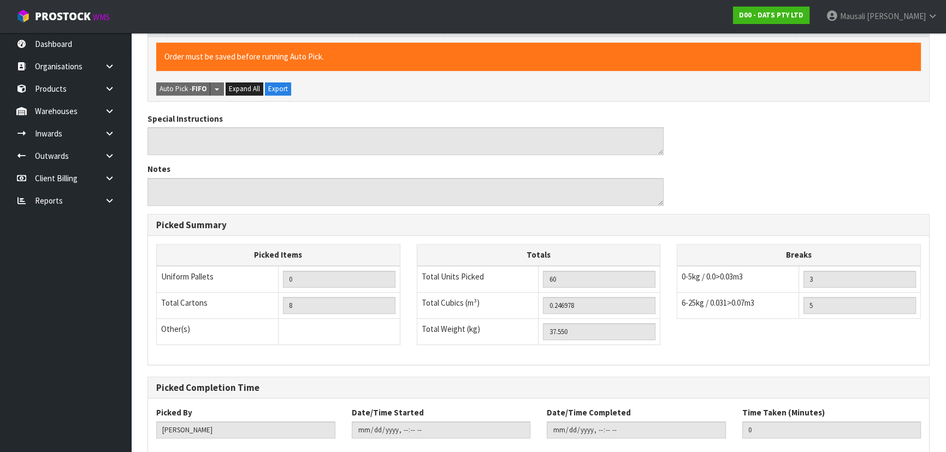
scroll to position [0, 0]
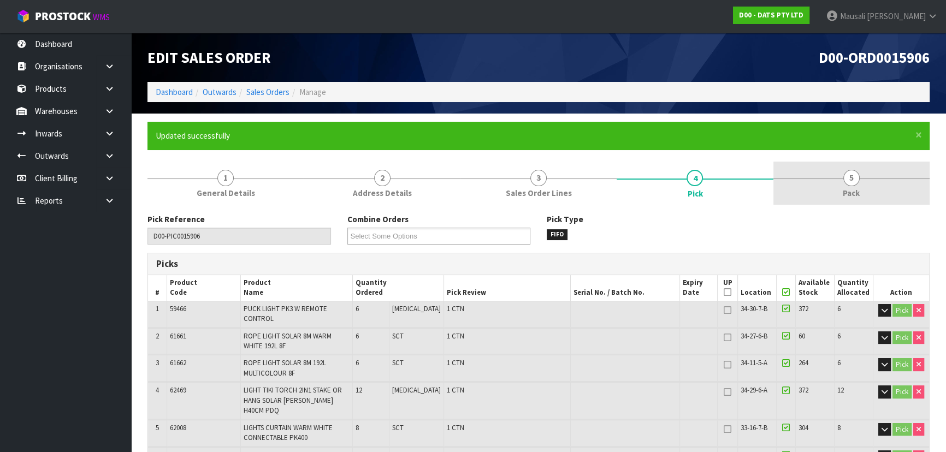
click at [833, 190] on link "5 Pack" at bounding box center [852, 183] width 156 height 43
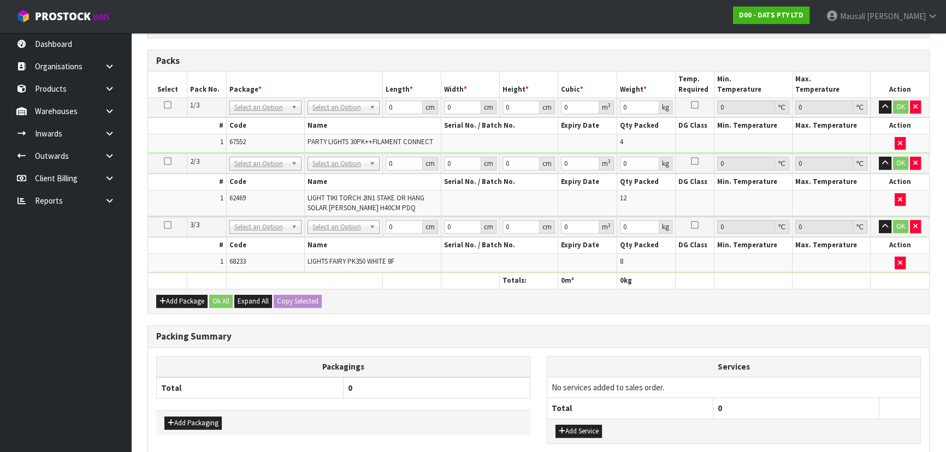
scroll to position [434, 0]
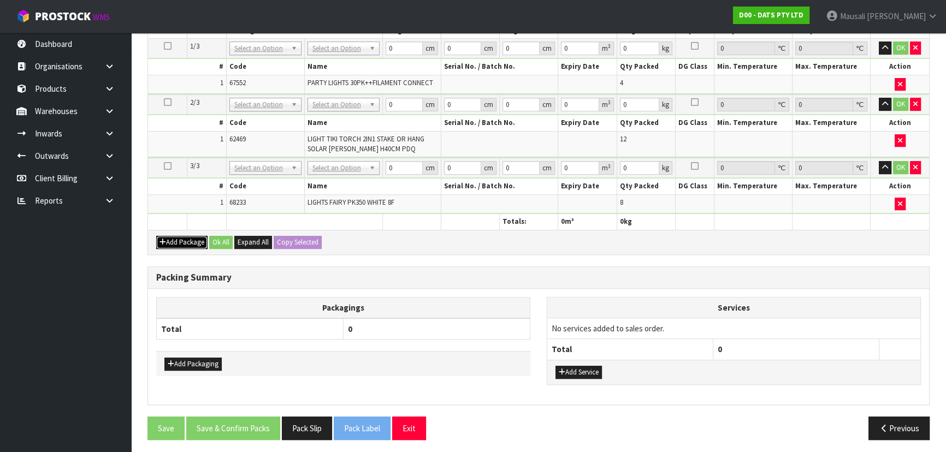
click at [164, 239] on icon "button" at bounding box center [163, 242] width 7 height 7
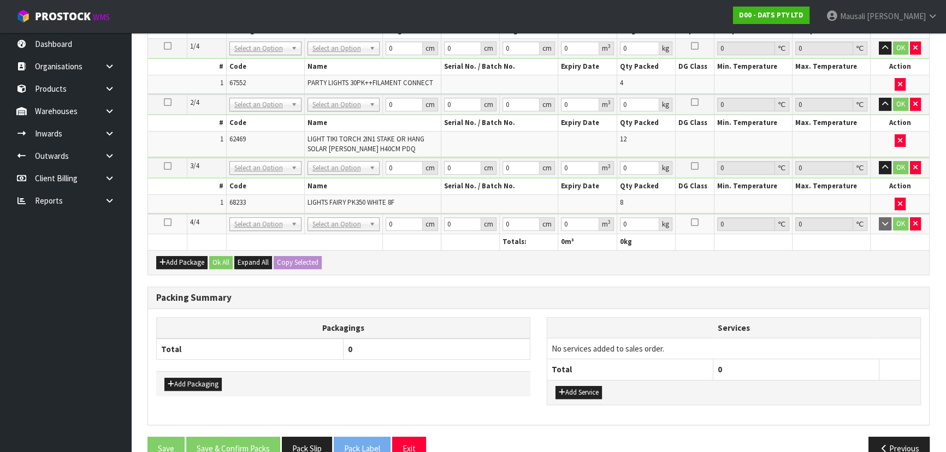
click at [169, 222] on icon at bounding box center [168, 222] width 8 height 1
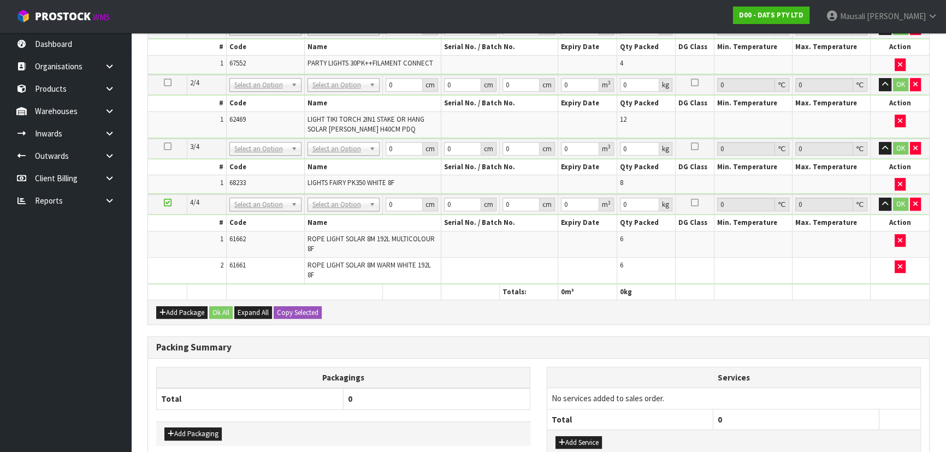
scroll to position [395, 0]
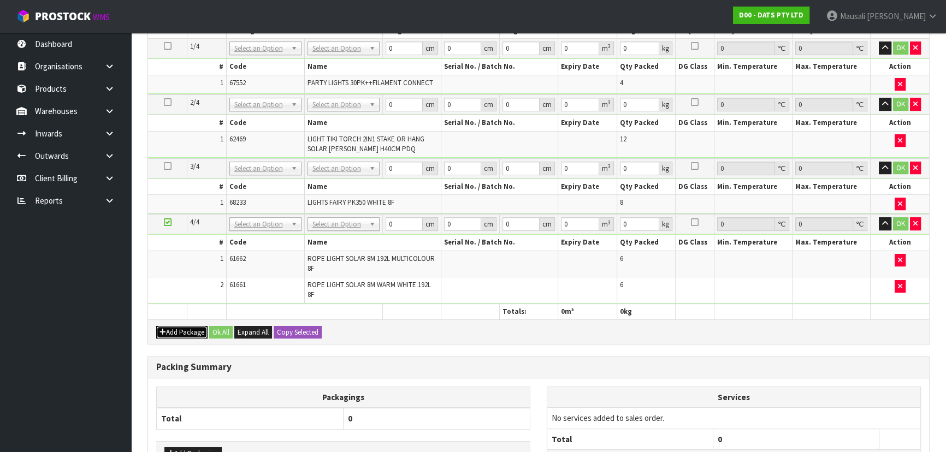
click at [186, 329] on button "Add Package" at bounding box center [181, 332] width 51 height 13
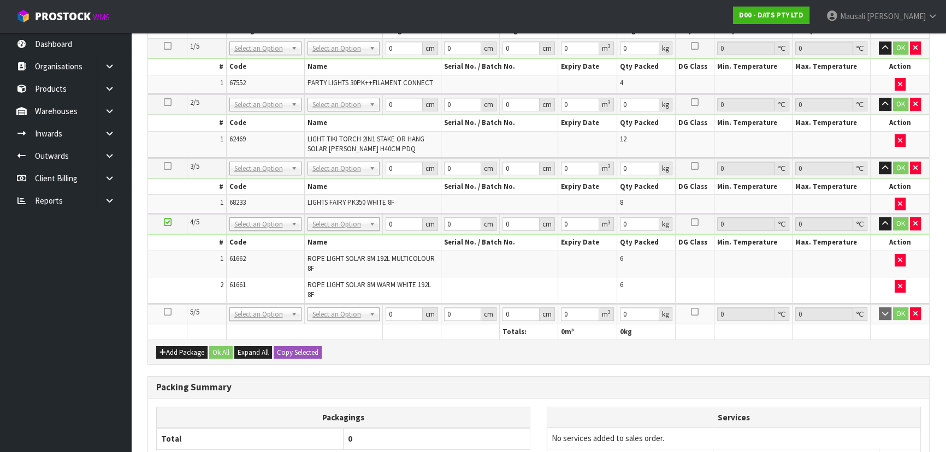
click at [167, 312] on icon at bounding box center [168, 312] width 8 height 1
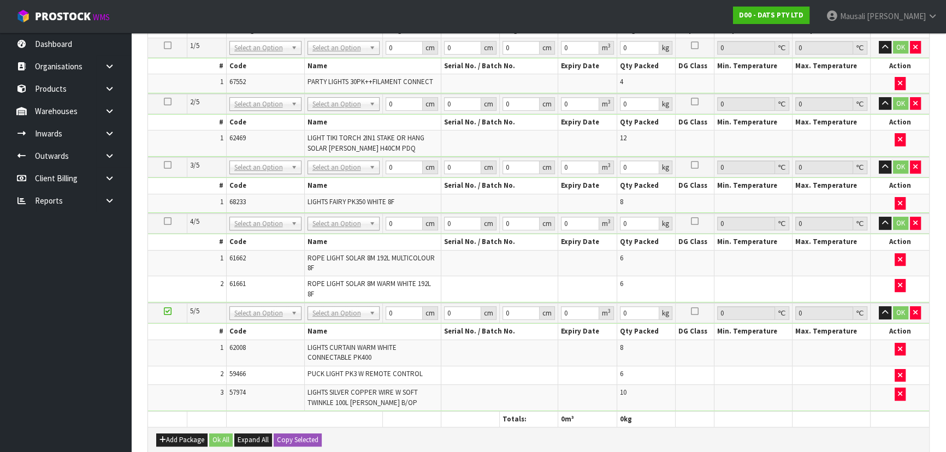
scroll to position [288, 0]
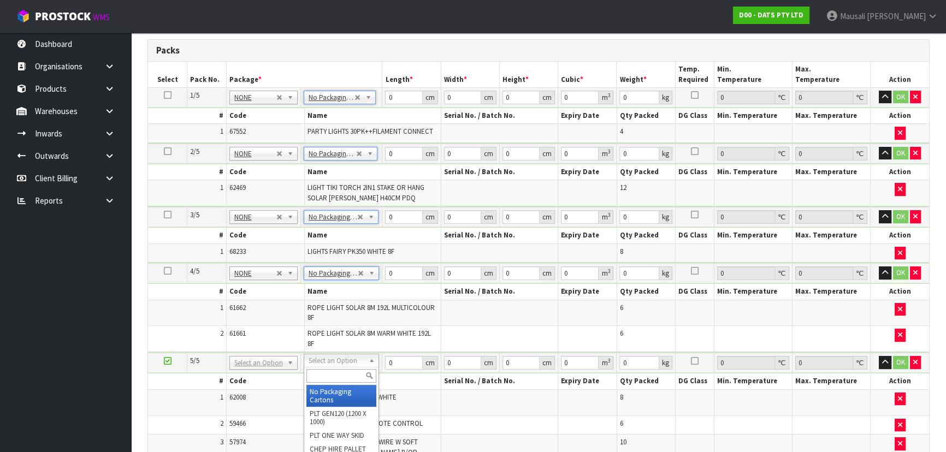
click at [332, 373] on input "text" at bounding box center [341, 376] width 70 height 14
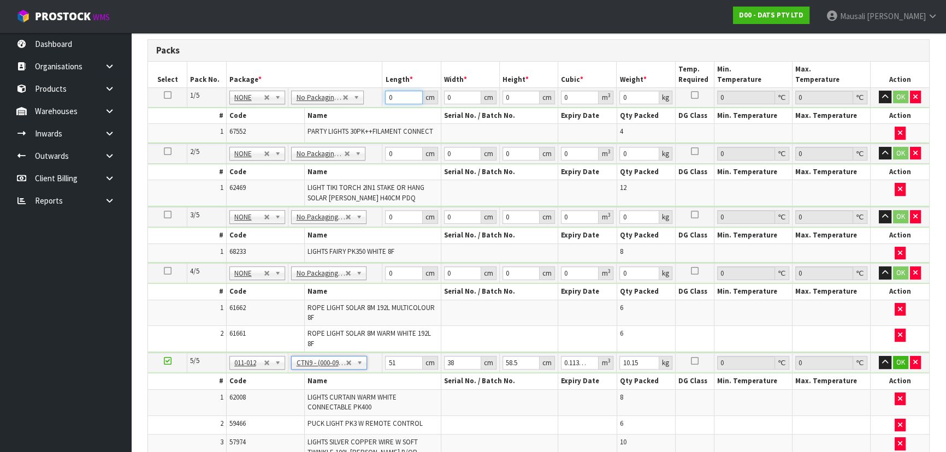
drag, startPoint x: 401, startPoint y: 98, endPoint x: 381, endPoint y: 103, distance: 20.8
click at [381, 103] on tr "1/5 NONE 007-001 007-002 007-004 007-009 007-013 007-014 007-015 007-017 007-01…" at bounding box center [538, 97] width 781 height 20
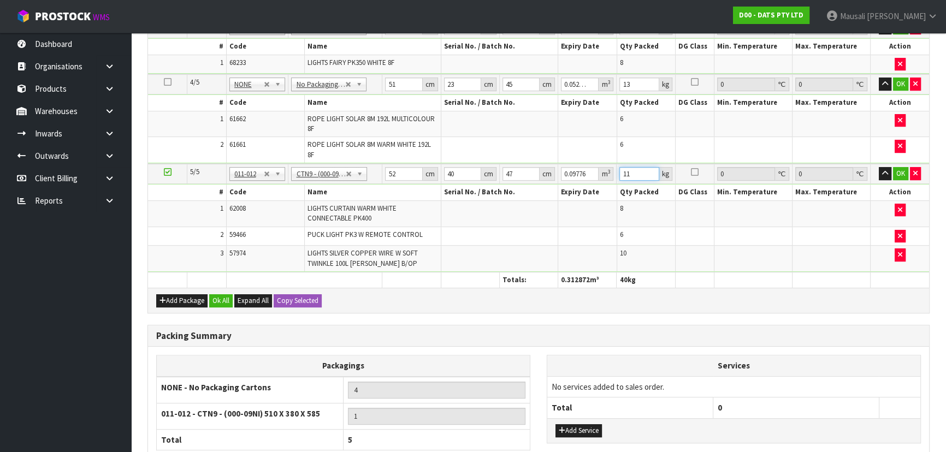
scroll to position [536, 0]
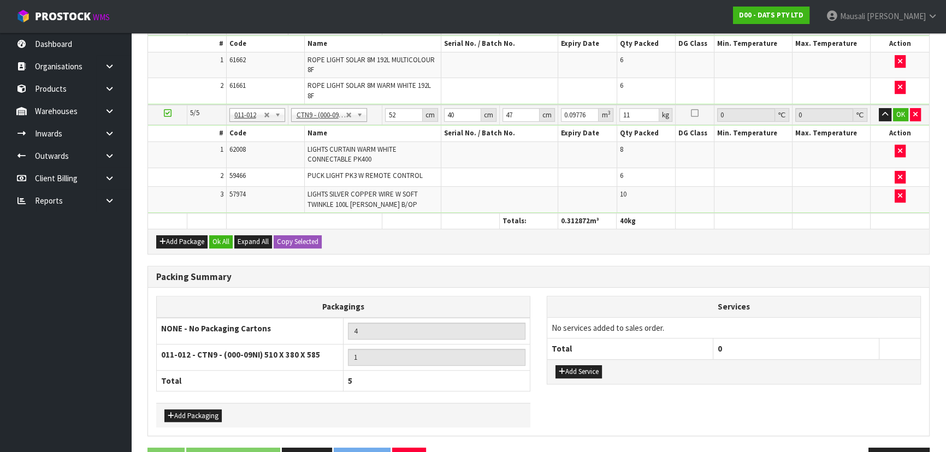
click at [223, 231] on div "Add Package Ok All Expand All Copy Selected" at bounding box center [538, 241] width 781 height 25
click at [225, 235] on button "Ok All" at bounding box center [220, 241] width 23 height 13
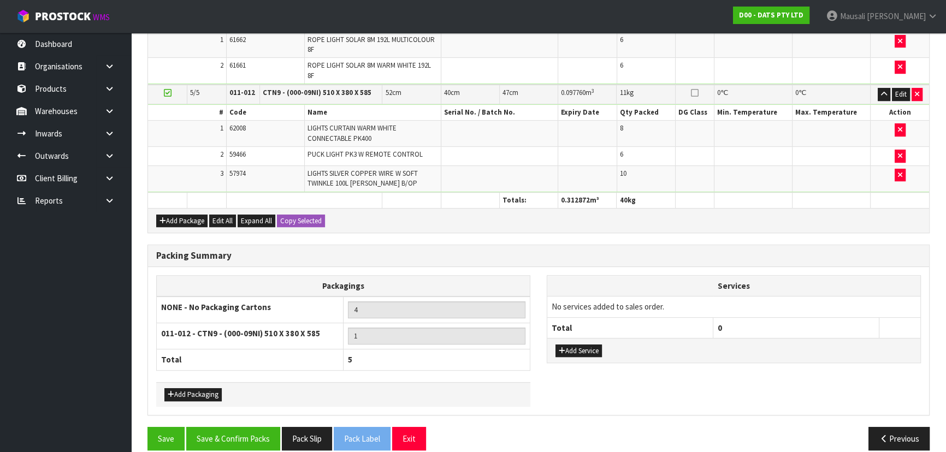
scroll to position [563, 0]
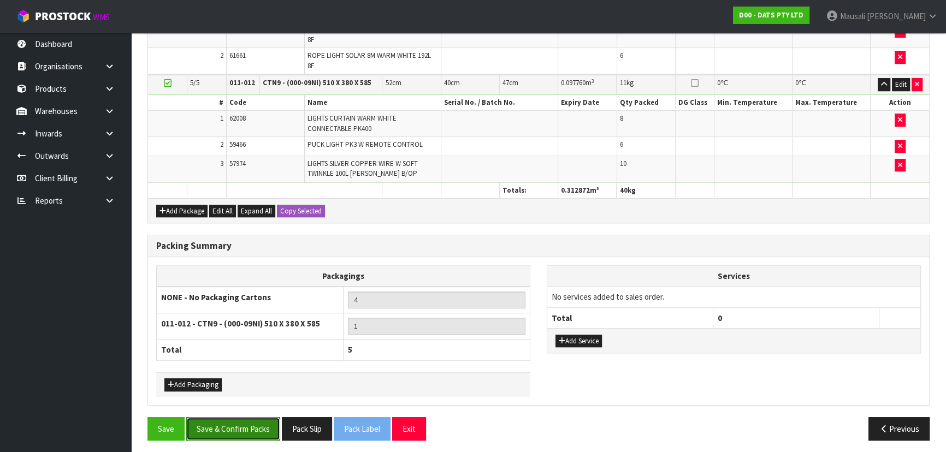
drag, startPoint x: 245, startPoint y: 429, endPoint x: 268, endPoint y: 415, distance: 27.0
click at [245, 428] on button "Save & Confirm Packs" at bounding box center [233, 428] width 94 height 23
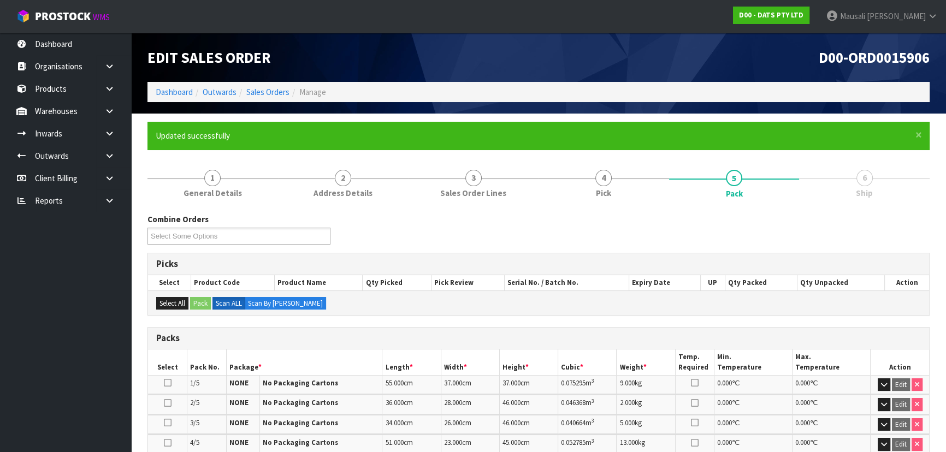
scroll to position [269, 0]
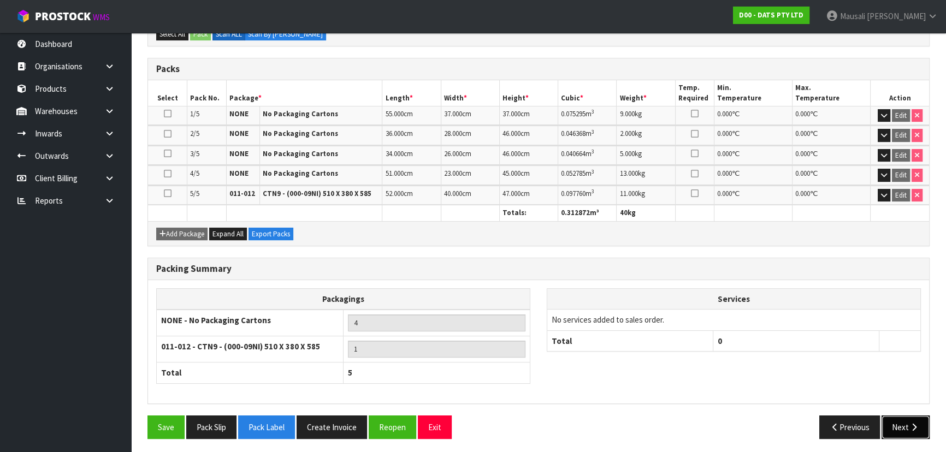
click at [909, 423] on icon "button" at bounding box center [914, 427] width 10 height 8
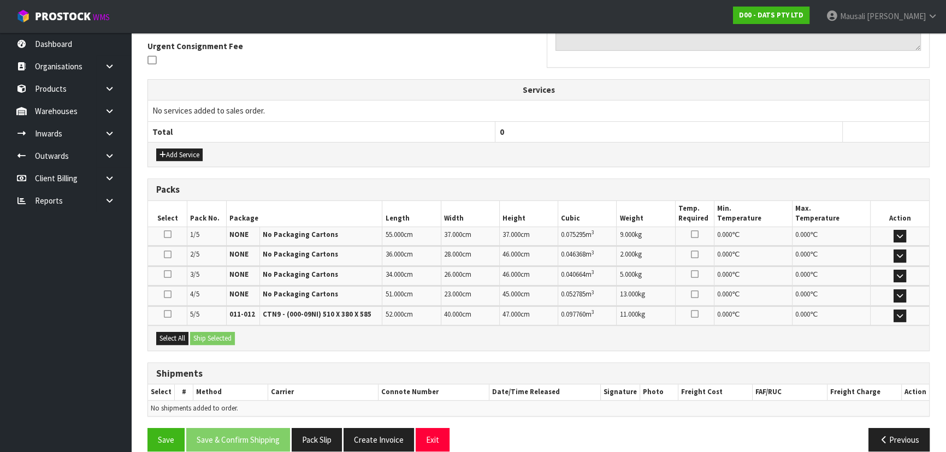
scroll to position [335, 0]
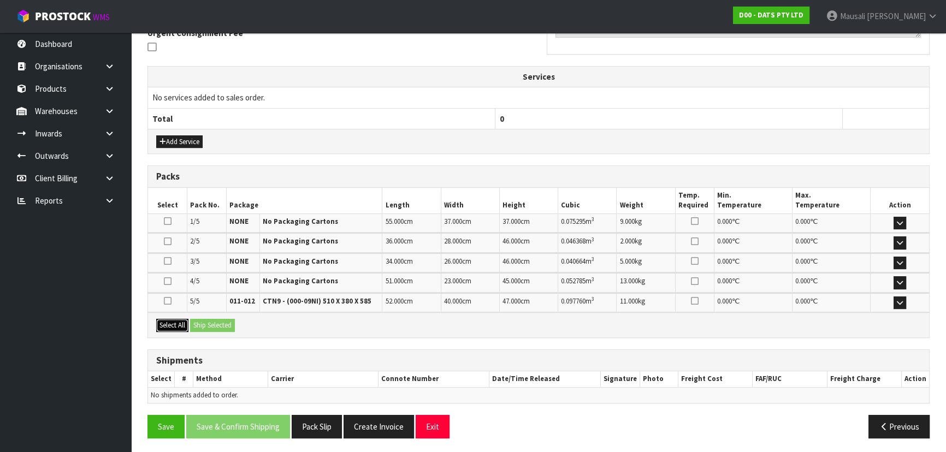
click at [174, 326] on button "Select All" at bounding box center [172, 325] width 32 height 13
click at [204, 327] on button "Ship Selected" at bounding box center [212, 325] width 45 height 13
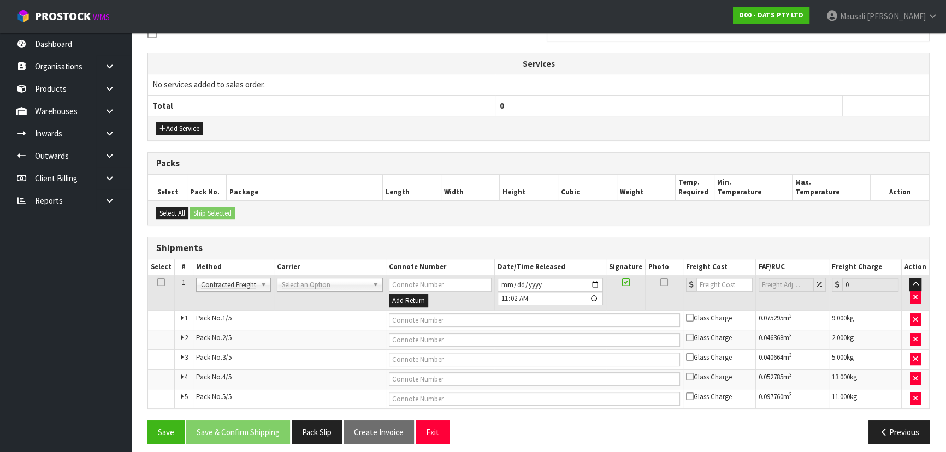
scroll to position [354, 0]
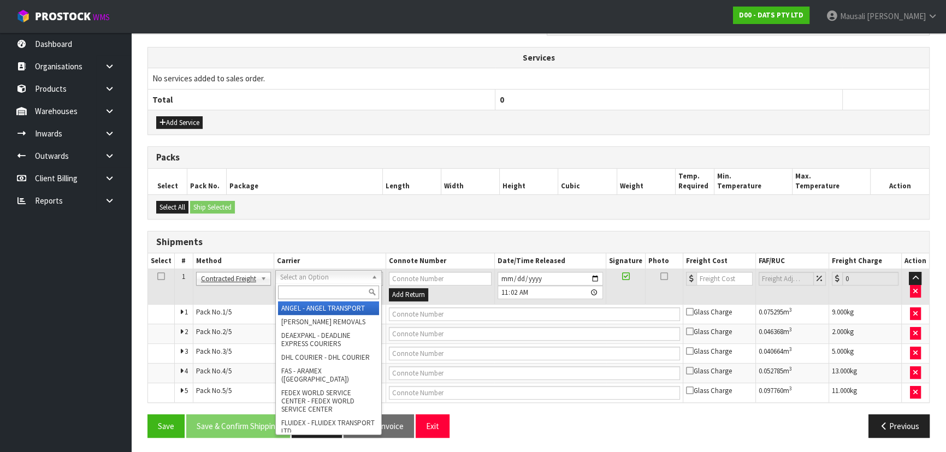
click at [307, 286] on input "text" at bounding box center [328, 293] width 101 height 14
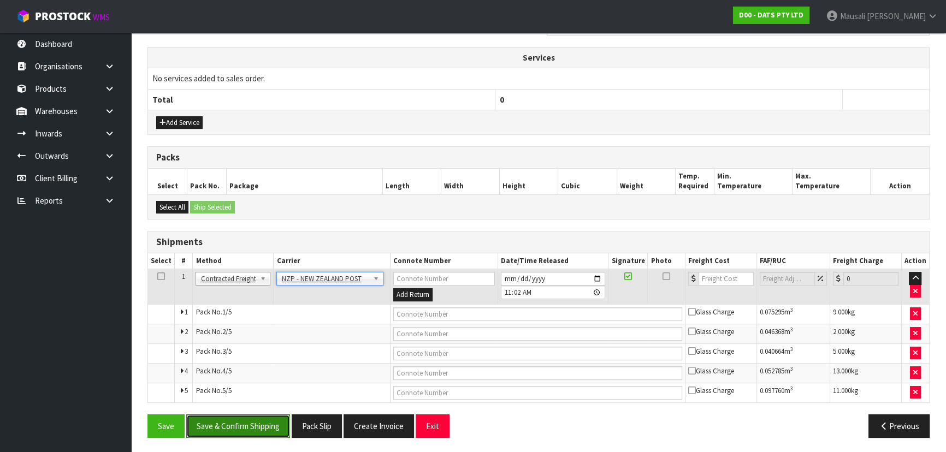
click at [267, 415] on button "Save & Confirm Shipping" at bounding box center [238, 426] width 104 height 23
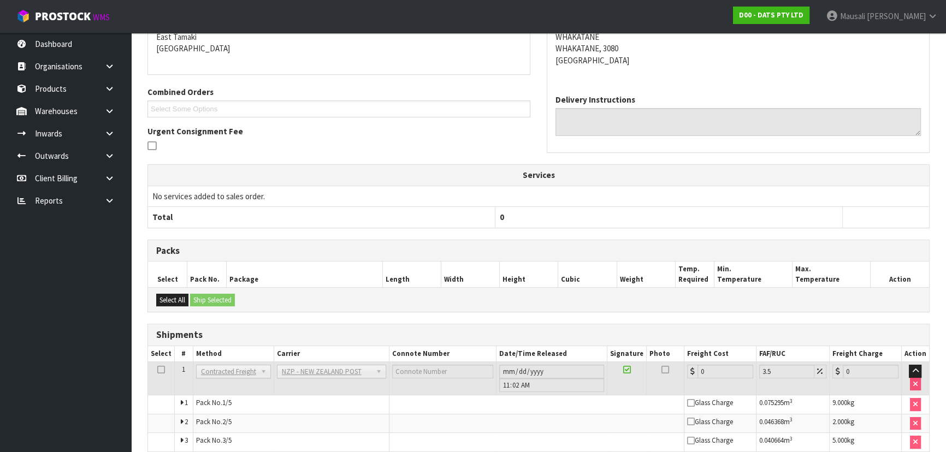
scroll to position [334, 0]
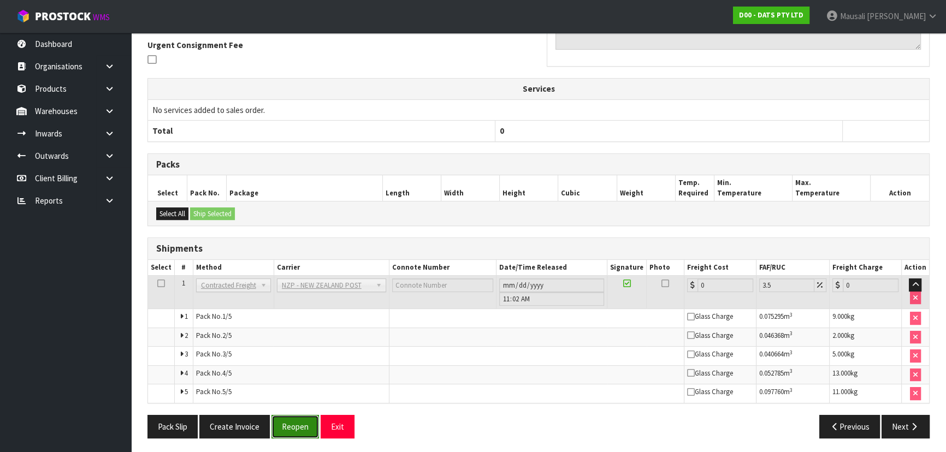
click at [290, 421] on button "Reopen" at bounding box center [296, 426] width 48 height 23
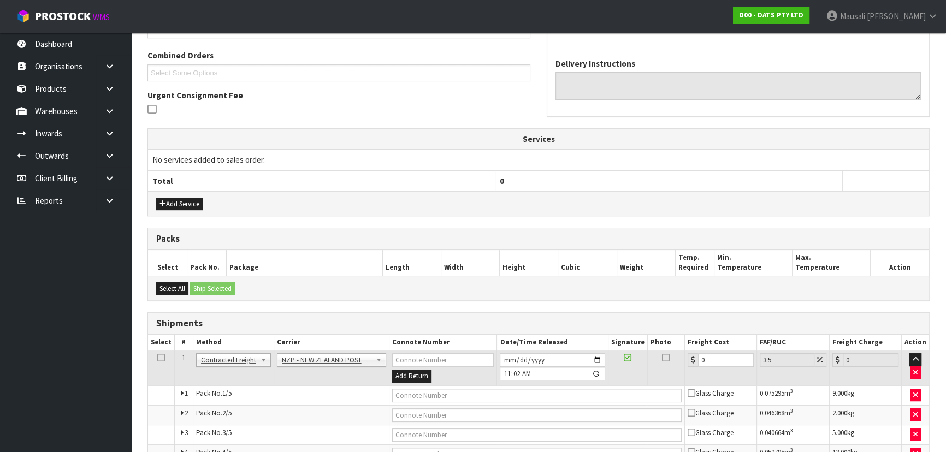
scroll to position [354, 0]
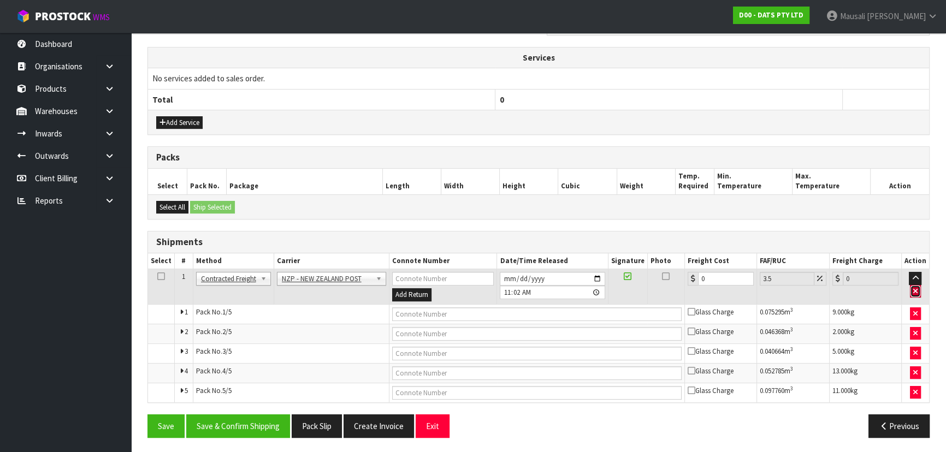
click at [917, 288] on icon "button" at bounding box center [915, 291] width 4 height 7
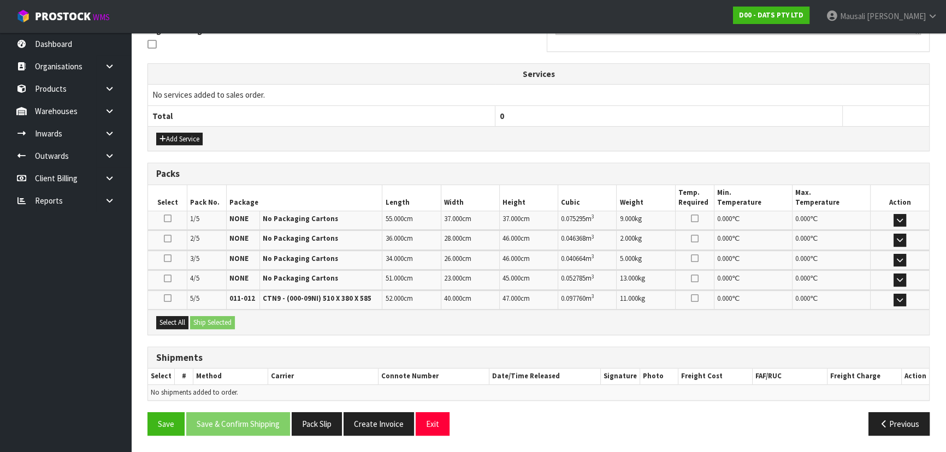
scroll to position [335, 0]
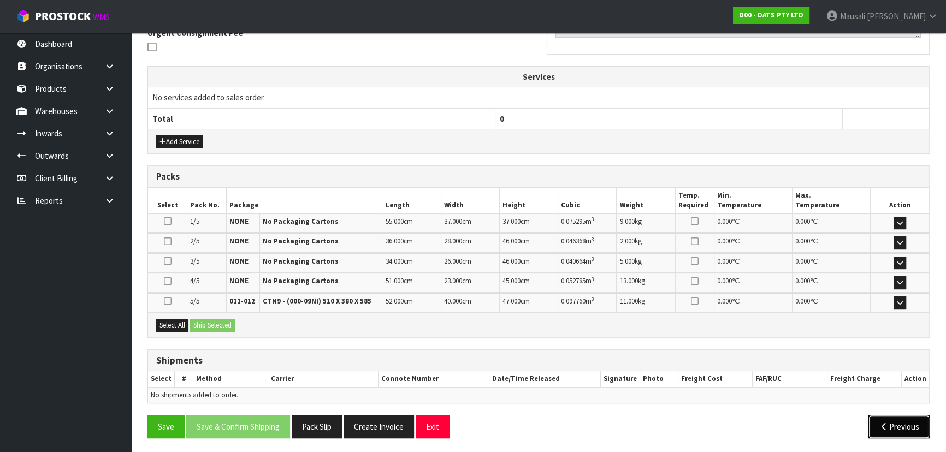
click at [892, 421] on button "Previous" at bounding box center [899, 426] width 61 height 23
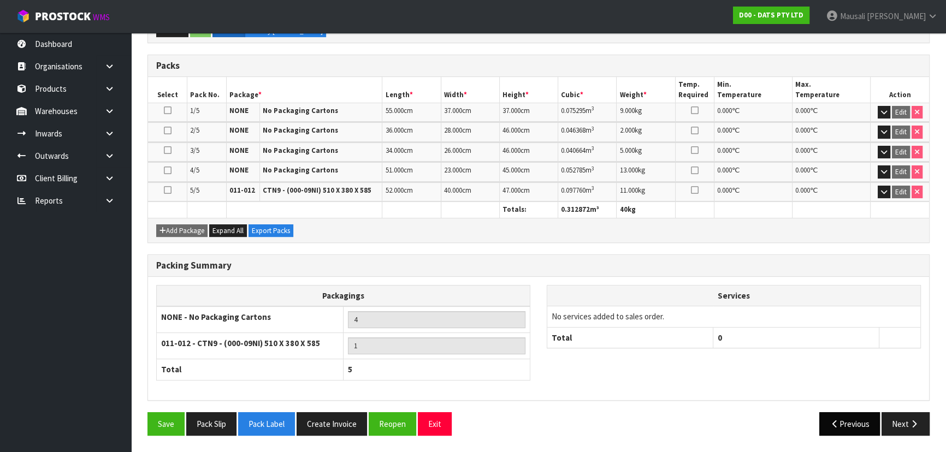
scroll to position [269, 0]
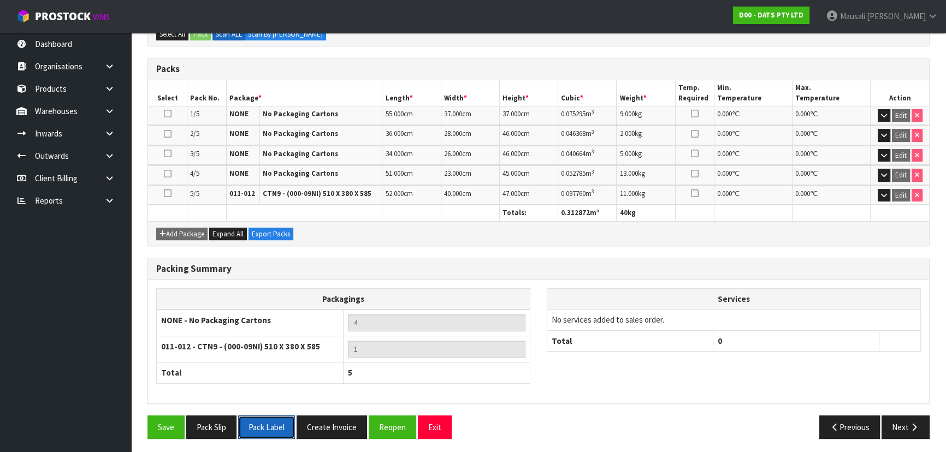
drag, startPoint x: 261, startPoint y: 421, endPoint x: 357, endPoint y: 385, distance: 102.9
click at [261, 420] on button "Pack Label" at bounding box center [266, 427] width 57 height 23
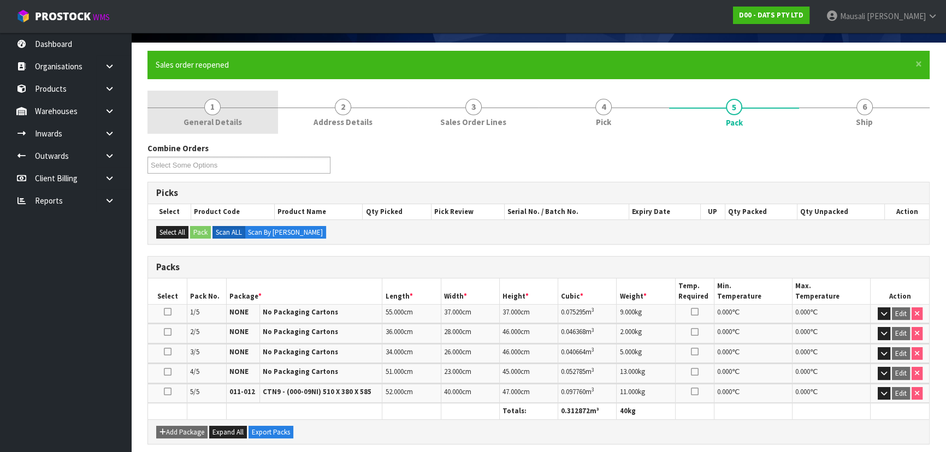
scroll to position [0, 0]
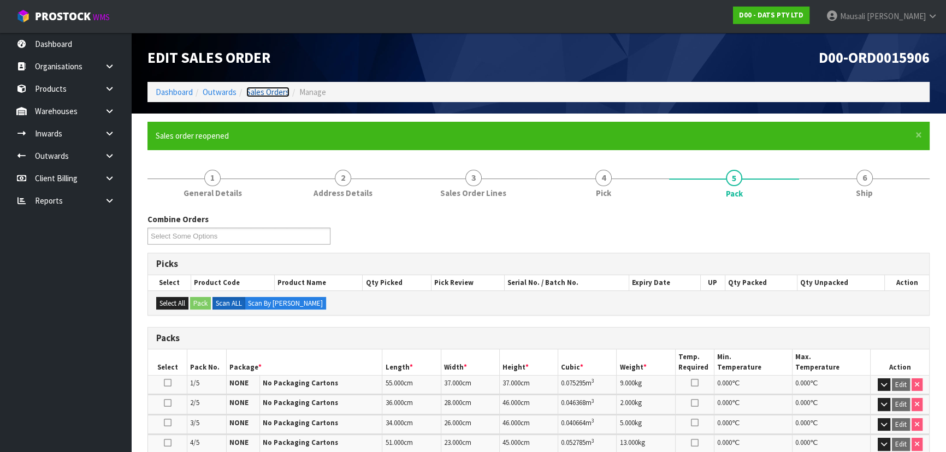
click at [267, 89] on link "Sales Orders" at bounding box center [267, 92] width 43 height 10
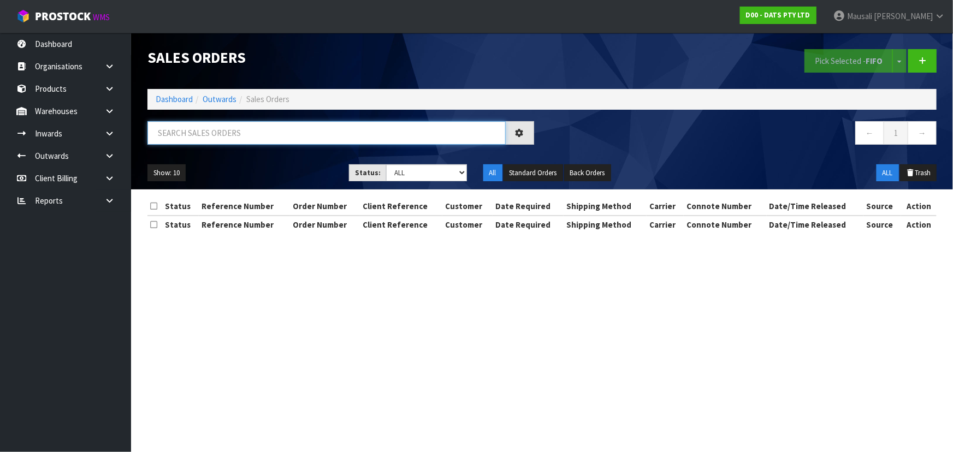
click at [166, 131] on input "text" at bounding box center [327, 132] width 358 height 23
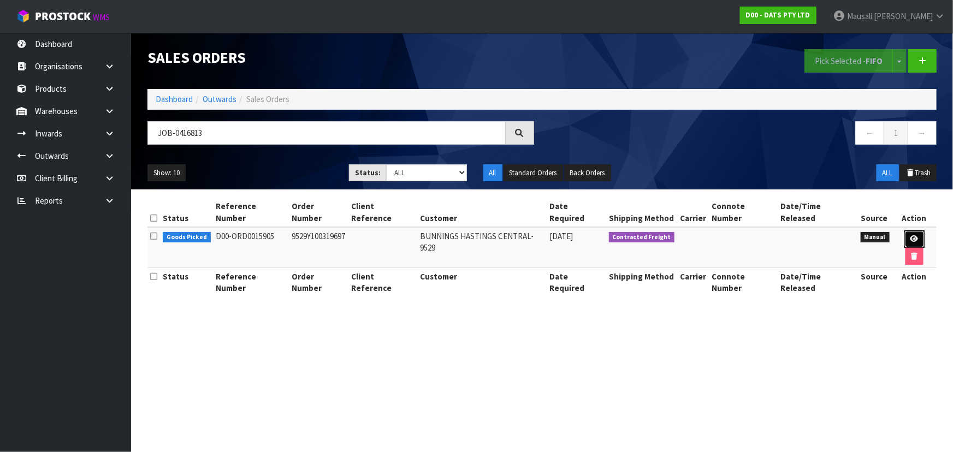
click at [911, 235] on icon at bounding box center [915, 238] width 8 height 7
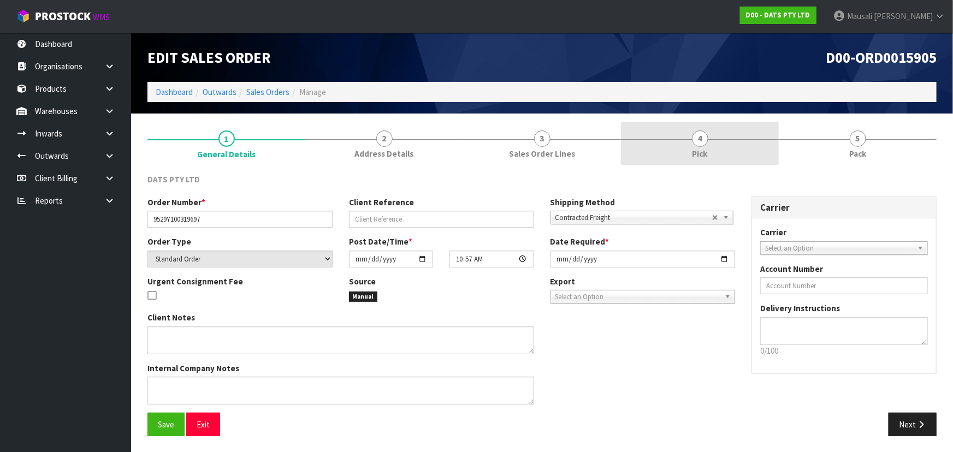
click at [688, 135] on link "4 Pick" at bounding box center [700, 143] width 158 height 43
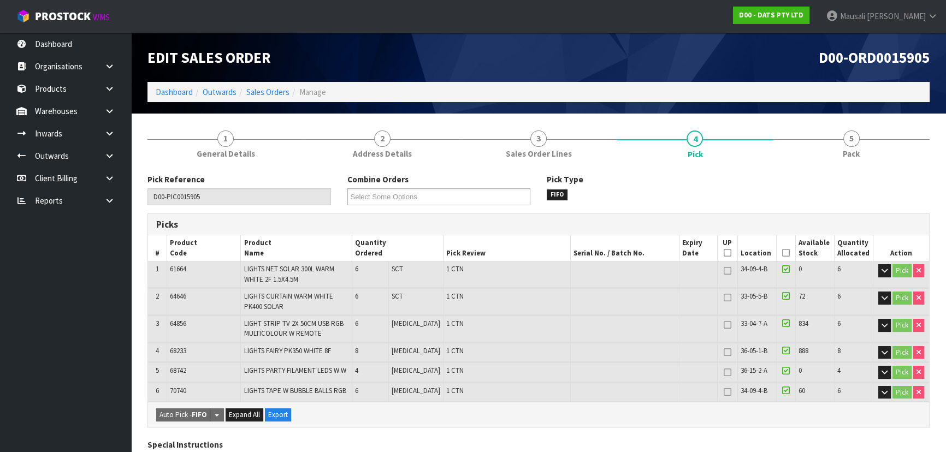
click at [782, 253] on icon at bounding box center [786, 253] width 8 height 1
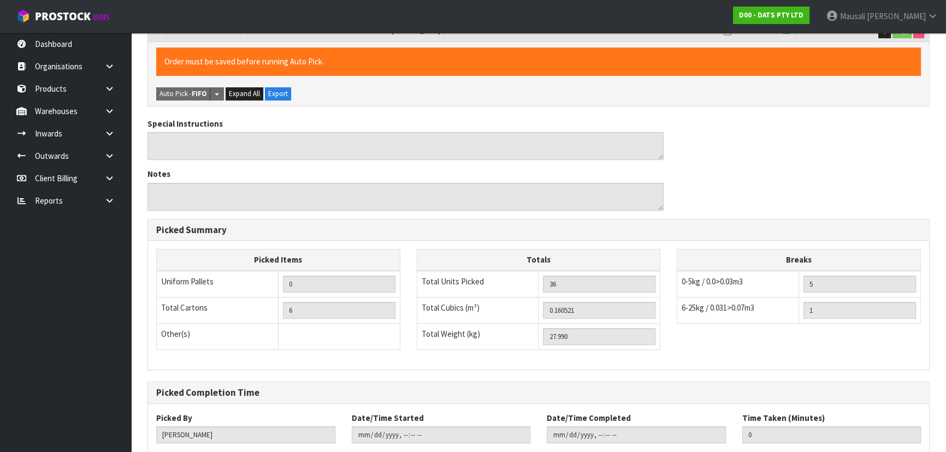
scroll to position [426, 0]
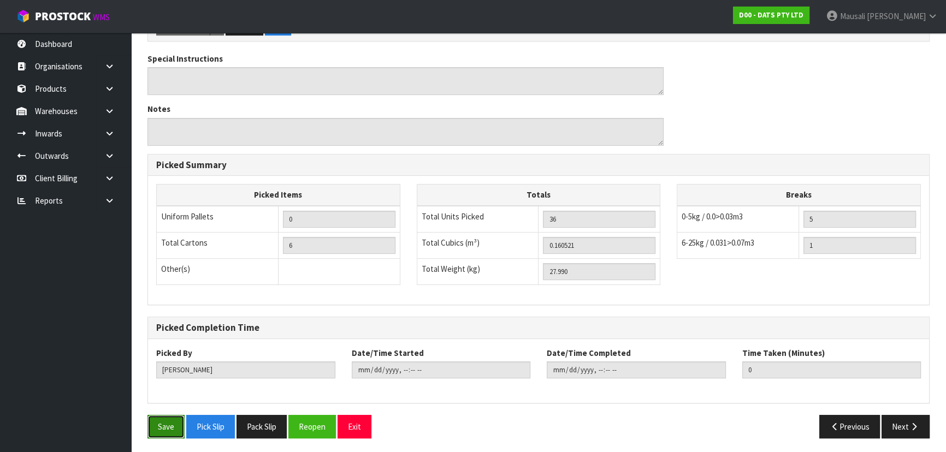
click at [154, 422] on button "Save" at bounding box center [166, 426] width 37 height 23
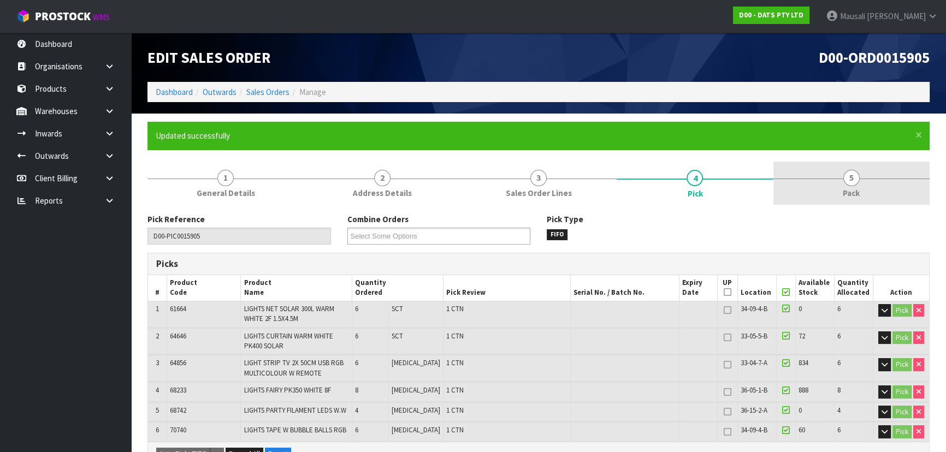
click at [818, 188] on link "5 Pack" at bounding box center [852, 183] width 156 height 43
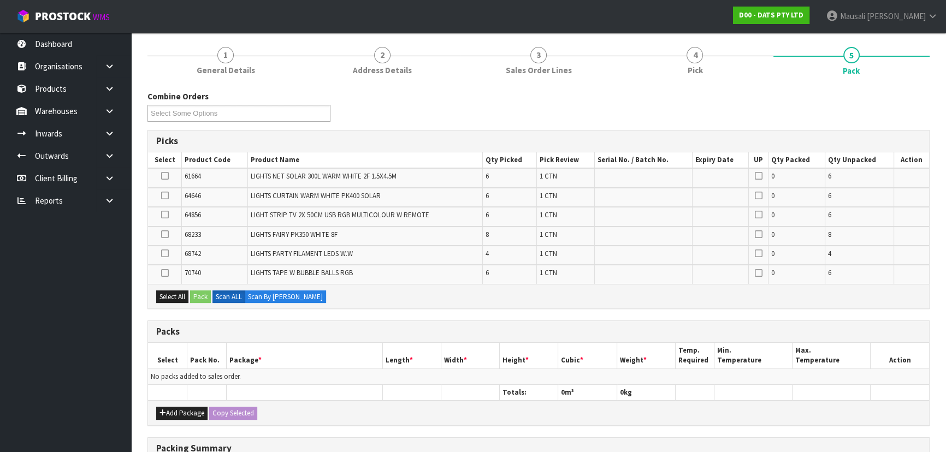
scroll to position [198, 0]
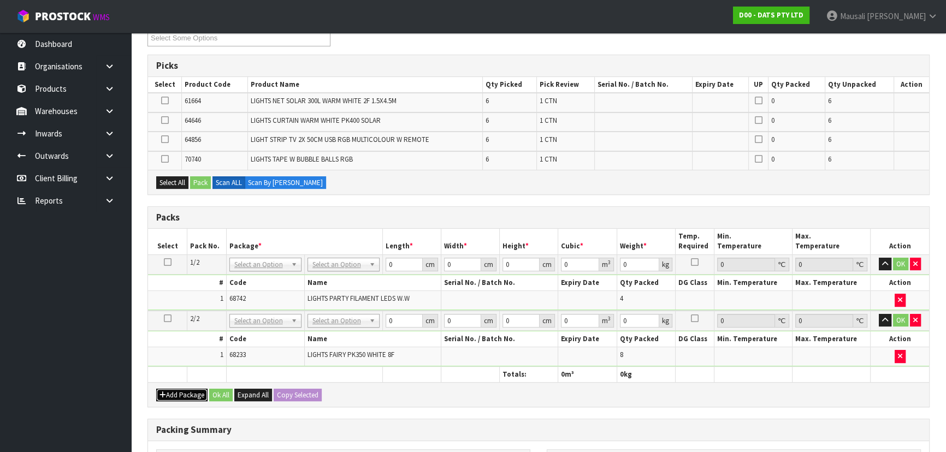
click at [179, 389] on button "Add Package" at bounding box center [181, 395] width 51 height 13
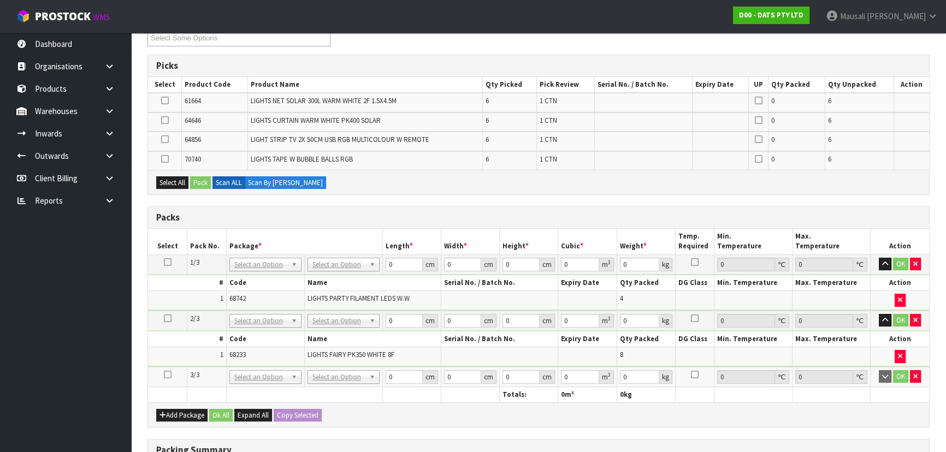
click at [164, 375] on icon at bounding box center [168, 375] width 8 height 1
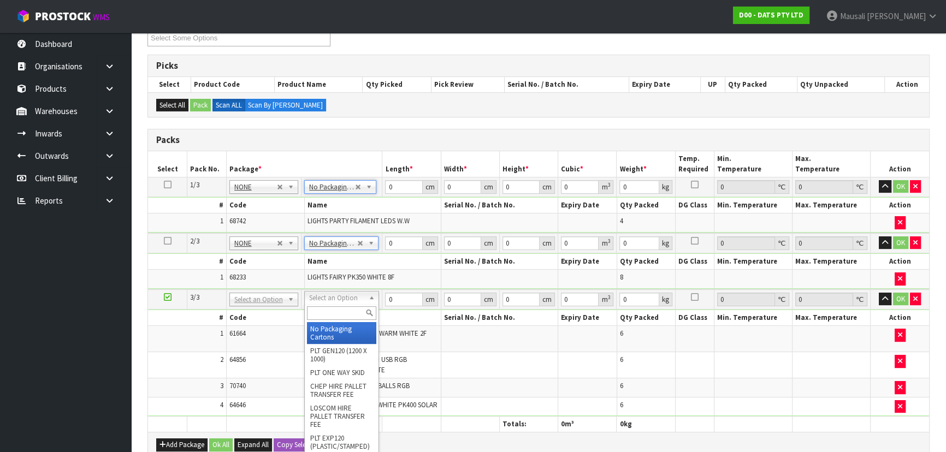
click at [328, 311] on input "text" at bounding box center [341, 313] width 69 height 14
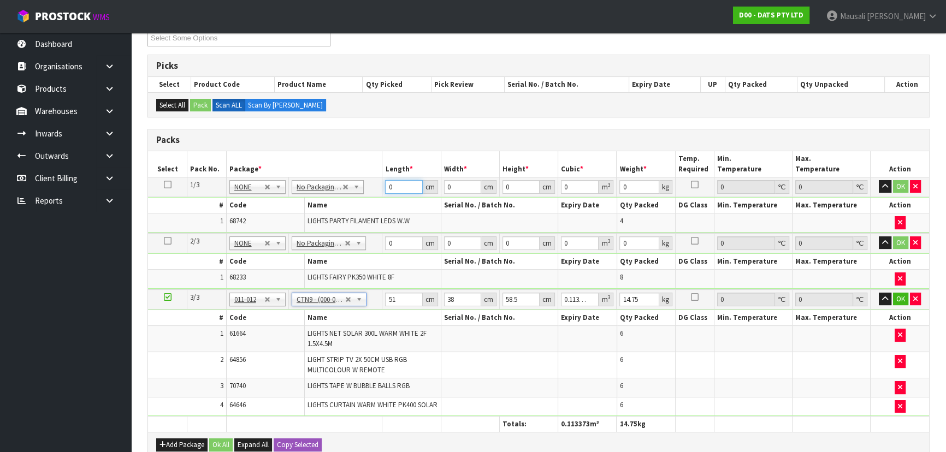
drag, startPoint x: 394, startPoint y: 188, endPoint x: 374, endPoint y: 197, distance: 21.5
click at [374, 197] on tbody "1/3 NONE 007-001 007-002 007-004 007-009 007-013 007-014 007-015 007-017 007-01…" at bounding box center [538, 205] width 781 height 56
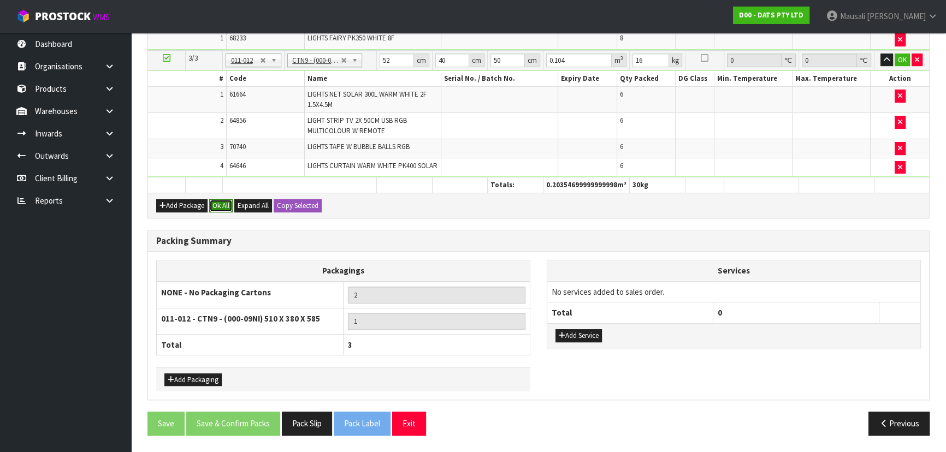
click at [224, 202] on button "Ok All" at bounding box center [220, 205] width 23 height 13
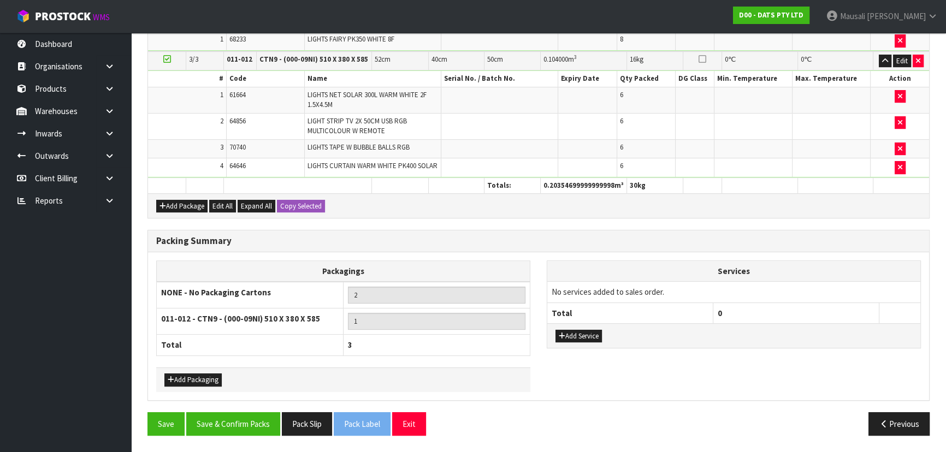
scroll to position [438, 0]
click at [245, 418] on button "Save & Confirm Packs" at bounding box center [233, 423] width 94 height 23
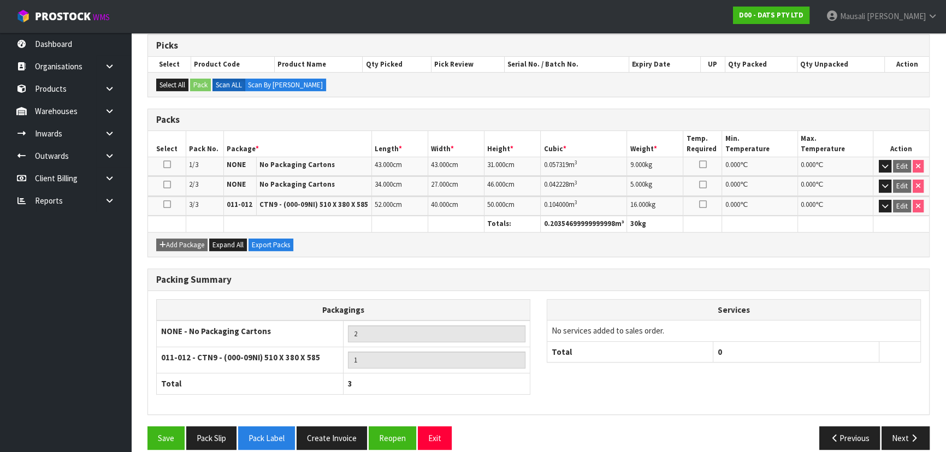
scroll to position [229, 0]
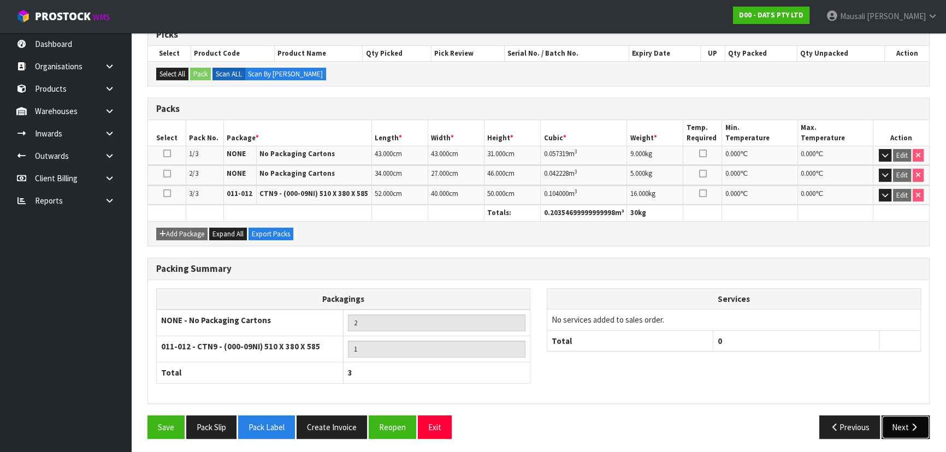
click at [903, 420] on button "Next" at bounding box center [906, 427] width 48 height 23
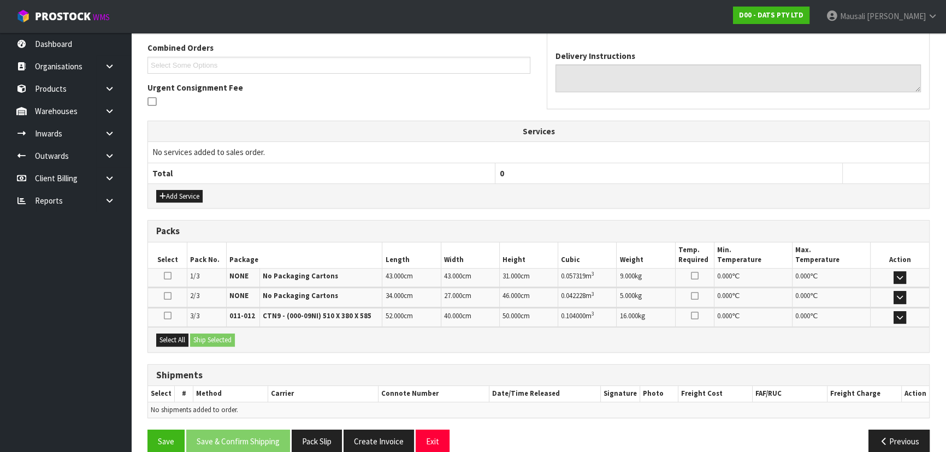
scroll to position [295, 0]
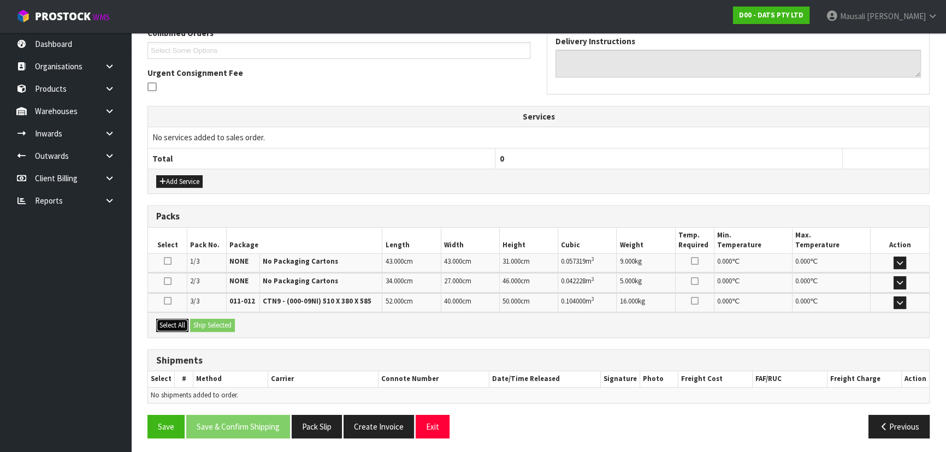
click at [180, 319] on button "Select All" at bounding box center [172, 325] width 32 height 13
click at [221, 319] on button "Ship Selected" at bounding box center [212, 325] width 45 height 13
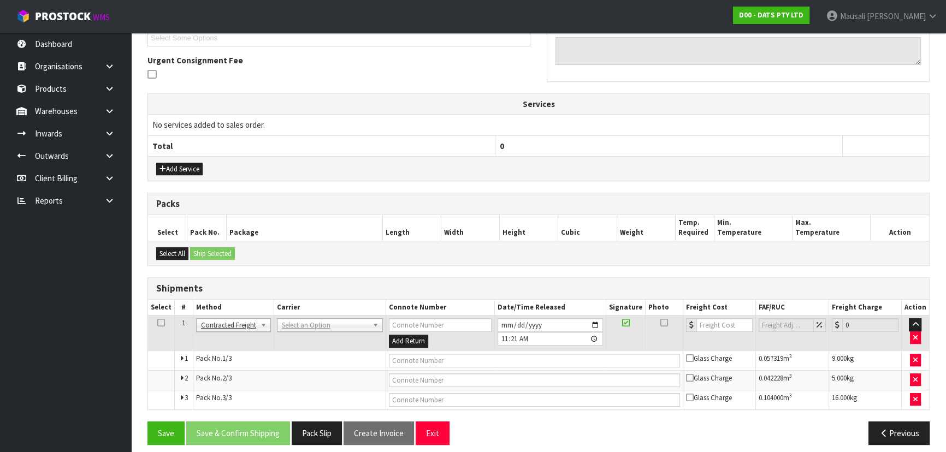
scroll to position [315, 0]
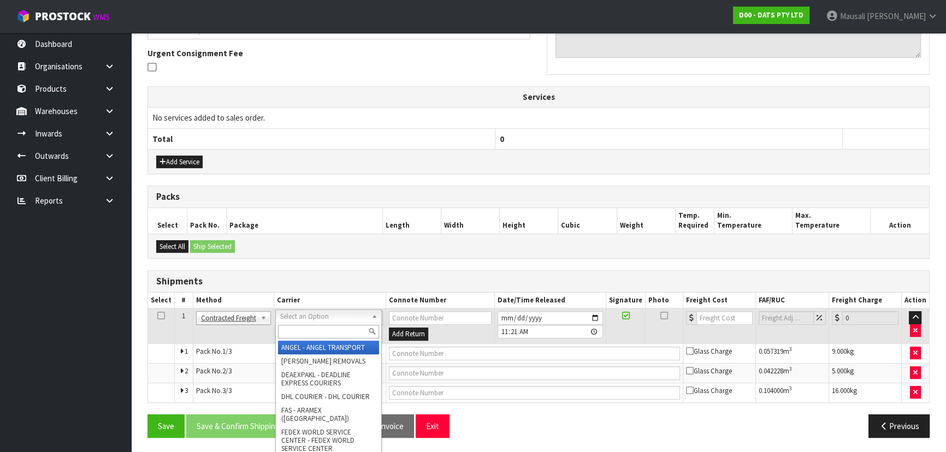
click at [304, 335] on input "text" at bounding box center [328, 332] width 101 height 14
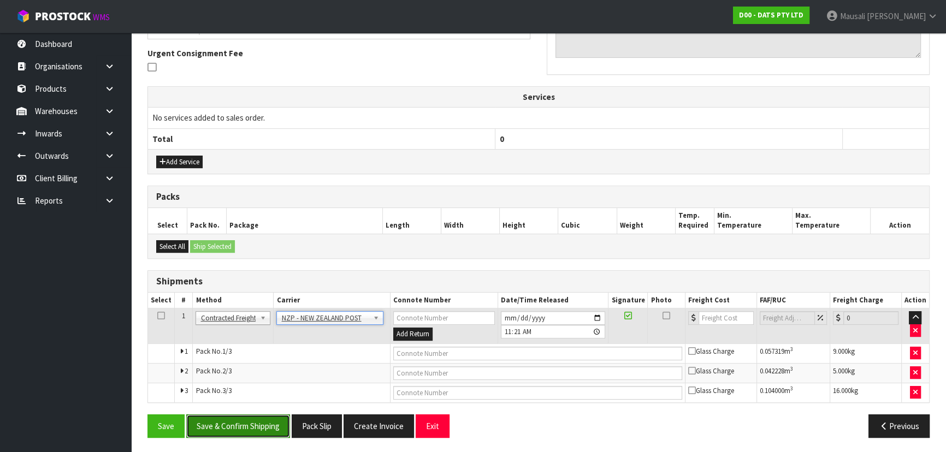
click at [229, 422] on button "Save & Confirm Shipping" at bounding box center [238, 426] width 104 height 23
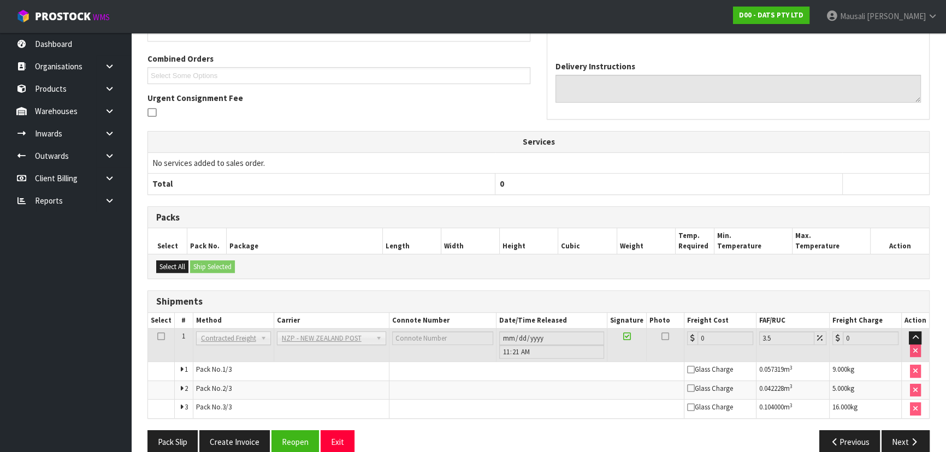
scroll to position [297, 0]
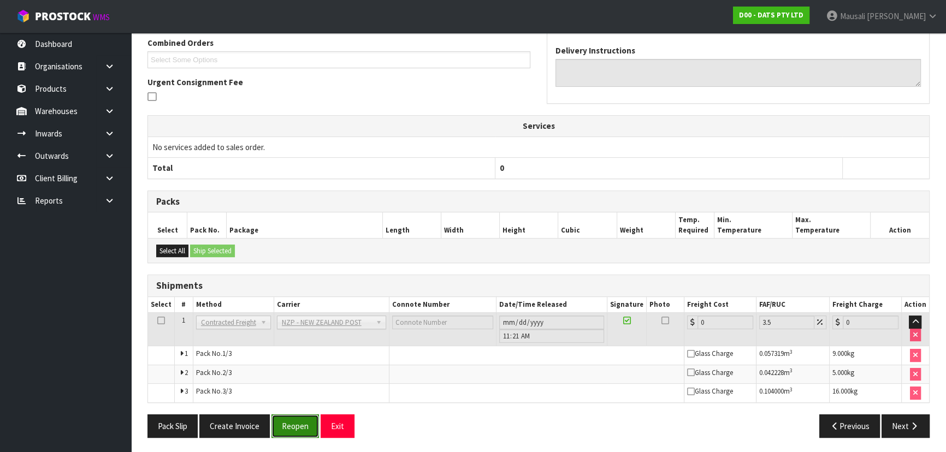
click at [293, 423] on button "Reopen" at bounding box center [296, 426] width 48 height 23
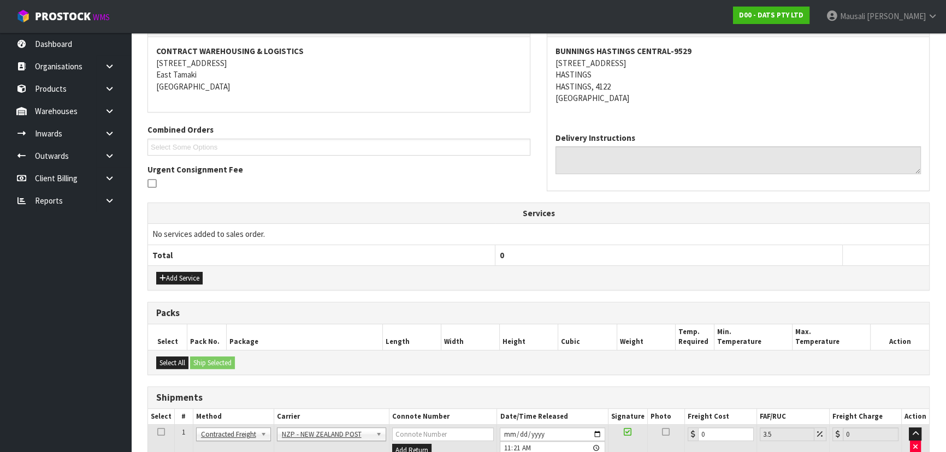
scroll to position [325, 0]
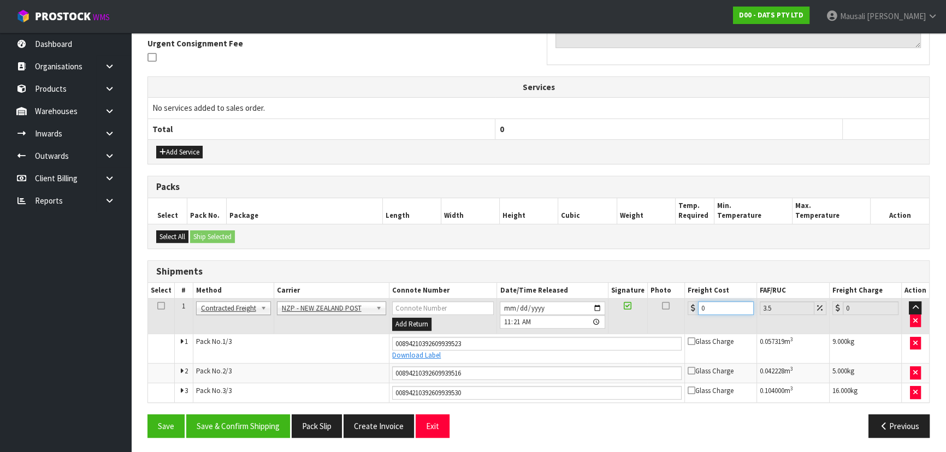
drag, startPoint x: 705, startPoint y: 311, endPoint x: 699, endPoint y: 316, distance: 7.0
click at [699, 316] on td "0" at bounding box center [721, 317] width 72 height 36
click at [241, 420] on button "Save & Confirm Shipping" at bounding box center [238, 426] width 104 height 23
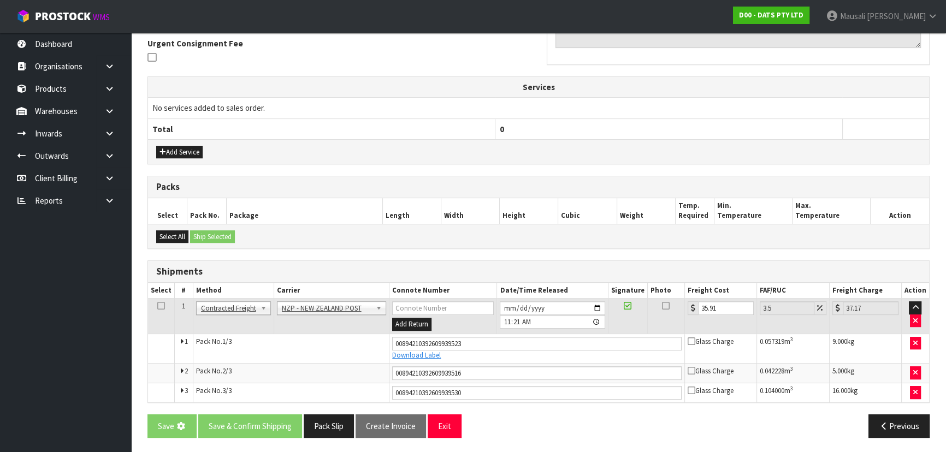
scroll to position [0, 0]
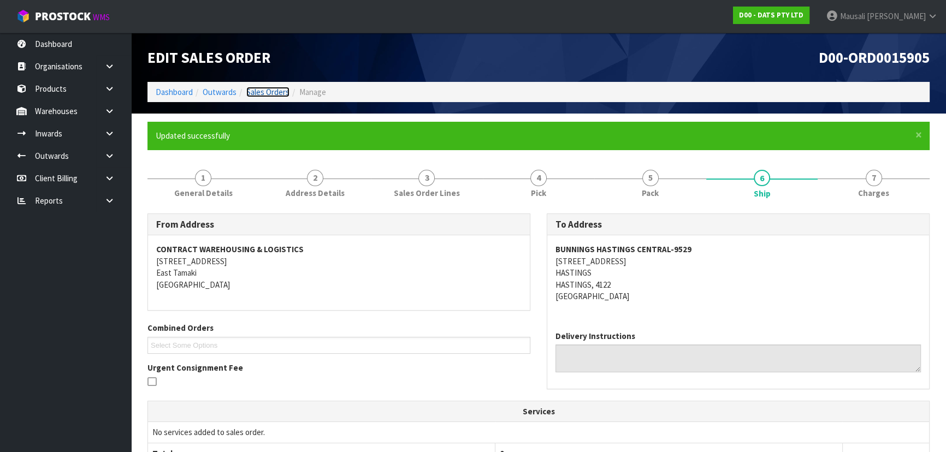
click at [269, 91] on link "Sales Orders" at bounding box center [267, 92] width 43 height 10
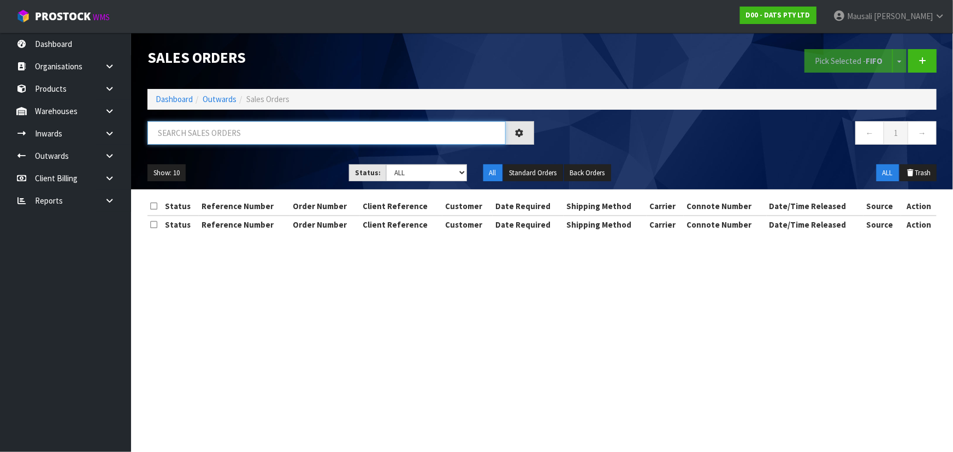
click at [180, 134] on input "text" at bounding box center [327, 132] width 358 height 23
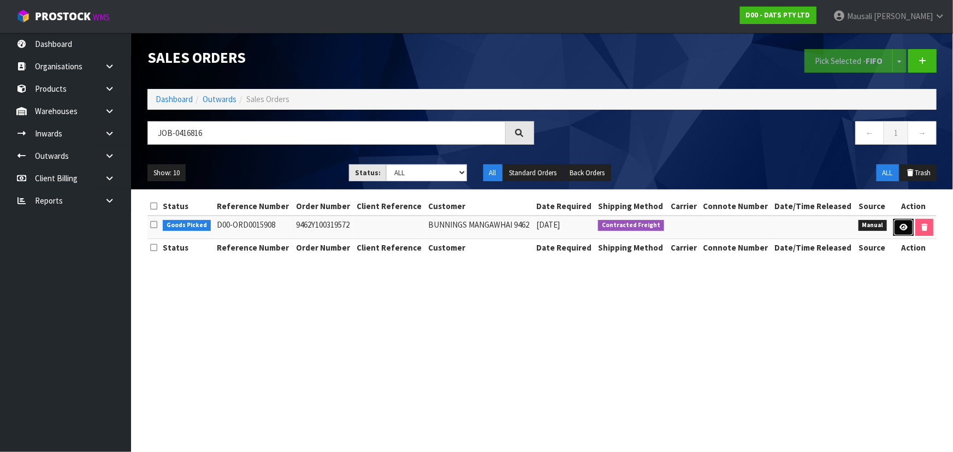
click at [901, 226] on icon at bounding box center [904, 227] width 8 height 7
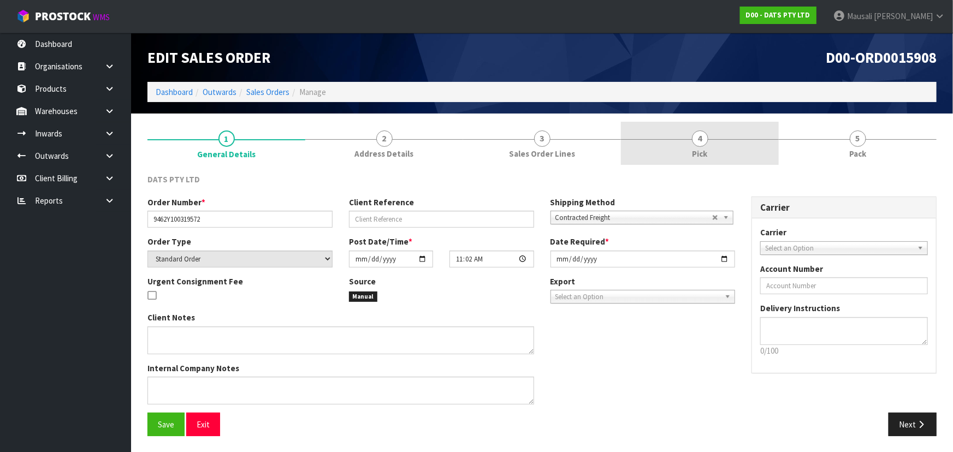
click at [723, 146] on link "4 Pick" at bounding box center [700, 143] width 158 height 43
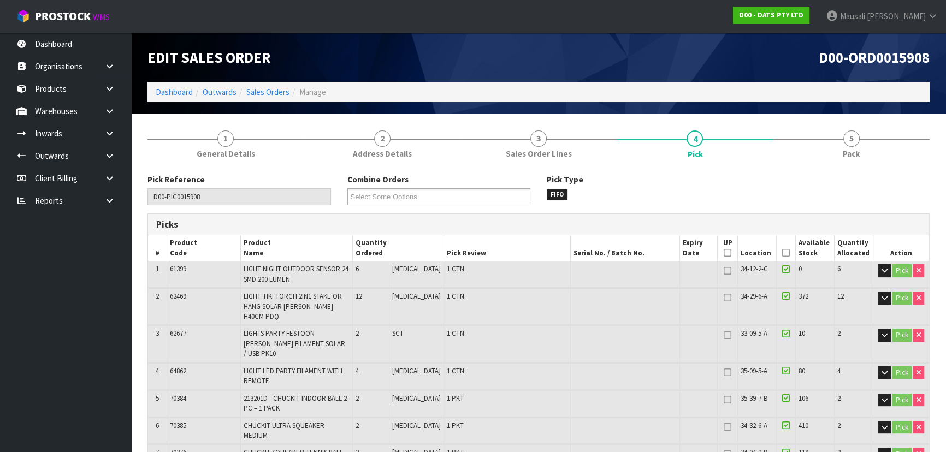
click at [782, 253] on icon at bounding box center [786, 253] width 8 height 1
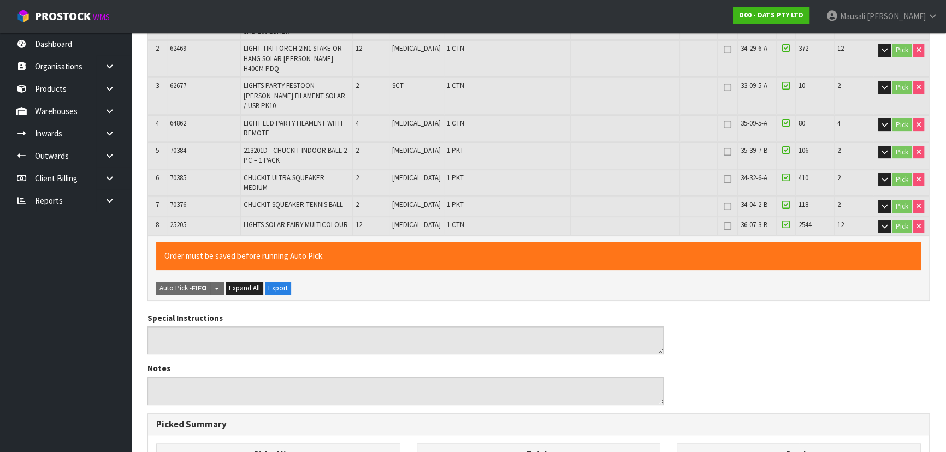
scroll to position [480, 0]
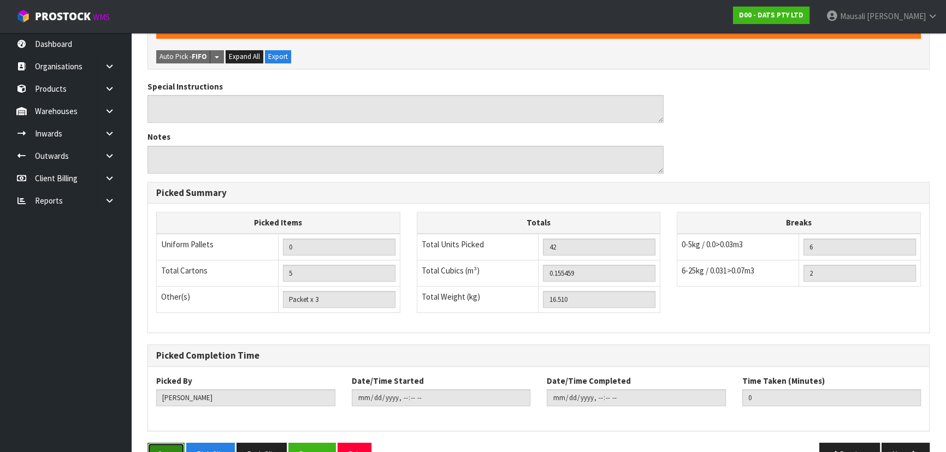
click at [152, 443] on button "Save" at bounding box center [166, 454] width 37 height 23
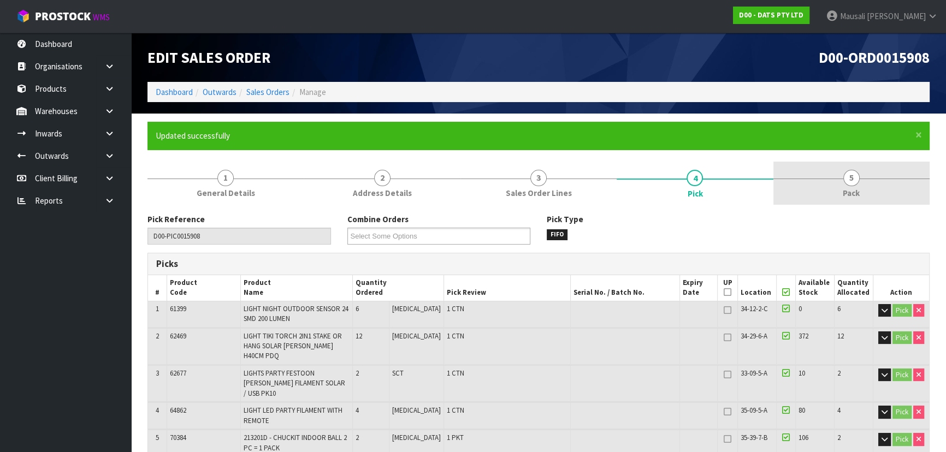
click at [842, 186] on link "5 Pack" at bounding box center [852, 183] width 156 height 43
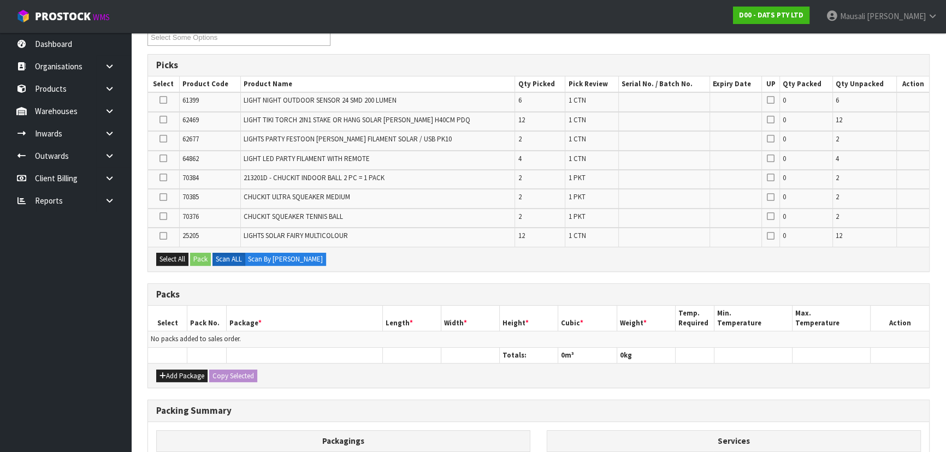
scroll to position [248, 0]
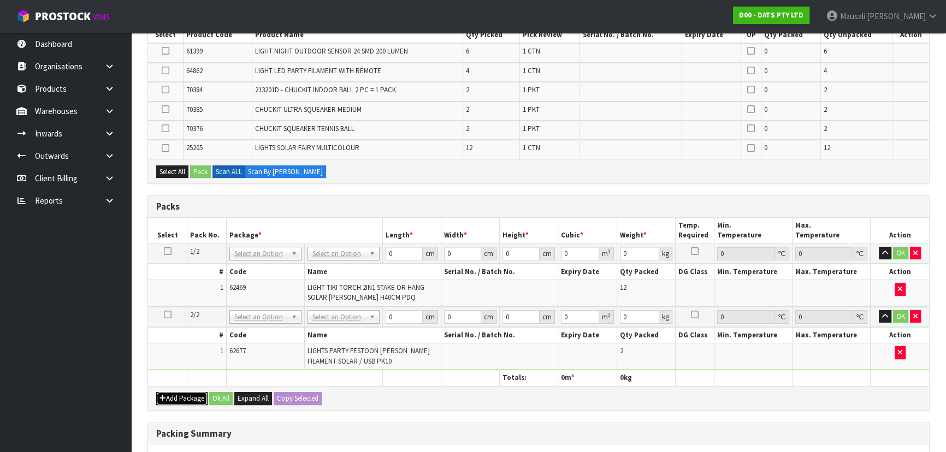
click at [176, 394] on button "Add Package" at bounding box center [181, 398] width 51 height 13
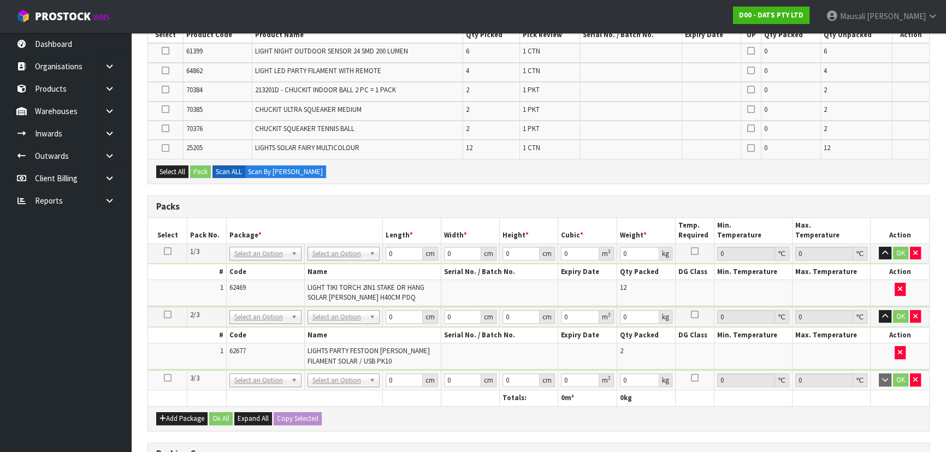
click at [169, 379] on icon at bounding box center [168, 378] width 8 height 1
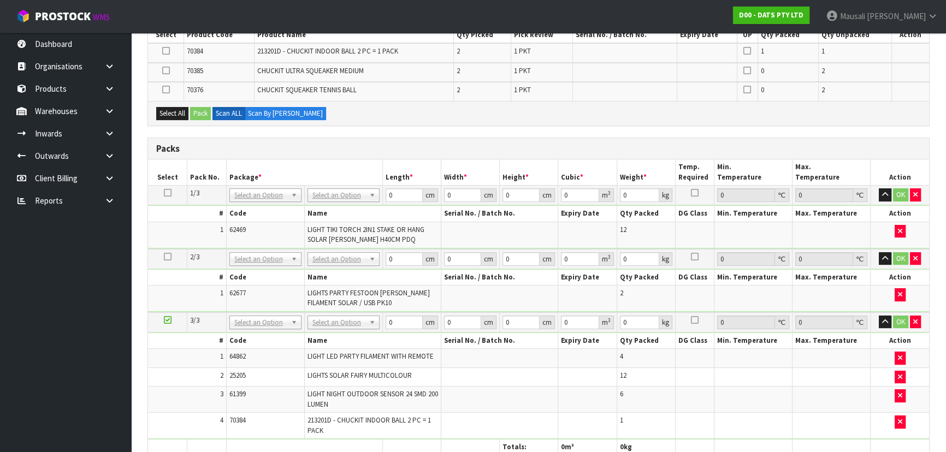
scroll to position [0, 0]
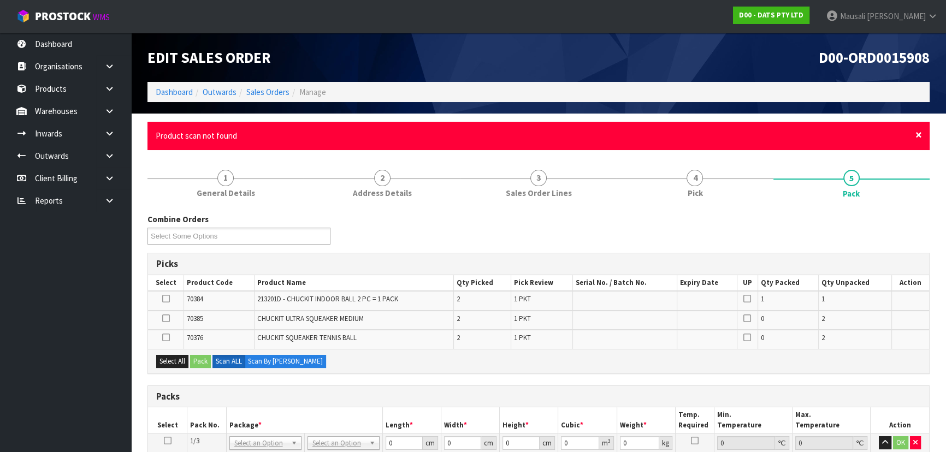
click at [917, 133] on span "×" at bounding box center [919, 134] width 7 height 15
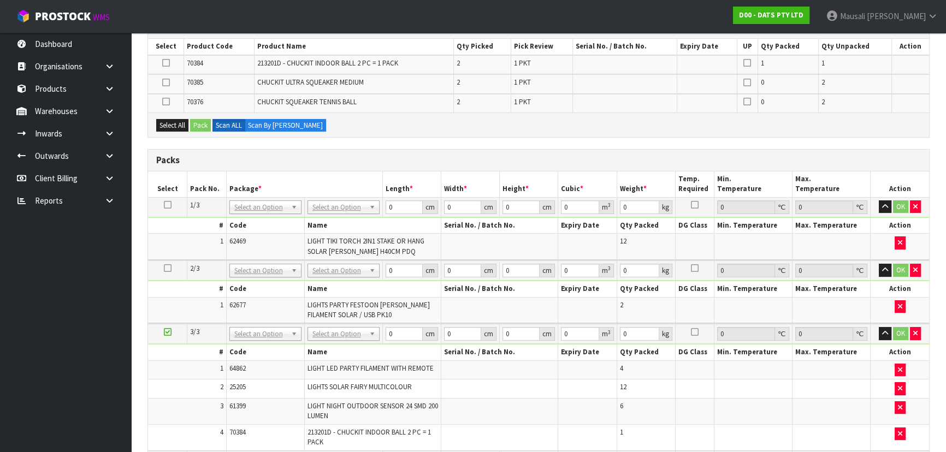
scroll to position [137, 0]
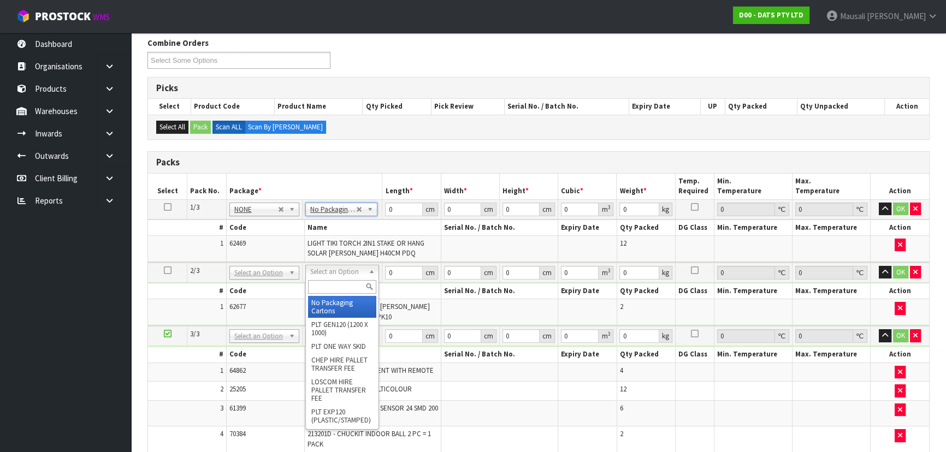
click at [335, 290] on input "text" at bounding box center [342, 287] width 68 height 14
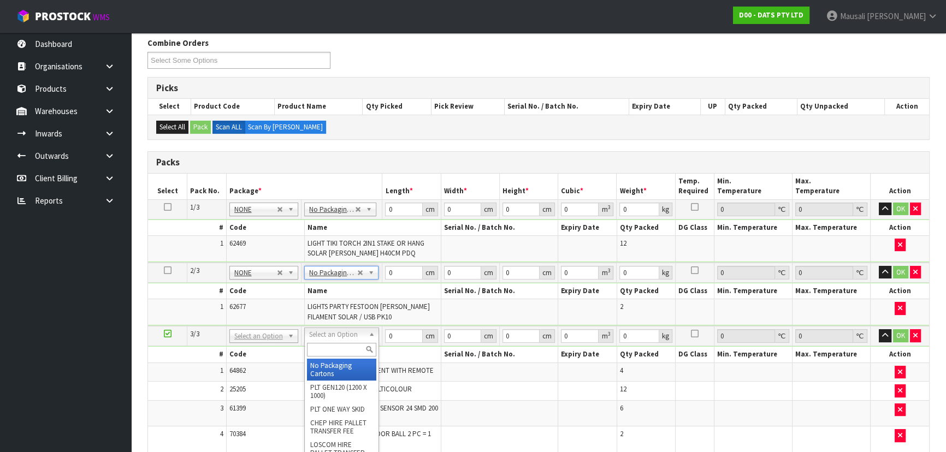
click at [324, 348] on input "text" at bounding box center [341, 350] width 69 height 14
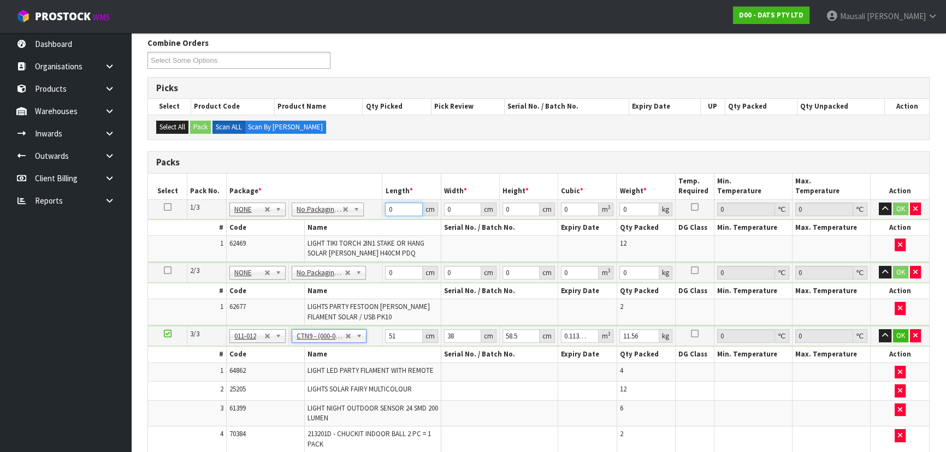
drag, startPoint x: 402, startPoint y: 209, endPoint x: 366, endPoint y: 231, distance: 42.0
click at [370, 229] on tbody "1/3 NONE 007-001 007-002 007-004 007-009 007-013 007-014 007-015 007-017 007-01…" at bounding box center [538, 230] width 781 height 63
